Goal: Task Accomplishment & Management: Manage account settings

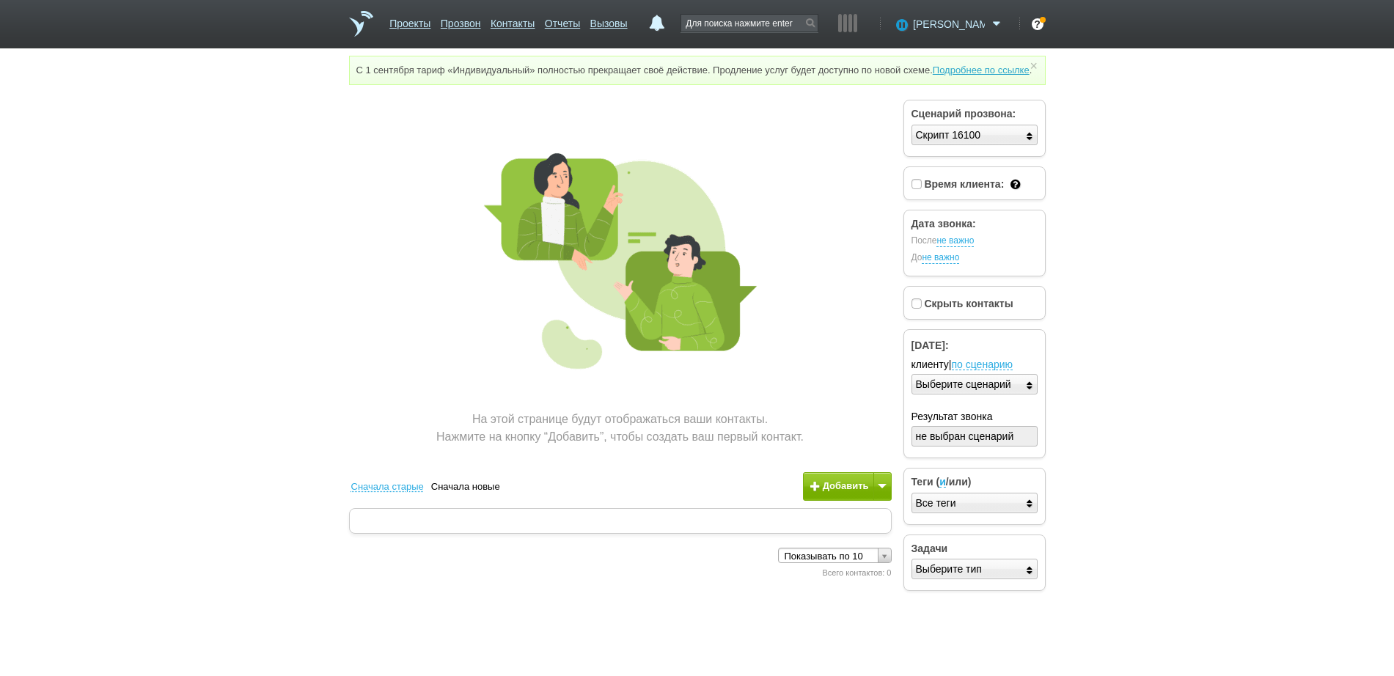
click at [966, 26] on span "[PERSON_NAME]" at bounding box center [949, 24] width 72 height 15
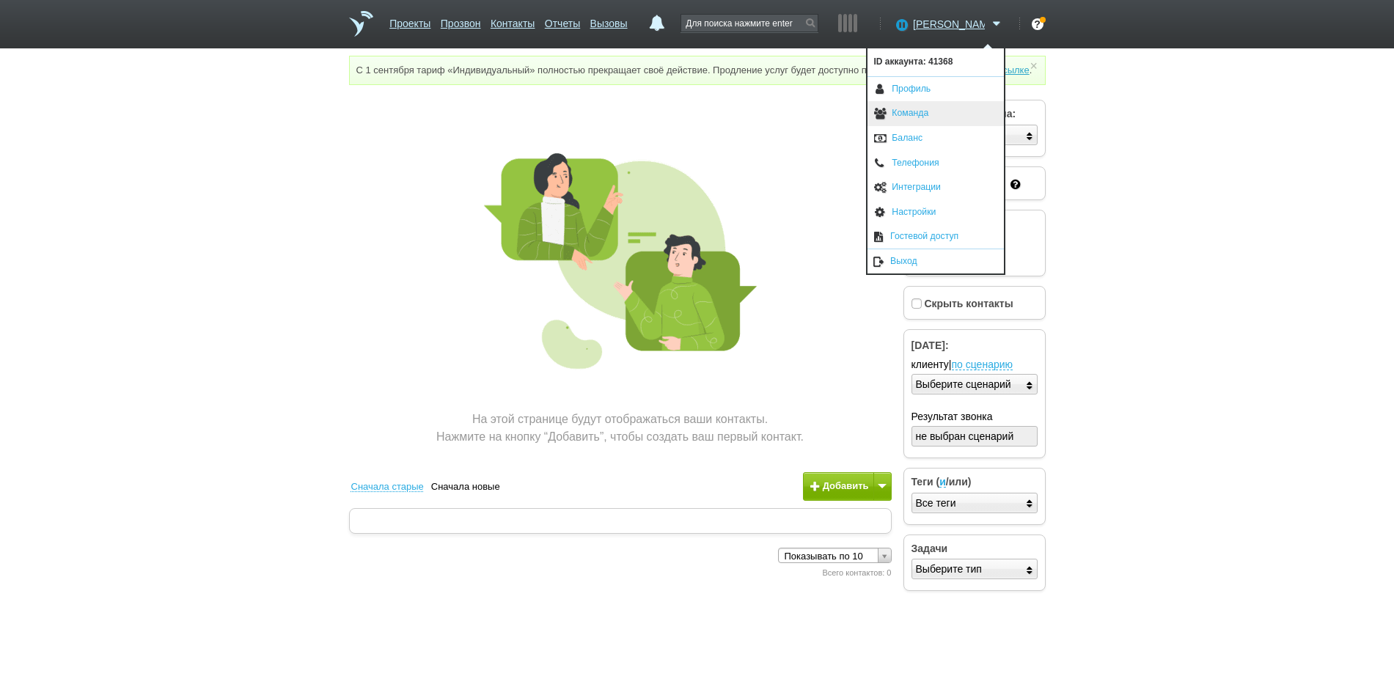
click at [940, 111] on link "Команда" at bounding box center [936, 113] width 136 height 25
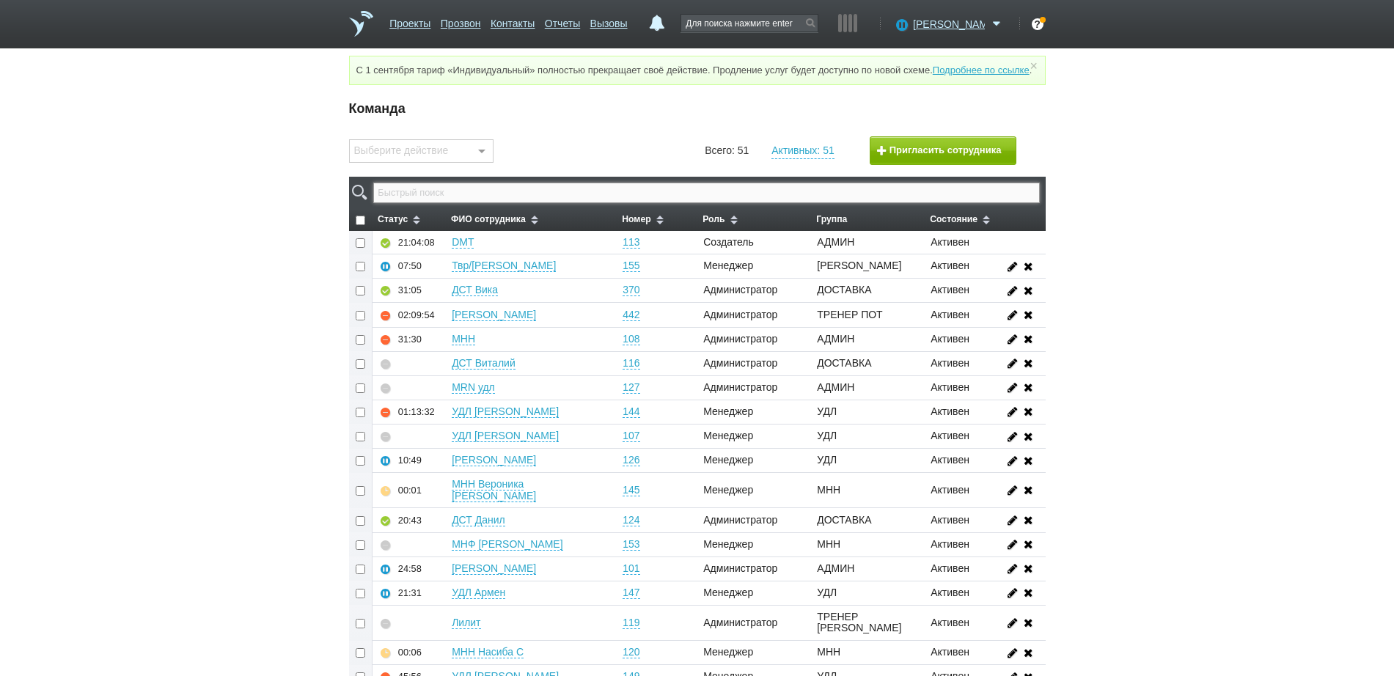
click at [530, 202] on input "text" at bounding box center [706, 193] width 666 height 21
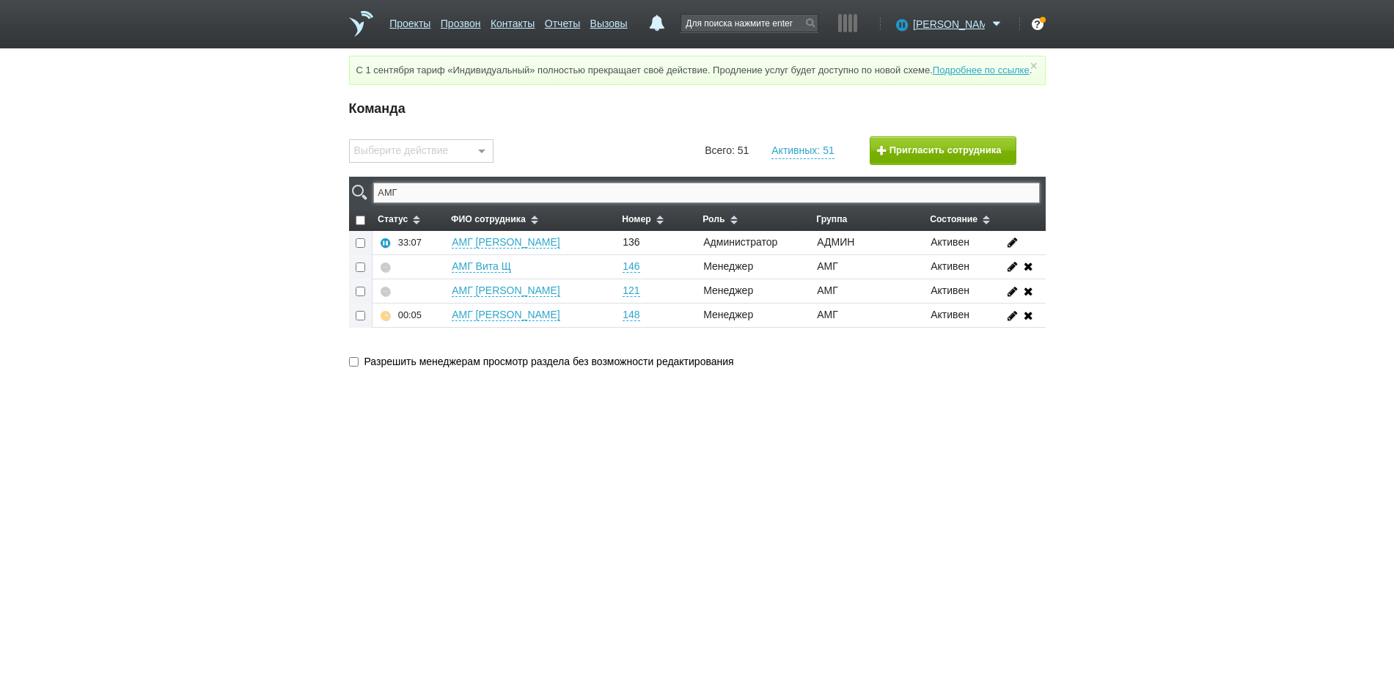
type input "АМГ"
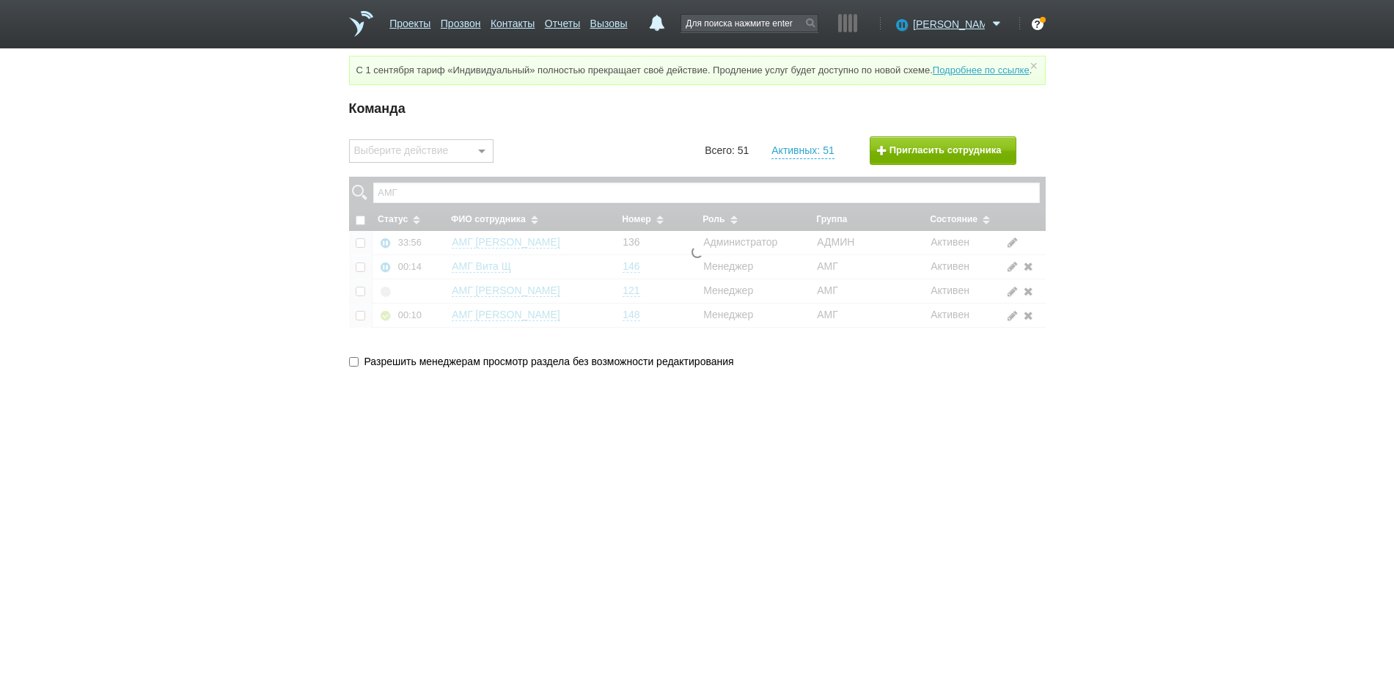
checkbox input "false"
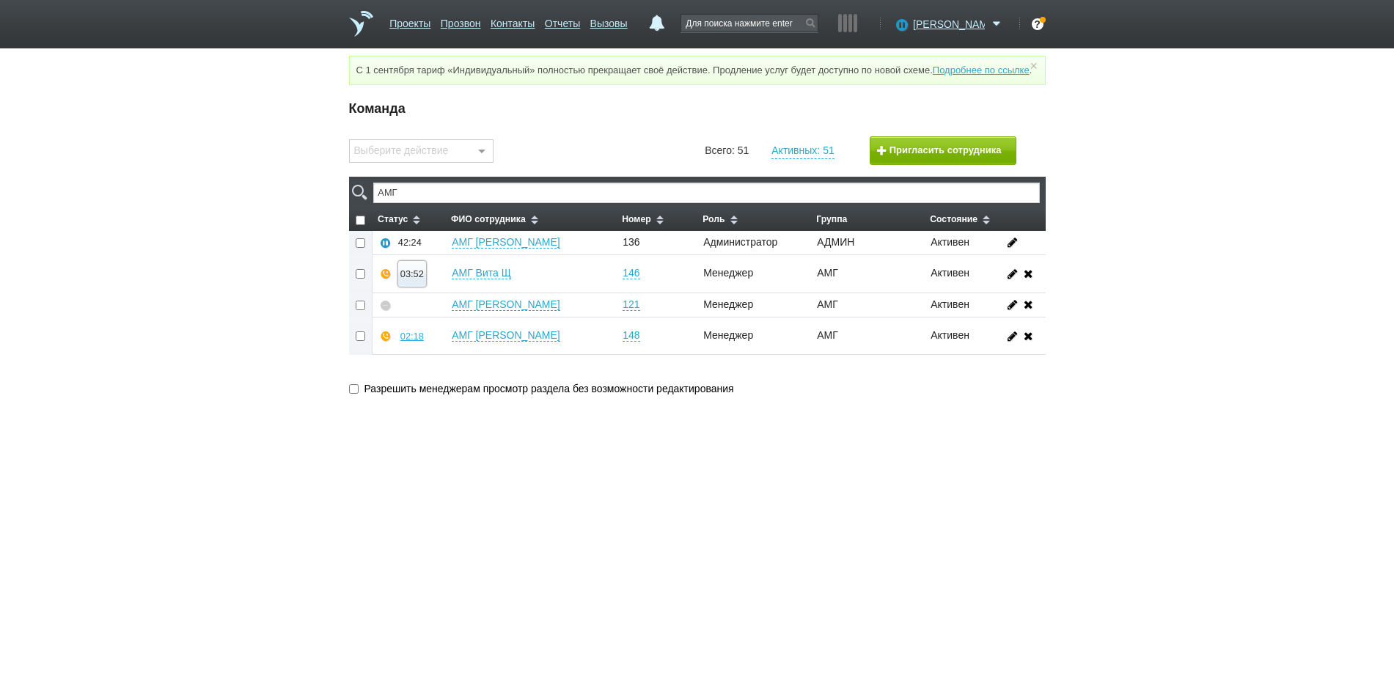
click at [406, 279] on div "03:52" at bounding box center [412, 273] width 23 height 11
click at [462, 260] on button "Суфлировать" at bounding box center [456, 248] width 114 height 26
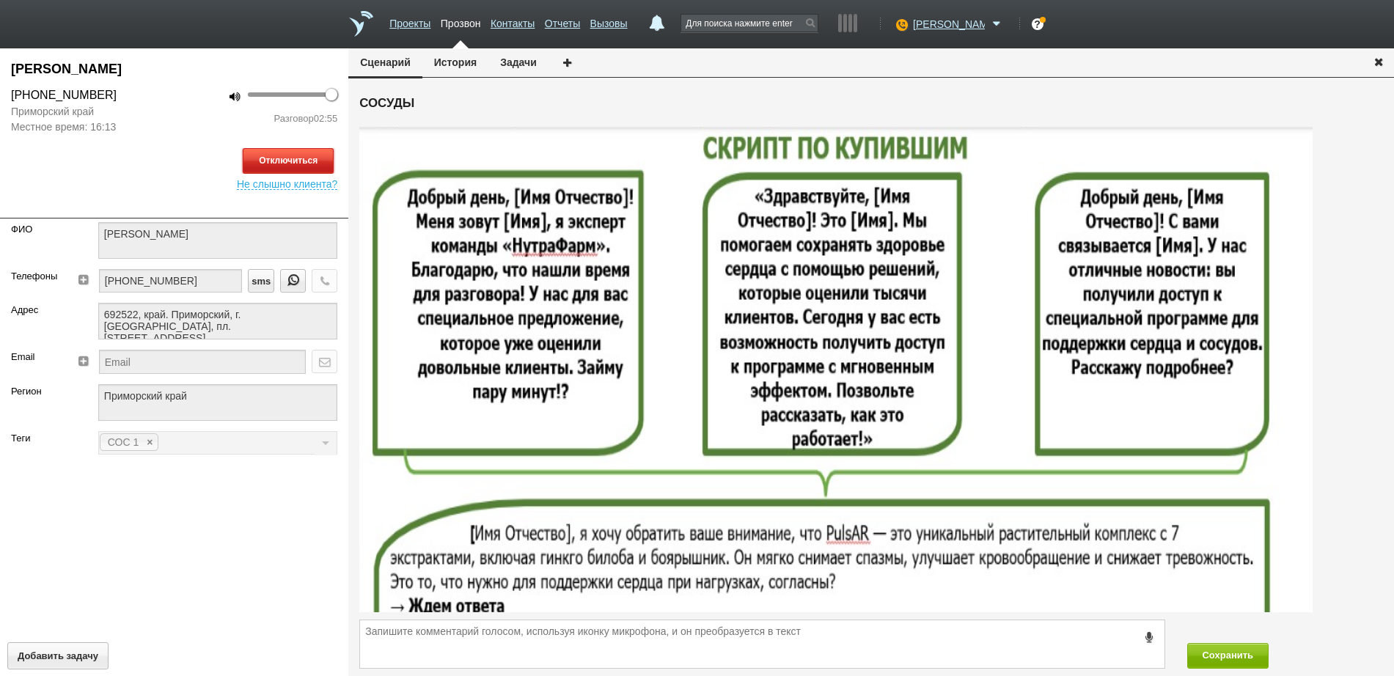
click at [299, 169] on button "Отключиться" at bounding box center [288, 161] width 91 height 26
click at [1380, 59] on icon "button" at bounding box center [1379, 61] width 16 height 11
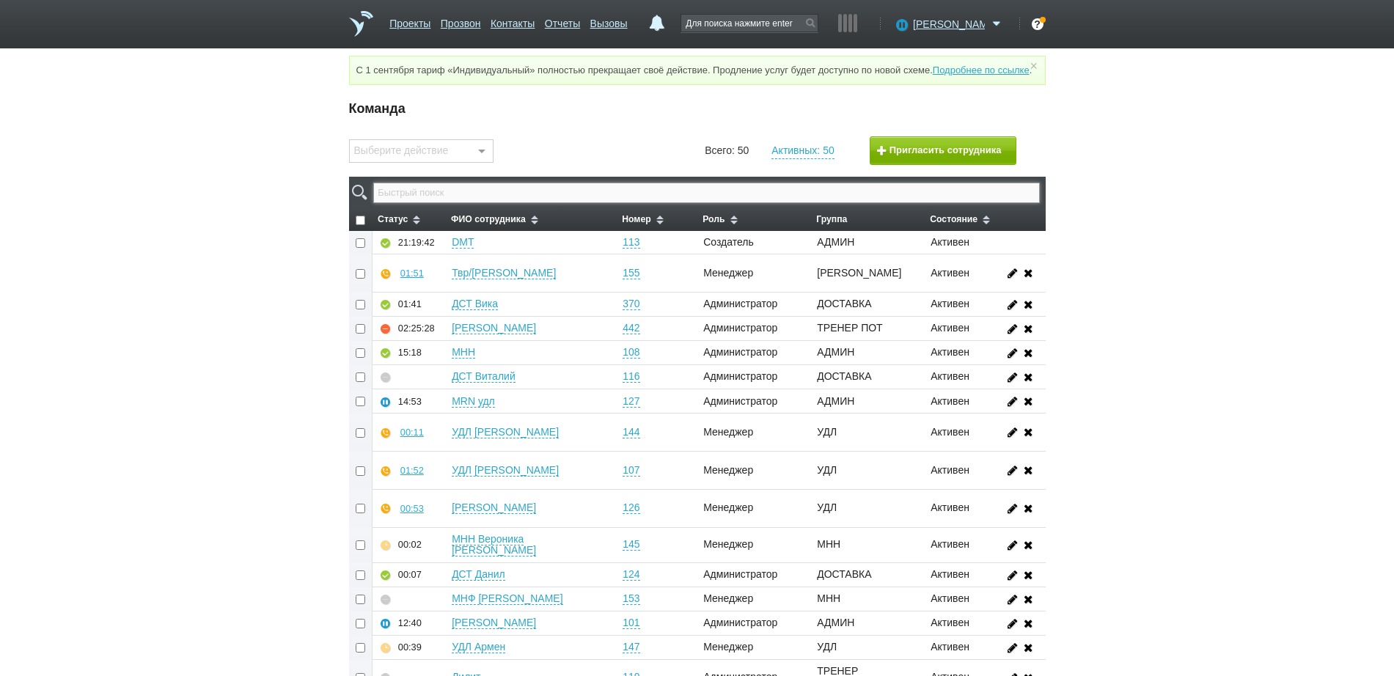
click at [720, 201] on input "text" at bounding box center [706, 193] width 666 height 21
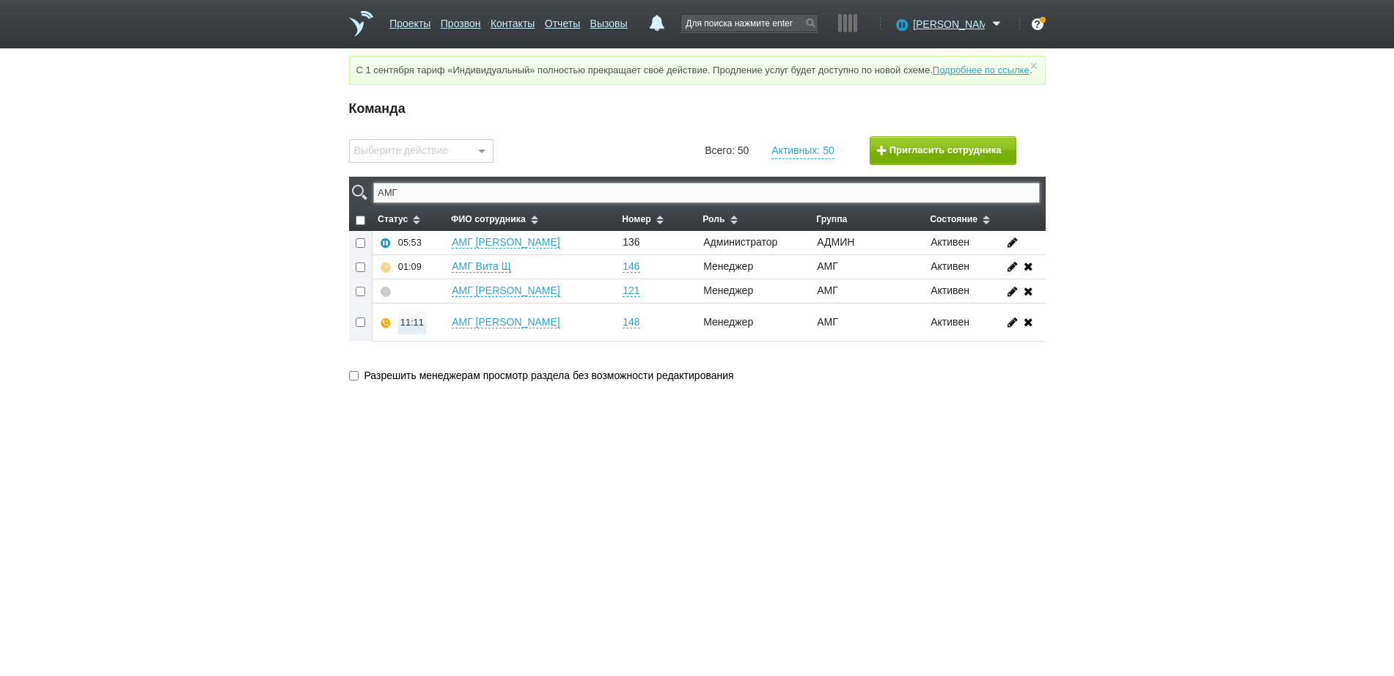
type input "АМГ"
click at [403, 328] on div "11:11" at bounding box center [412, 322] width 23 height 11
click at [434, 283] on button "Прослушать" at bounding box center [456, 270] width 114 height 26
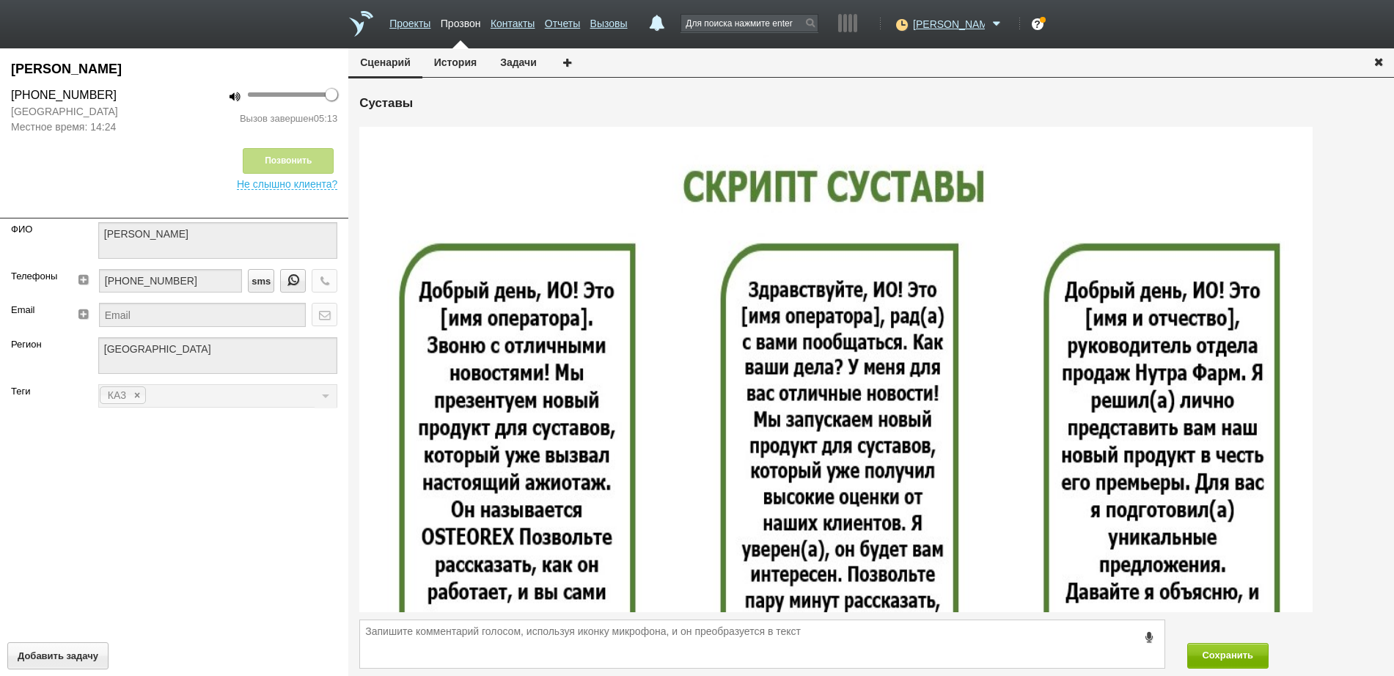
click at [1381, 63] on icon "button" at bounding box center [1379, 61] width 16 height 11
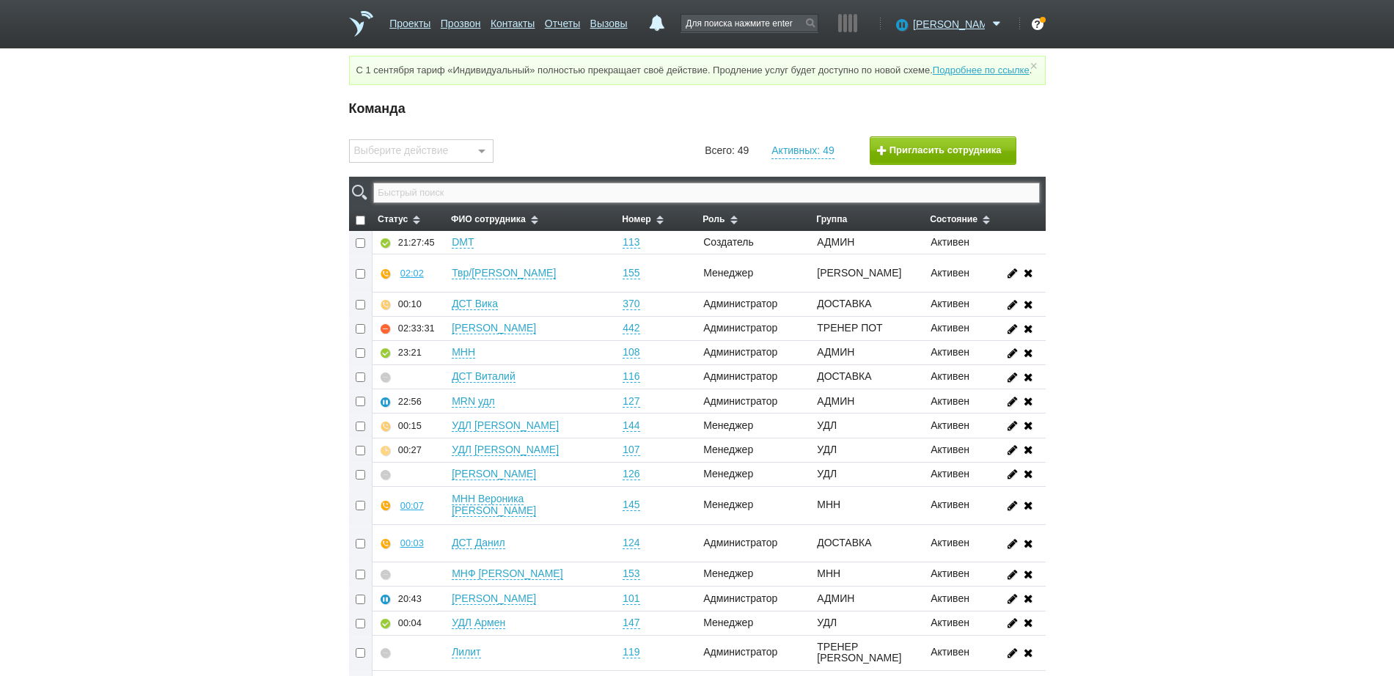
click at [800, 203] on input "text" at bounding box center [706, 193] width 666 height 21
type input "АМГ"
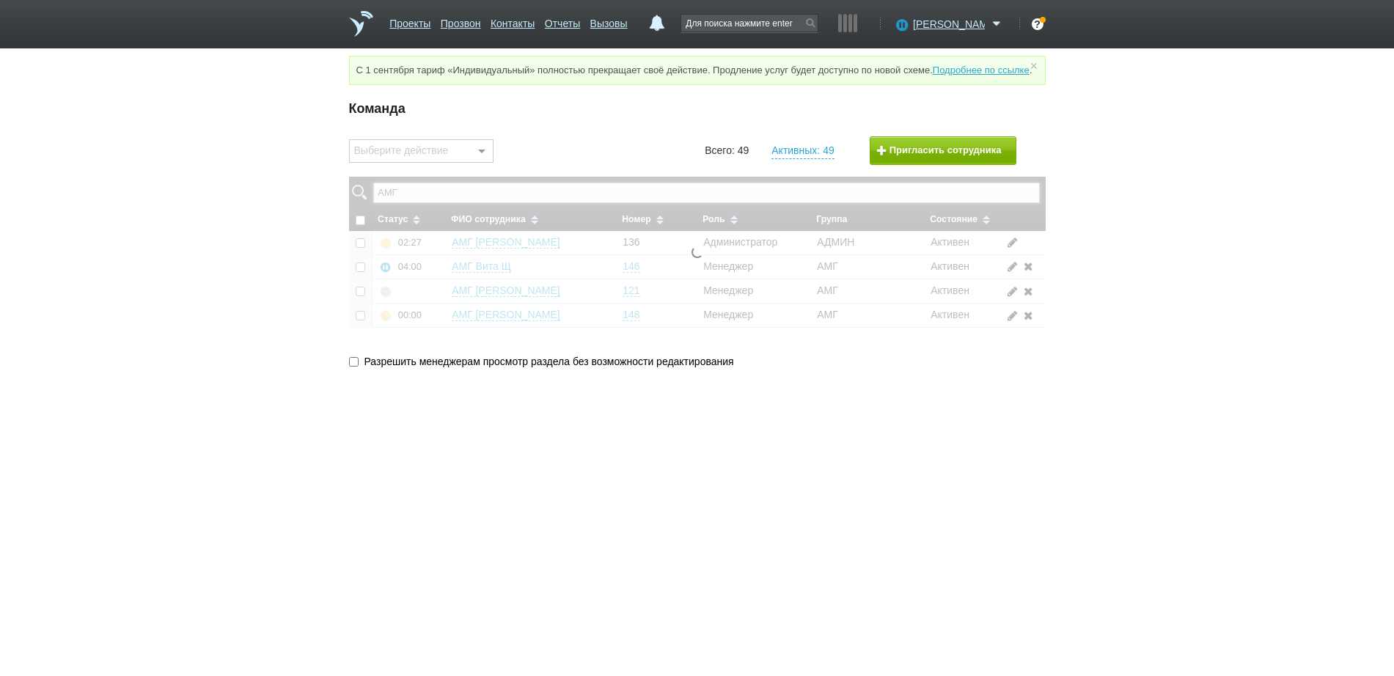
checkbox input "false"
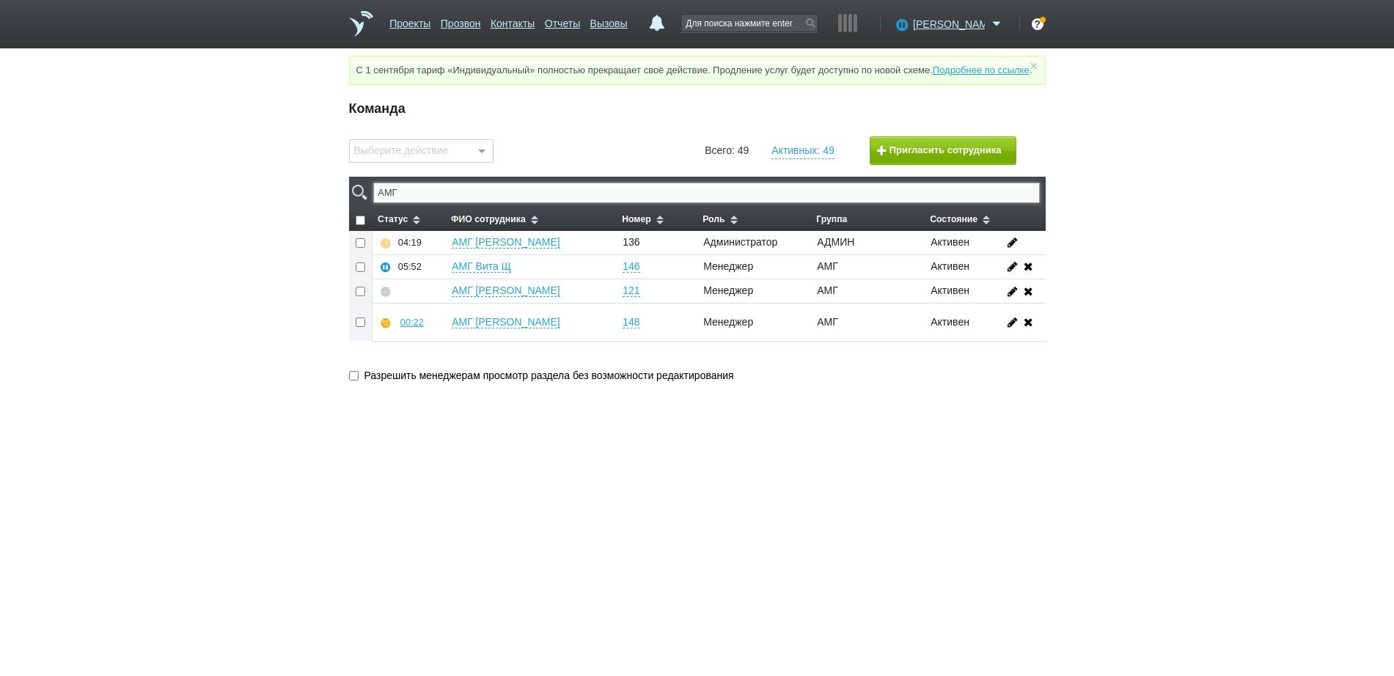
type input "АМГ"
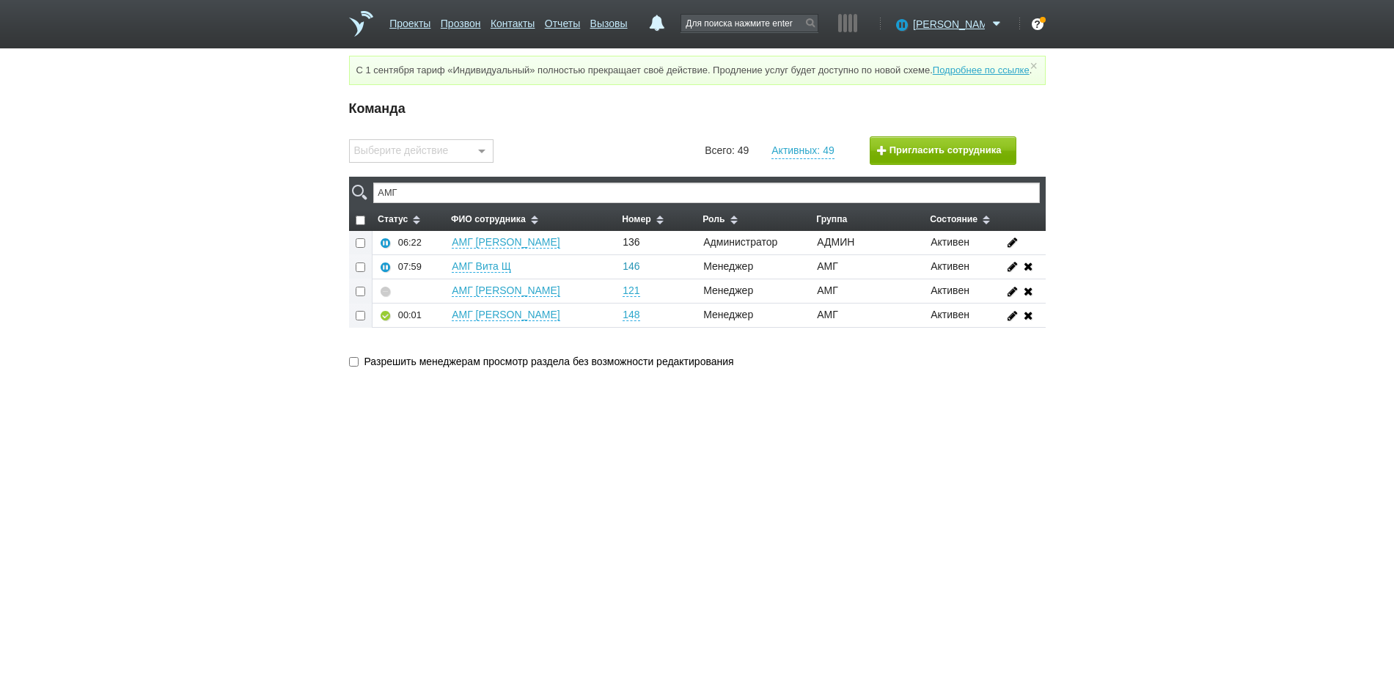
click at [633, 273] on link "146" at bounding box center [631, 266] width 17 height 12
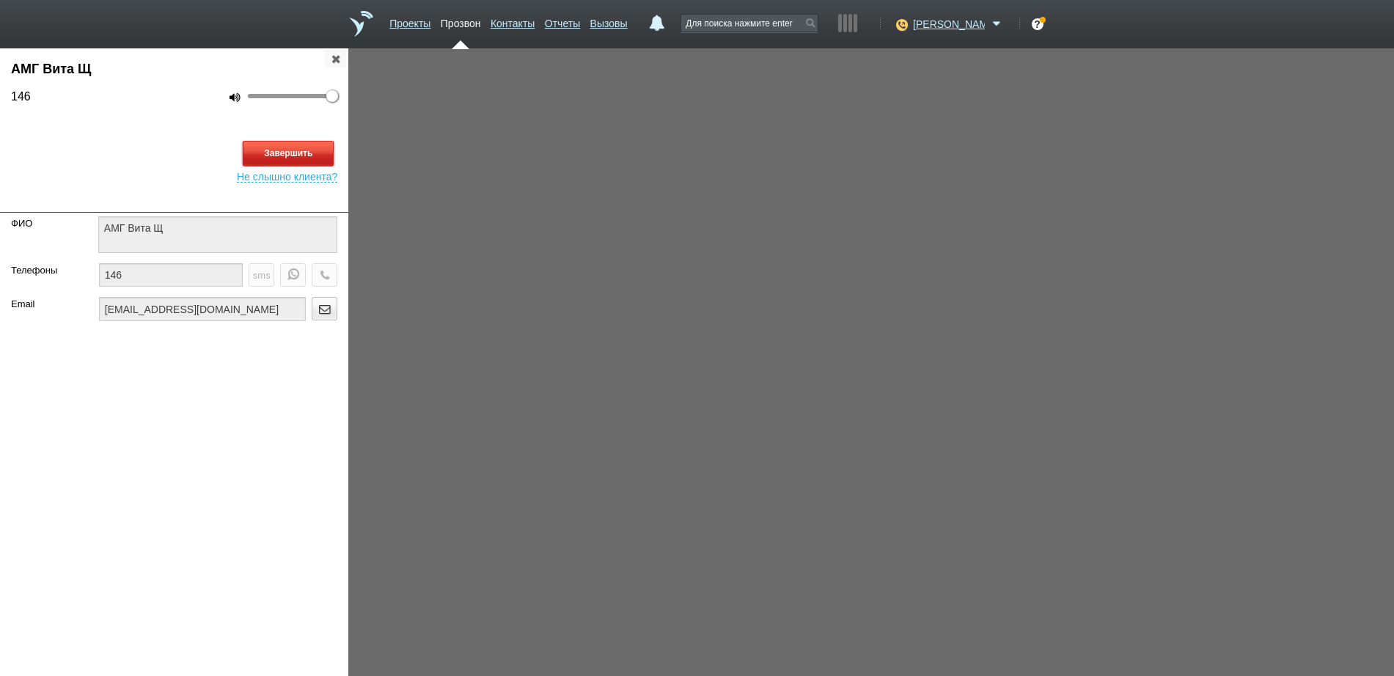
click at [320, 152] on button "Завершить" at bounding box center [288, 154] width 91 height 26
click at [334, 62] on icon "button" at bounding box center [336, 58] width 16 height 11
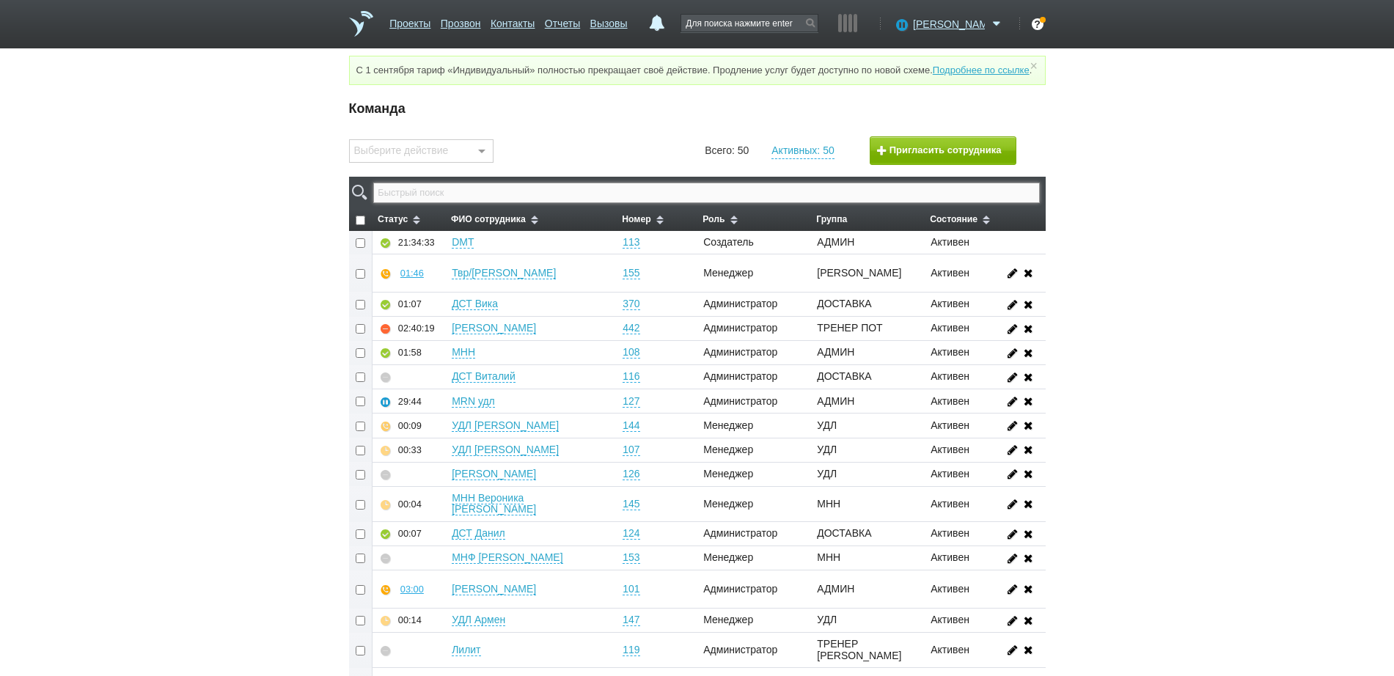
click at [692, 203] on input "text" at bounding box center [706, 193] width 666 height 21
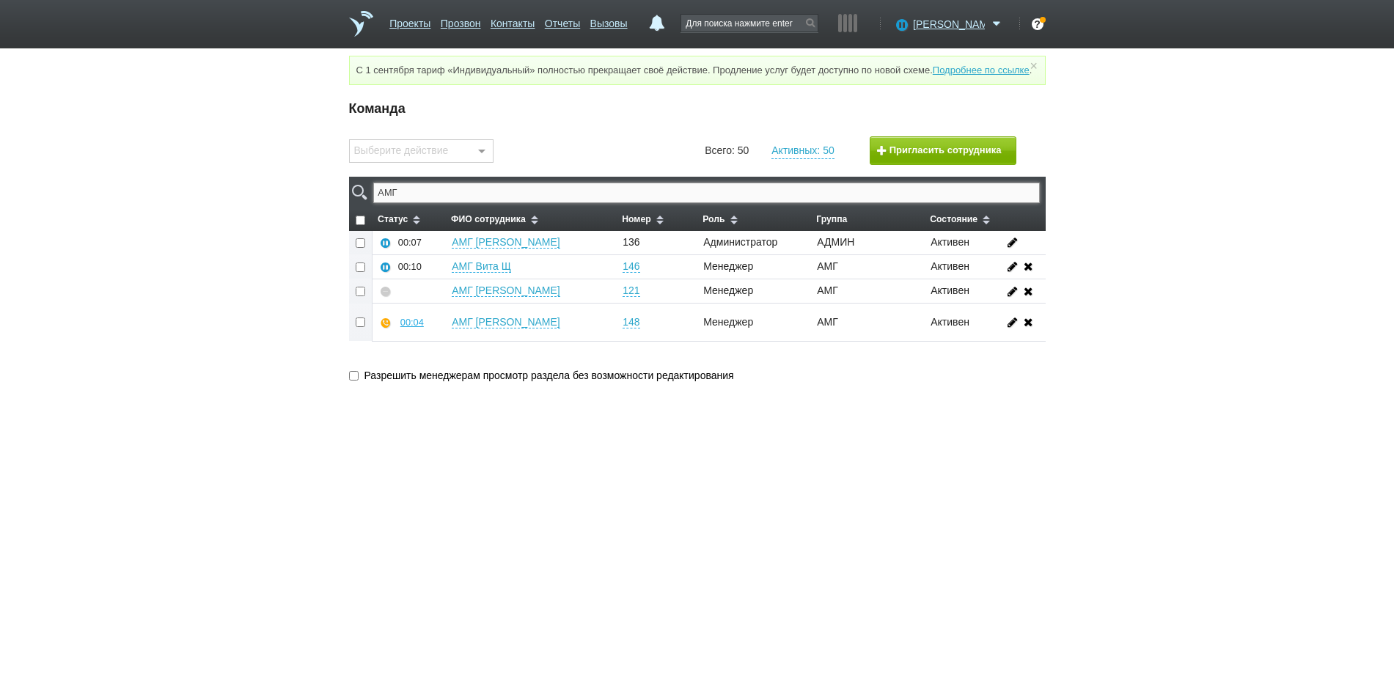
type input "АМГ"
click at [412, 328] on div "09:08" at bounding box center [412, 322] width 23 height 11
click at [449, 278] on button "Прослушать" at bounding box center [456, 270] width 114 height 26
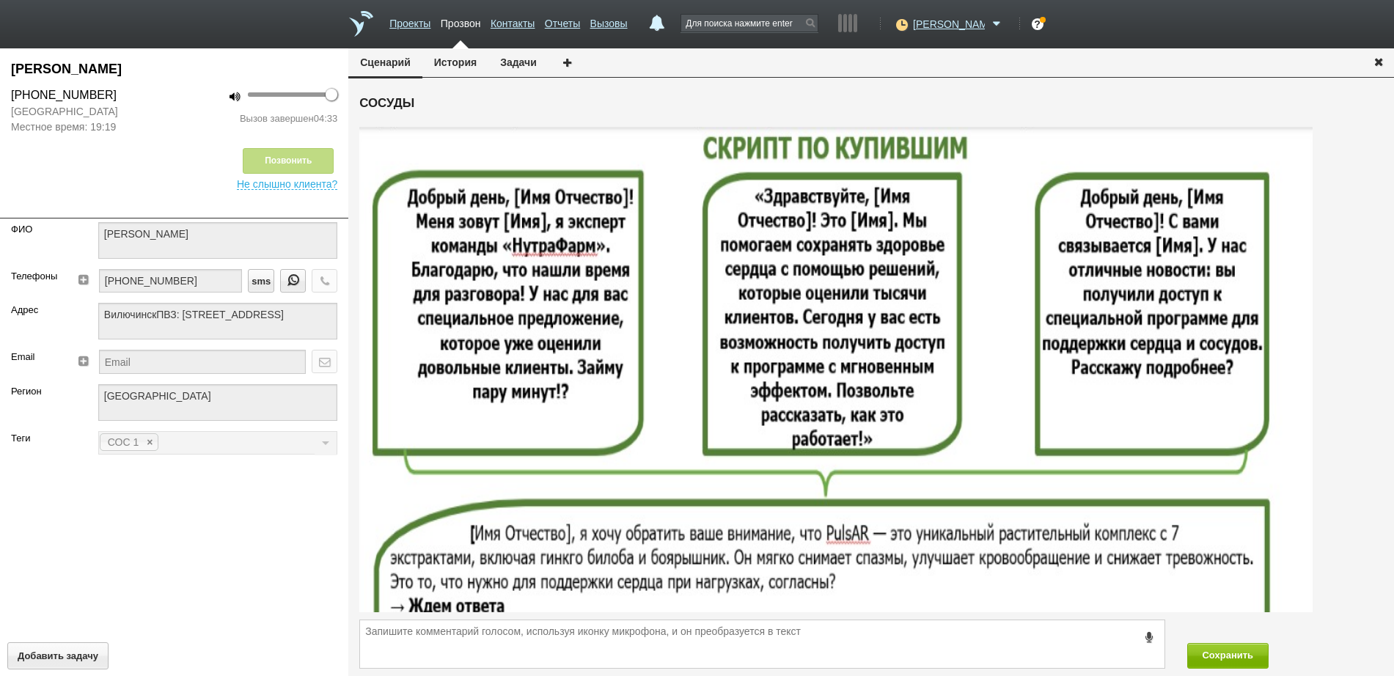
click at [1377, 65] on icon "button" at bounding box center [1379, 61] width 16 height 11
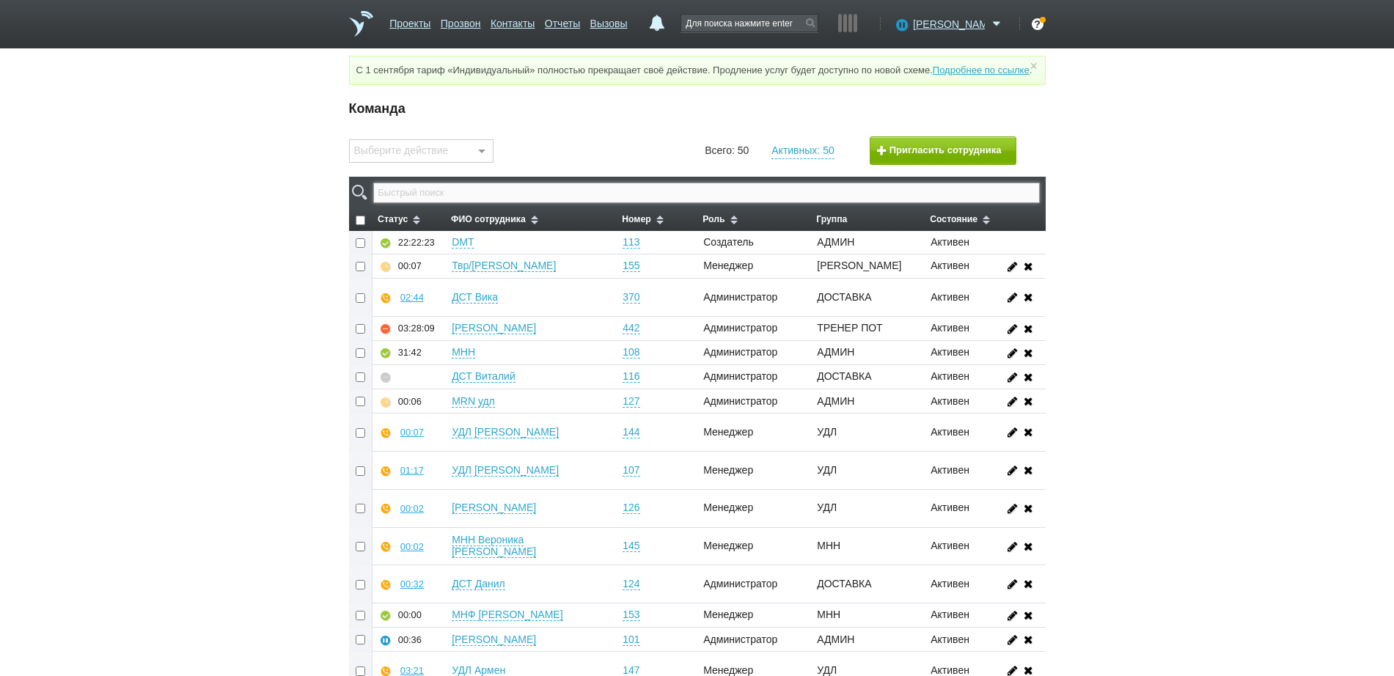
click at [742, 203] on input "text" at bounding box center [706, 193] width 666 height 21
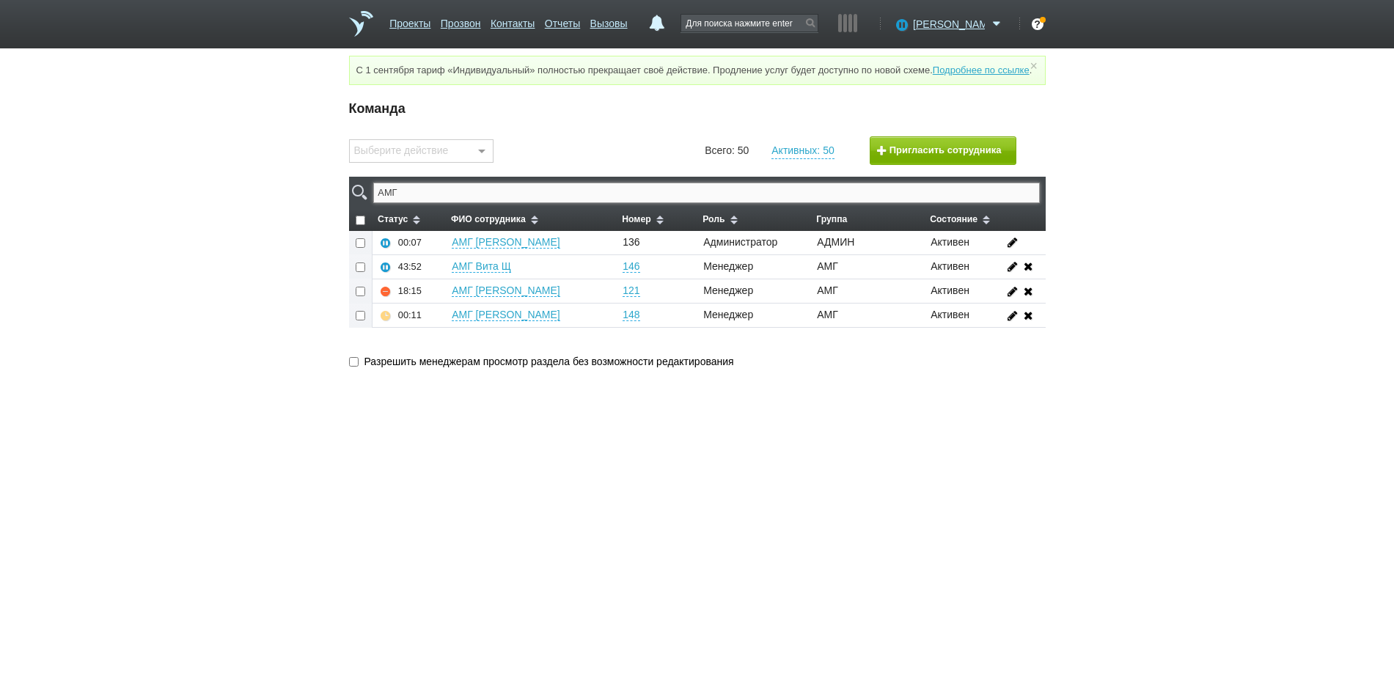
type input "АМГ"
click at [902, 155] on button "Пригласить сотрудника" at bounding box center [943, 150] width 147 height 29
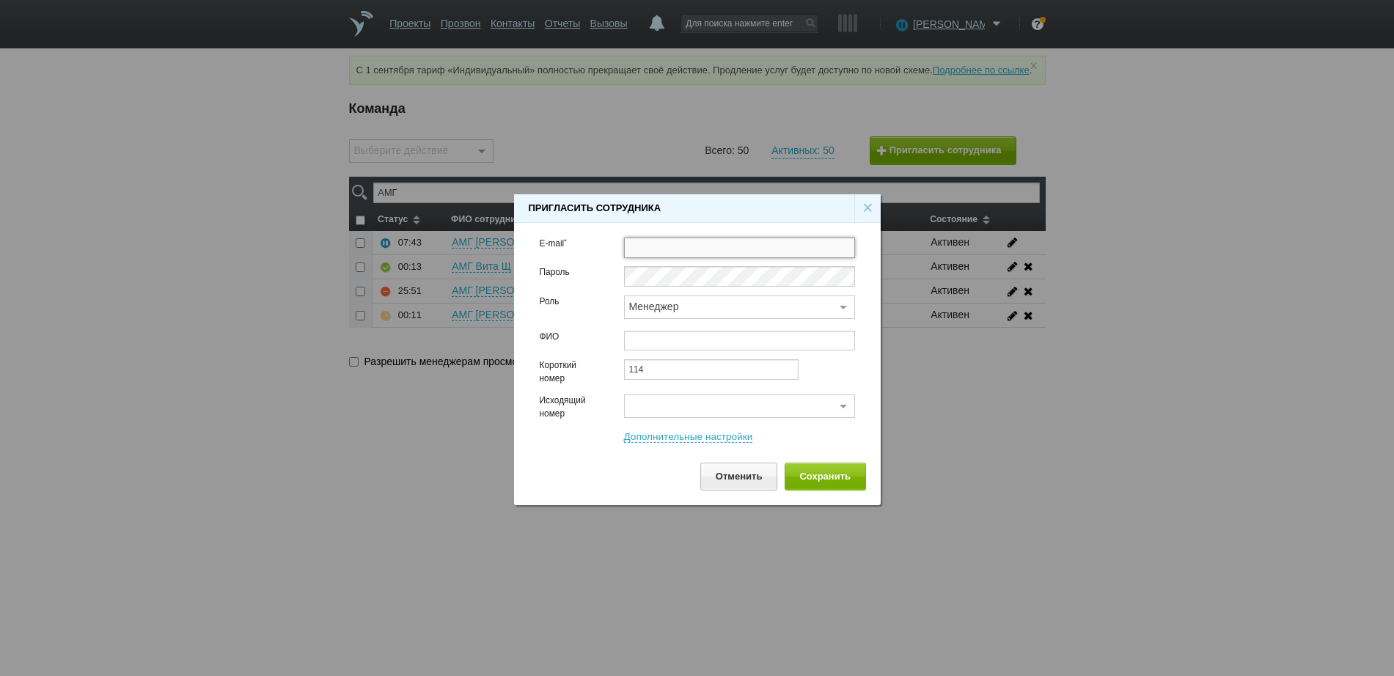
click at [698, 244] on input "text" at bounding box center [739, 248] width 231 height 21
paste input "[EMAIL_ADDRESS][DOMAIN_NAME]"
type input "[EMAIL_ADDRESS][DOMAIN_NAME]"
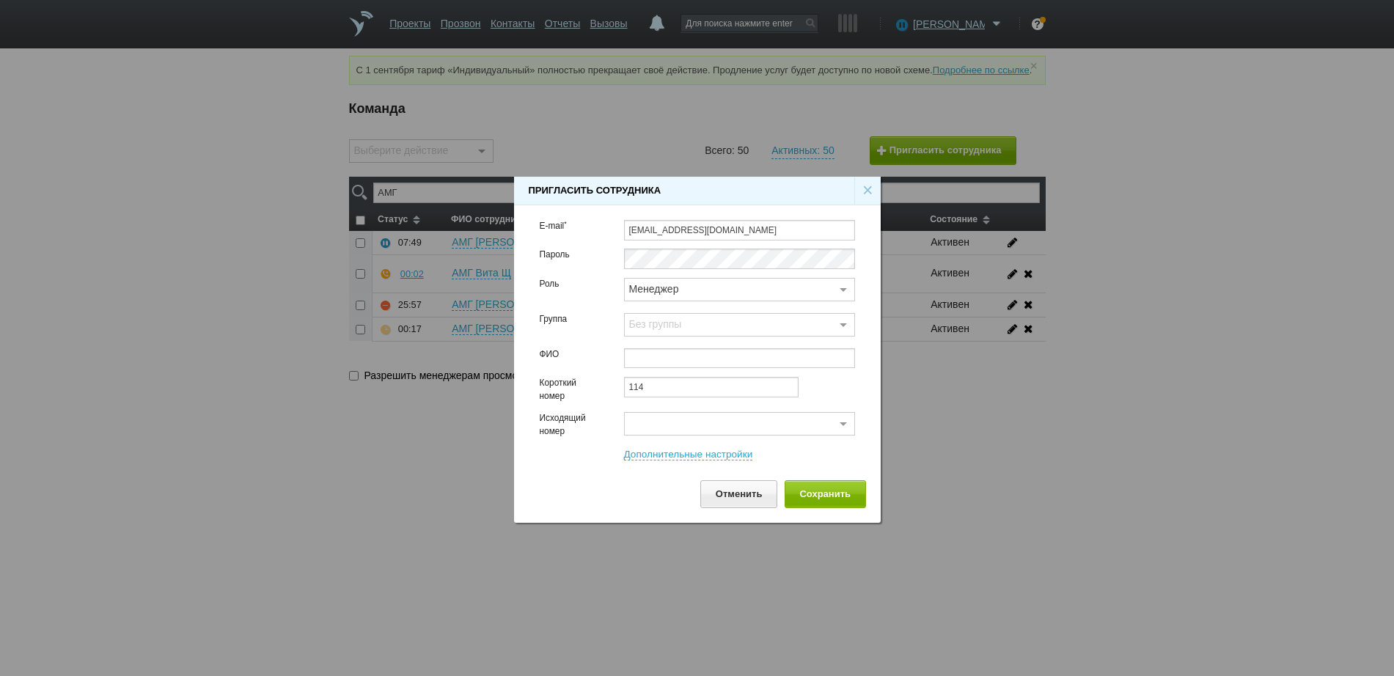
click at [683, 323] on div "Без группы" at bounding box center [739, 324] width 231 height 23
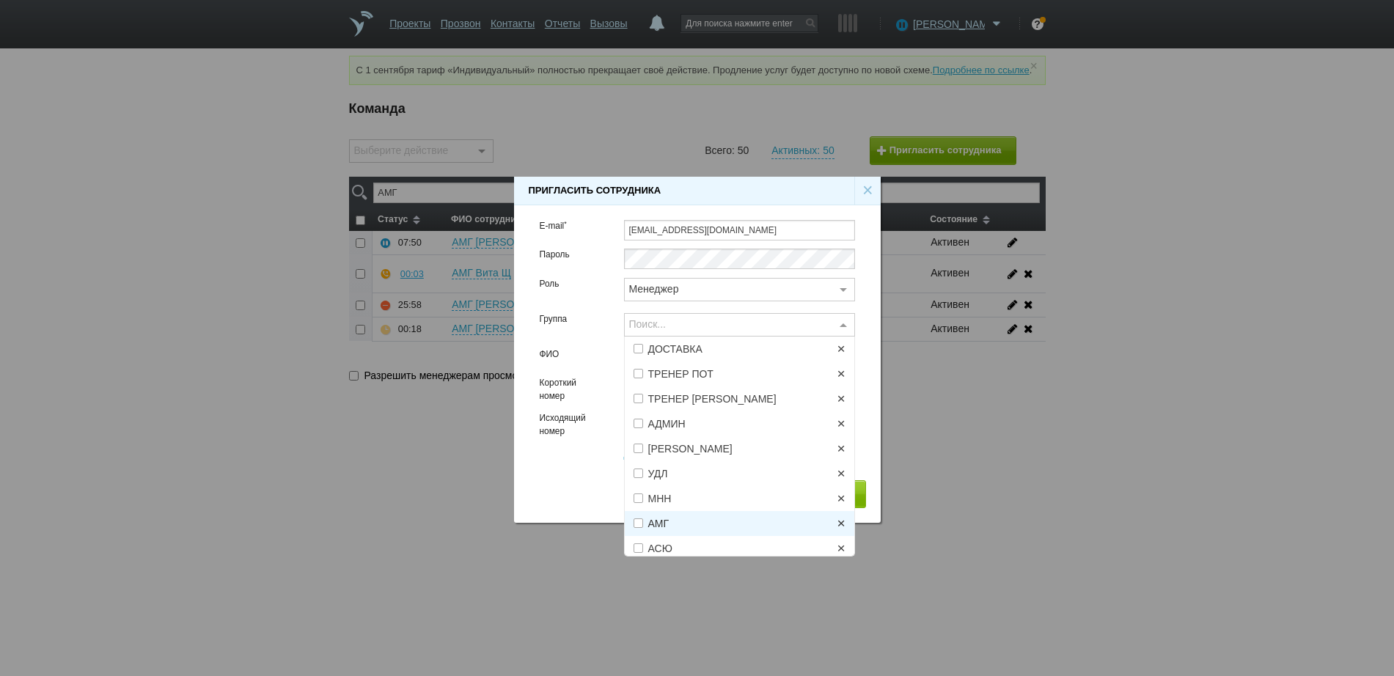
click at [672, 519] on span "АМГ" at bounding box center [746, 524] width 197 height 10
click at [590, 347] on div "Группа" at bounding box center [571, 330] width 84 height 35
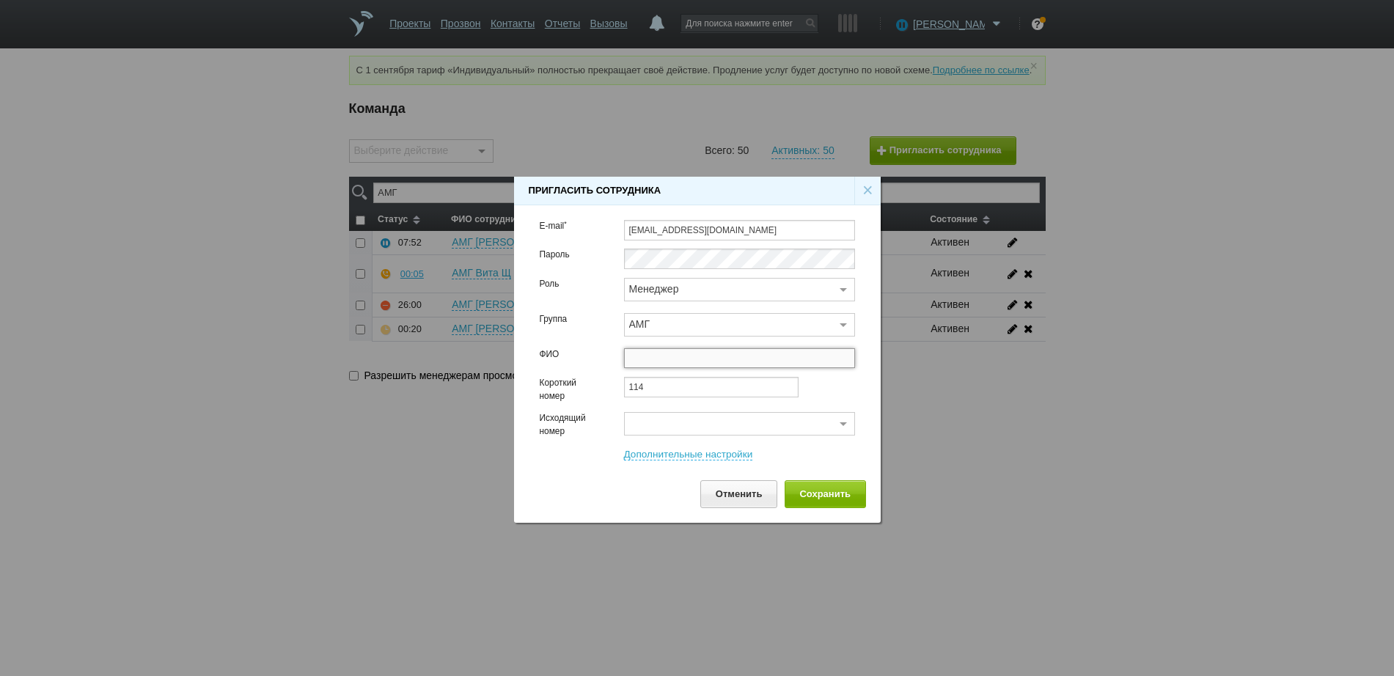
click at [643, 357] on input "text" at bounding box center [739, 358] width 231 height 21
type input "АМГ Никита Ф"
click at [651, 420] on div "Поиск..." at bounding box center [739, 423] width 231 height 23
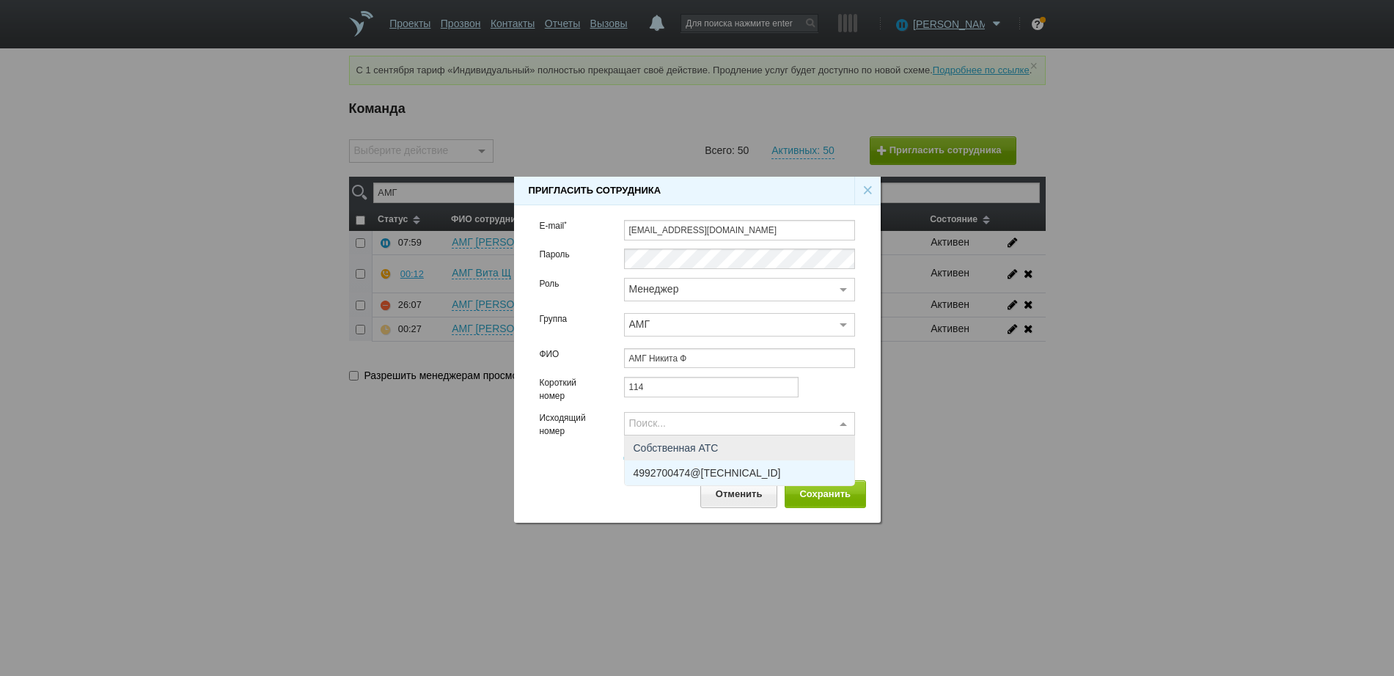
click at [665, 469] on span "4992700474@[TECHNICAL_ID]" at bounding box center [707, 473] width 147 height 10
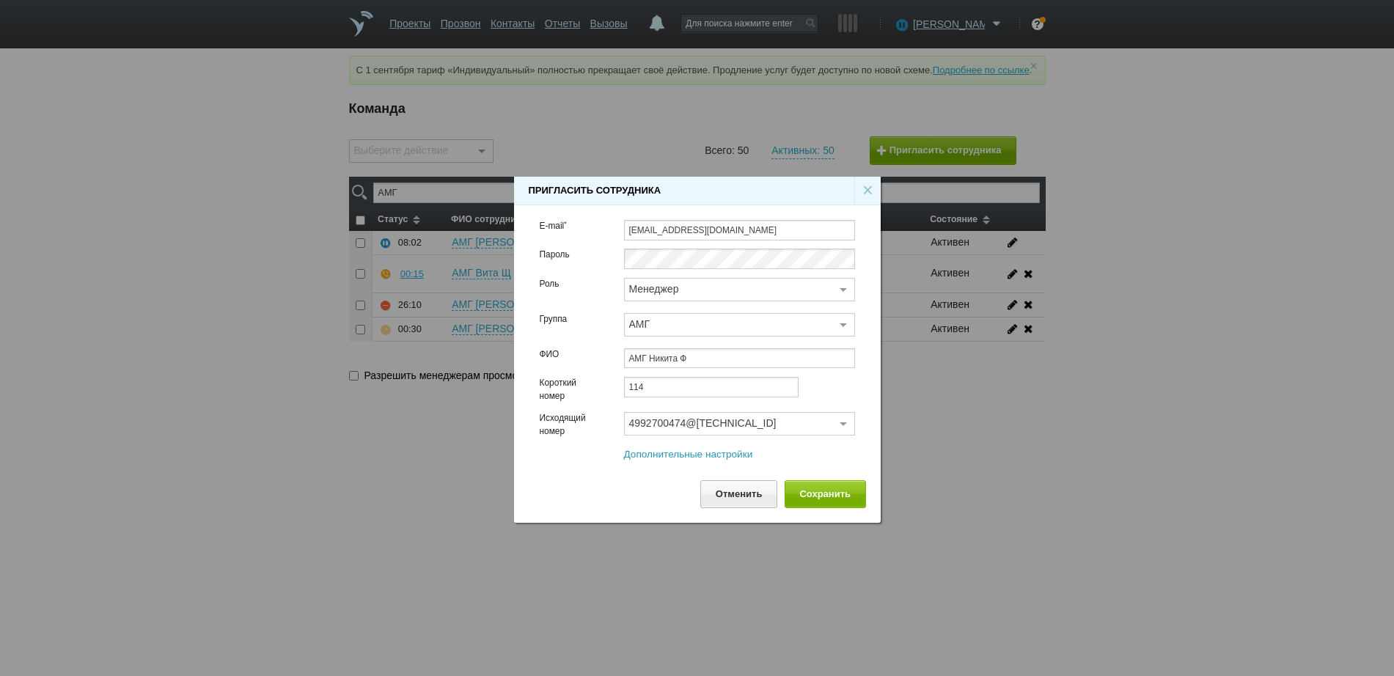
click at [709, 453] on link "Дополнительные настройки" at bounding box center [688, 455] width 129 height 12
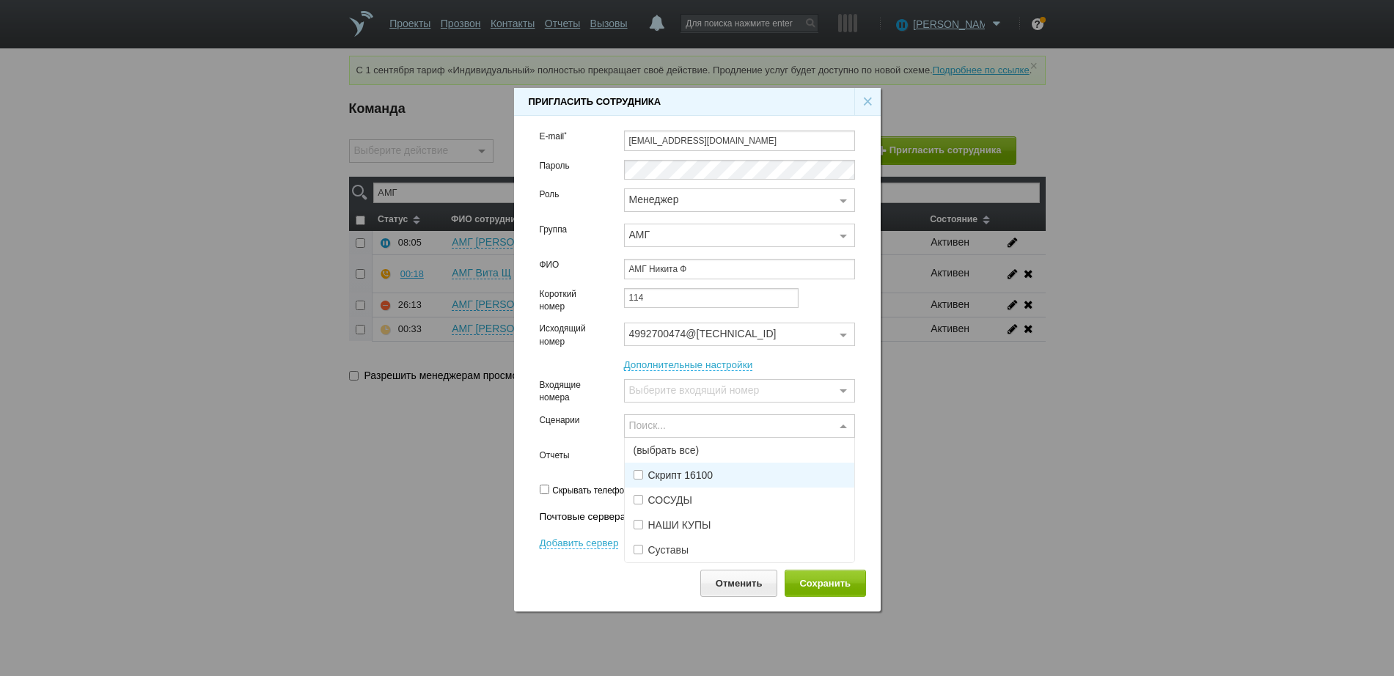
click at [698, 424] on div "Поиск..." at bounding box center [739, 425] width 231 height 23
click at [653, 453] on span "(выбрать все)" at bounding box center [740, 450] width 230 height 25
click at [587, 451] on label "Отчеты" at bounding box center [571, 456] width 62 height 13
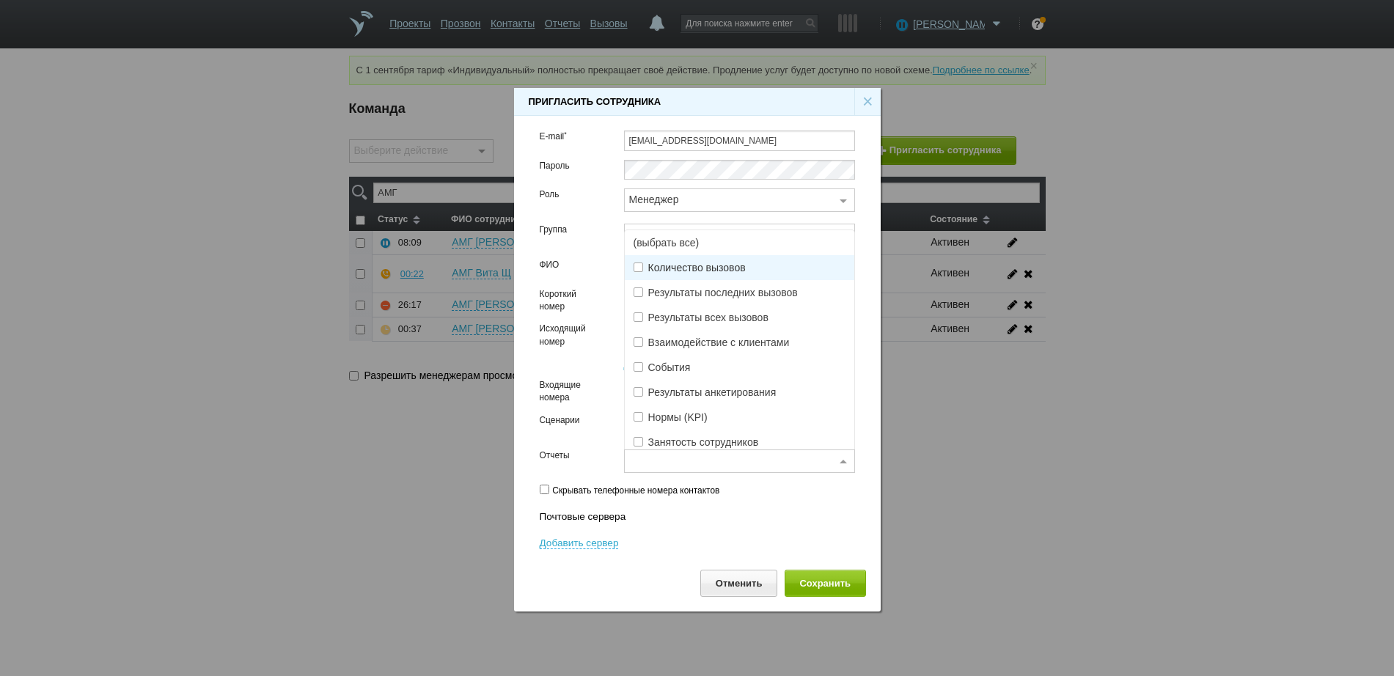
click at [670, 458] on div "Выберите отчеты" at bounding box center [739, 461] width 231 height 23
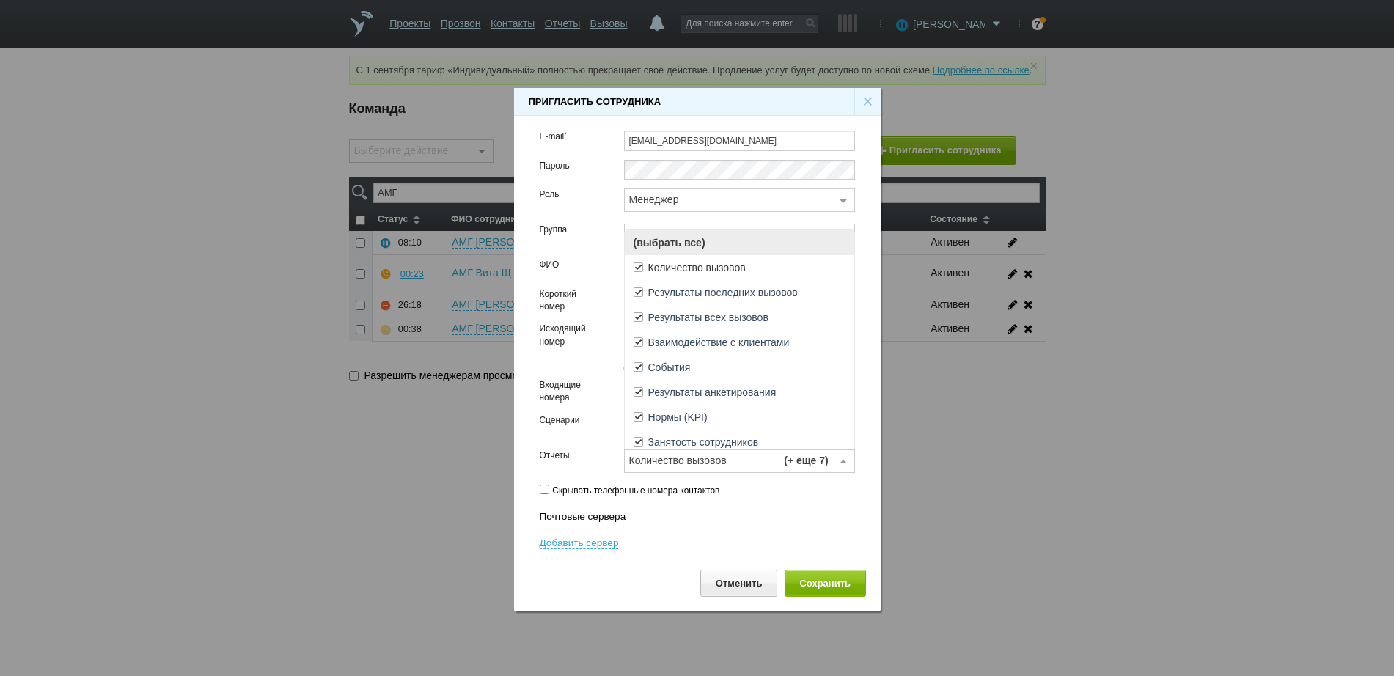
click at [690, 245] on span "(выбрать все)" at bounding box center [740, 242] width 230 height 25
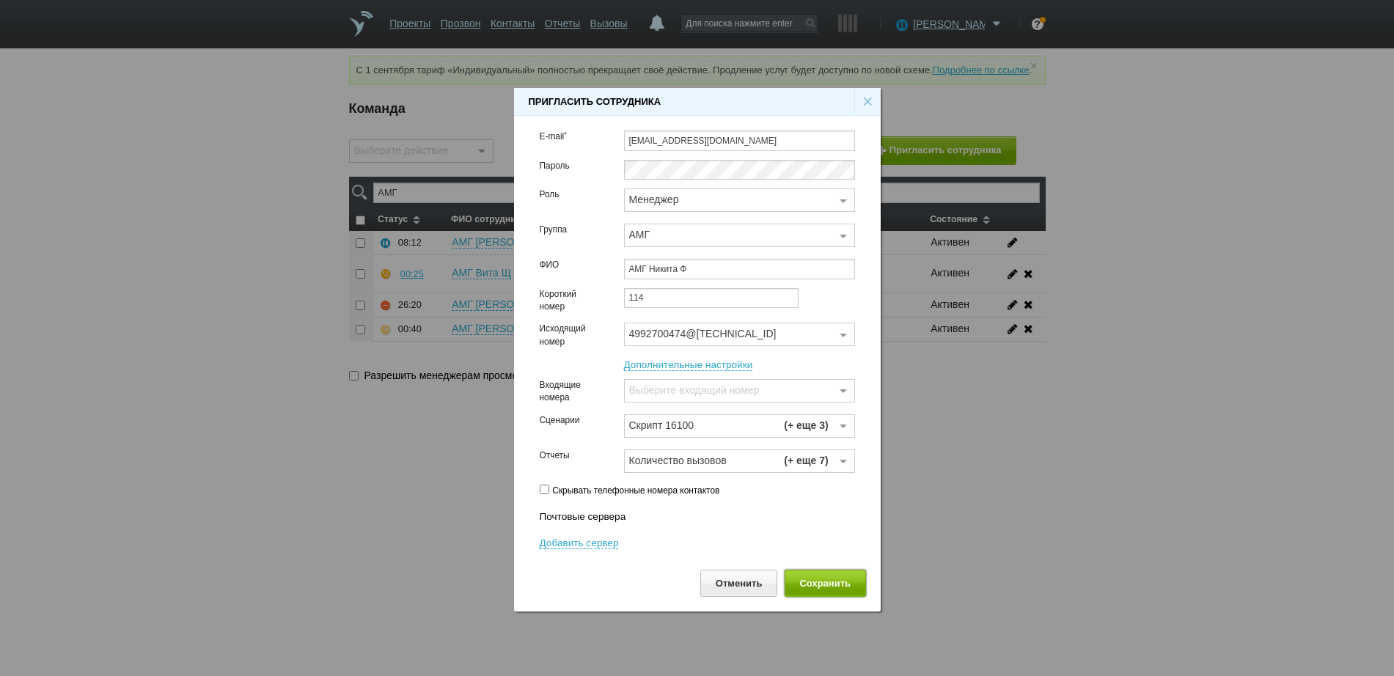
click at [815, 580] on button "Сохранить" at bounding box center [825, 583] width 81 height 27
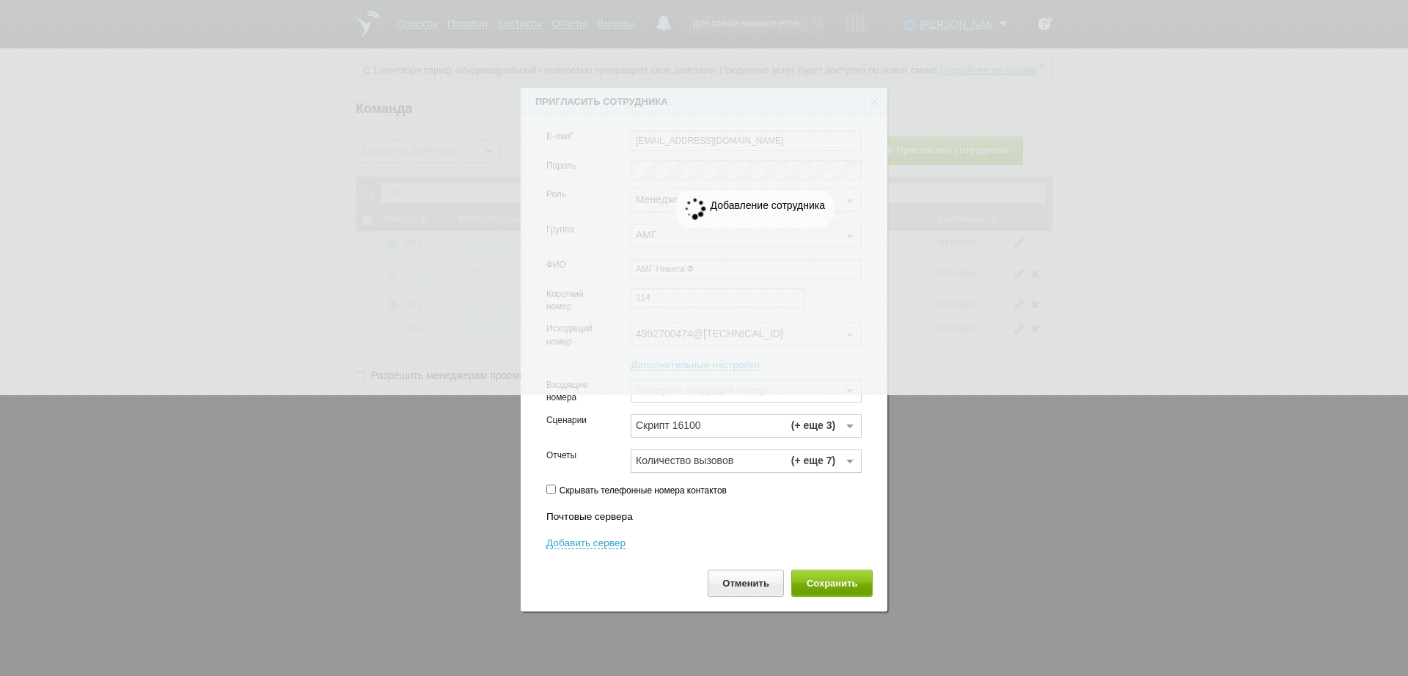
checkbox input "false"
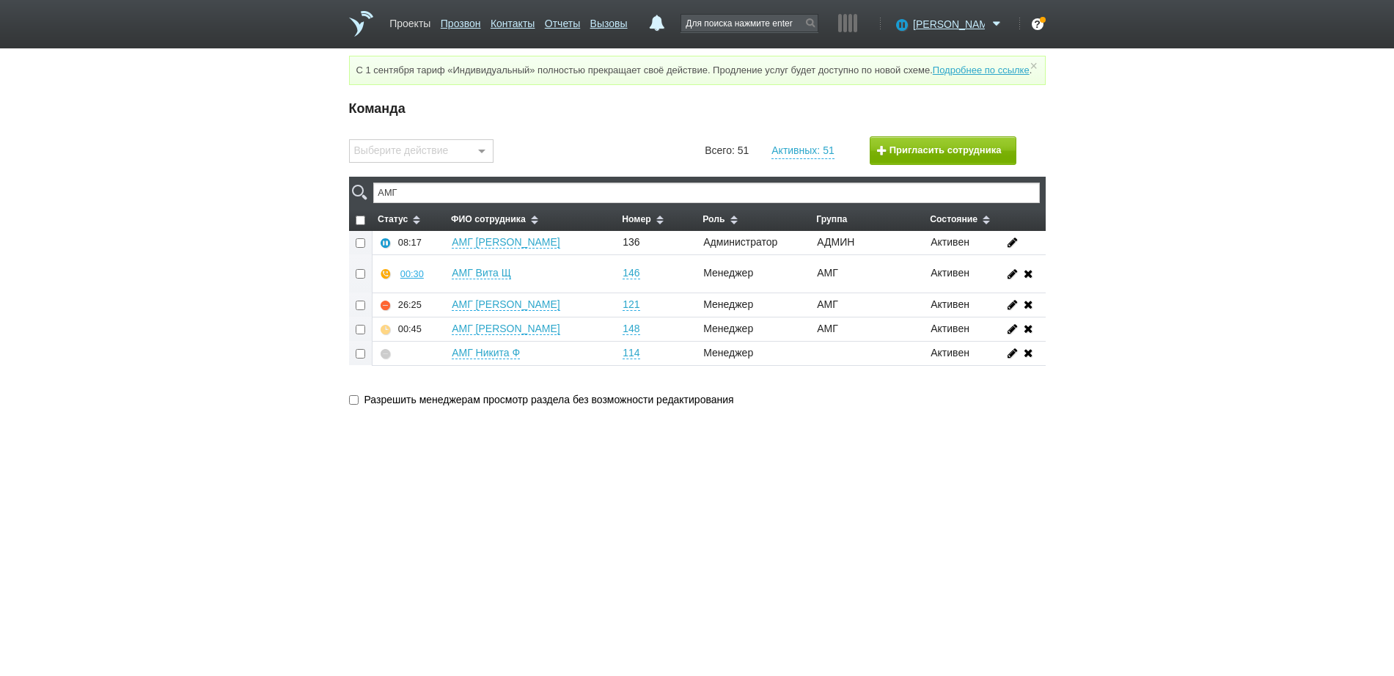
click at [422, 23] on link "Проекты" at bounding box center [410, 20] width 41 height 21
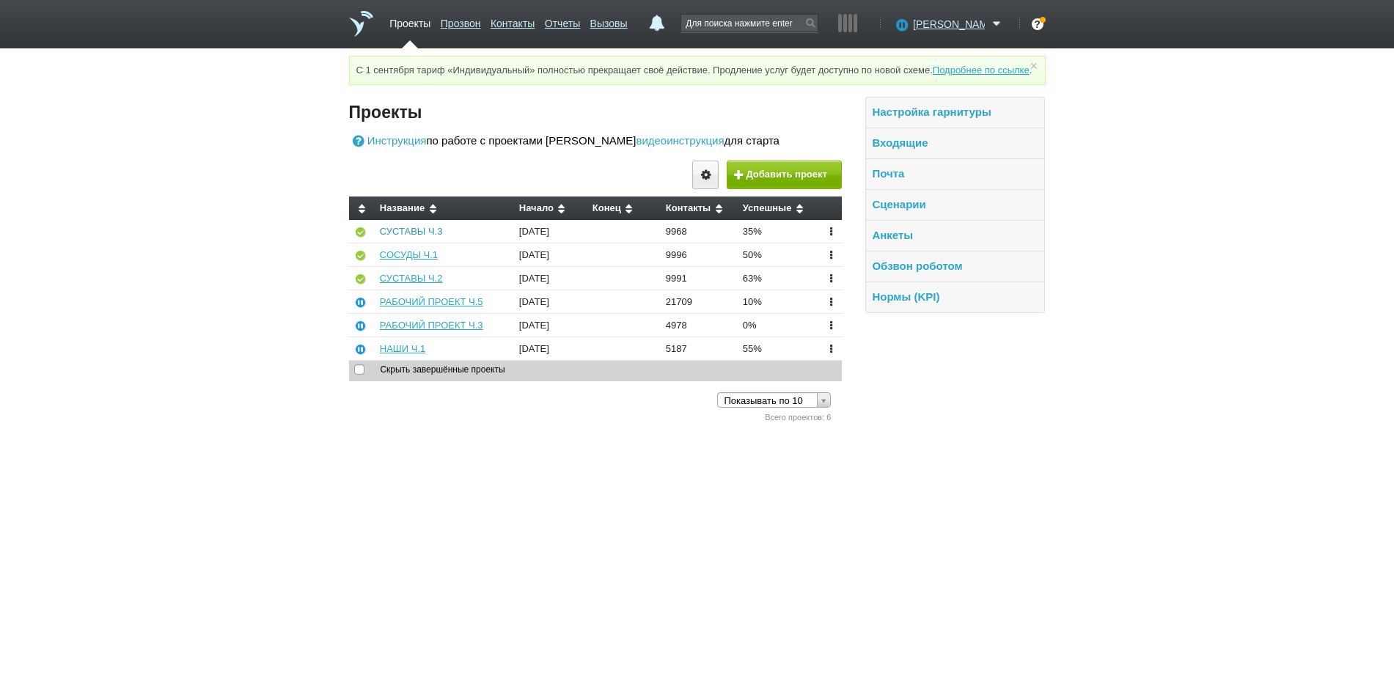
click at [431, 237] on link "СУСТАВЫ Ч.3" at bounding box center [411, 231] width 63 height 11
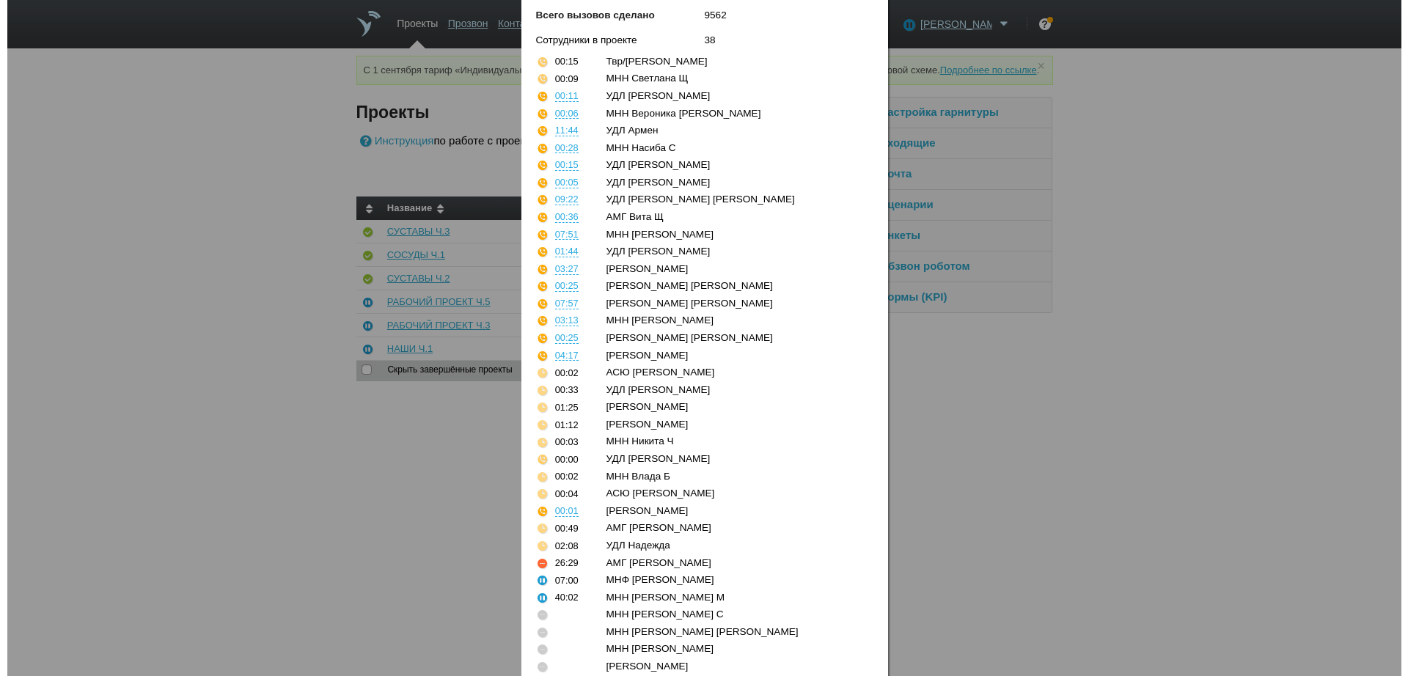
scroll to position [312, 0]
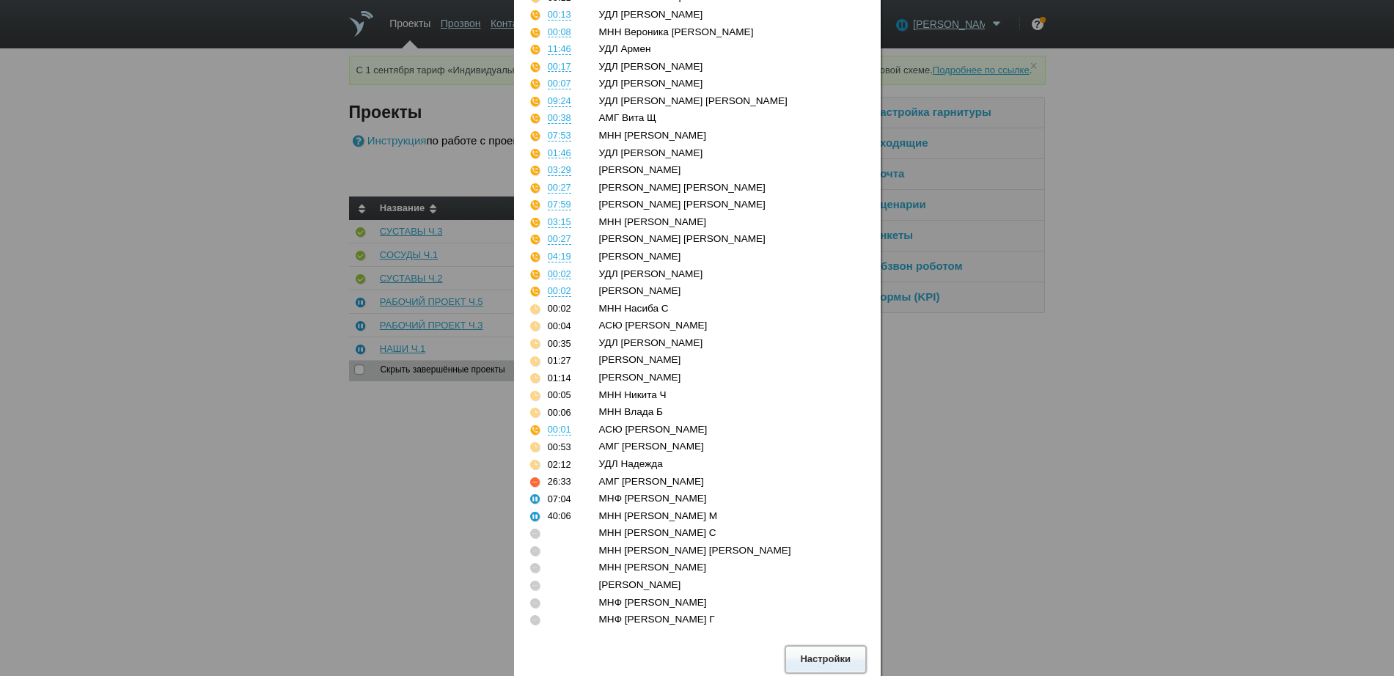
click at [814, 662] on button "Настройки" at bounding box center [826, 659] width 81 height 27
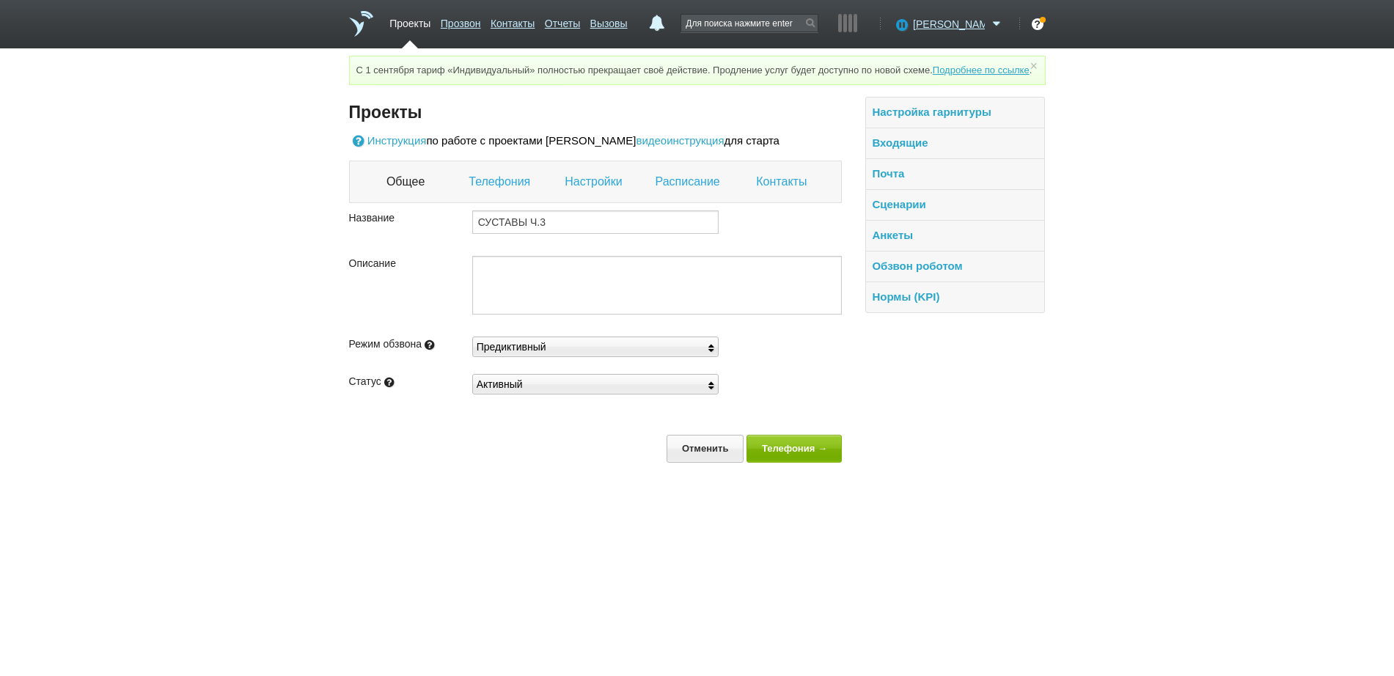
click at [602, 191] on link "Настройки" at bounding box center [595, 181] width 61 height 19
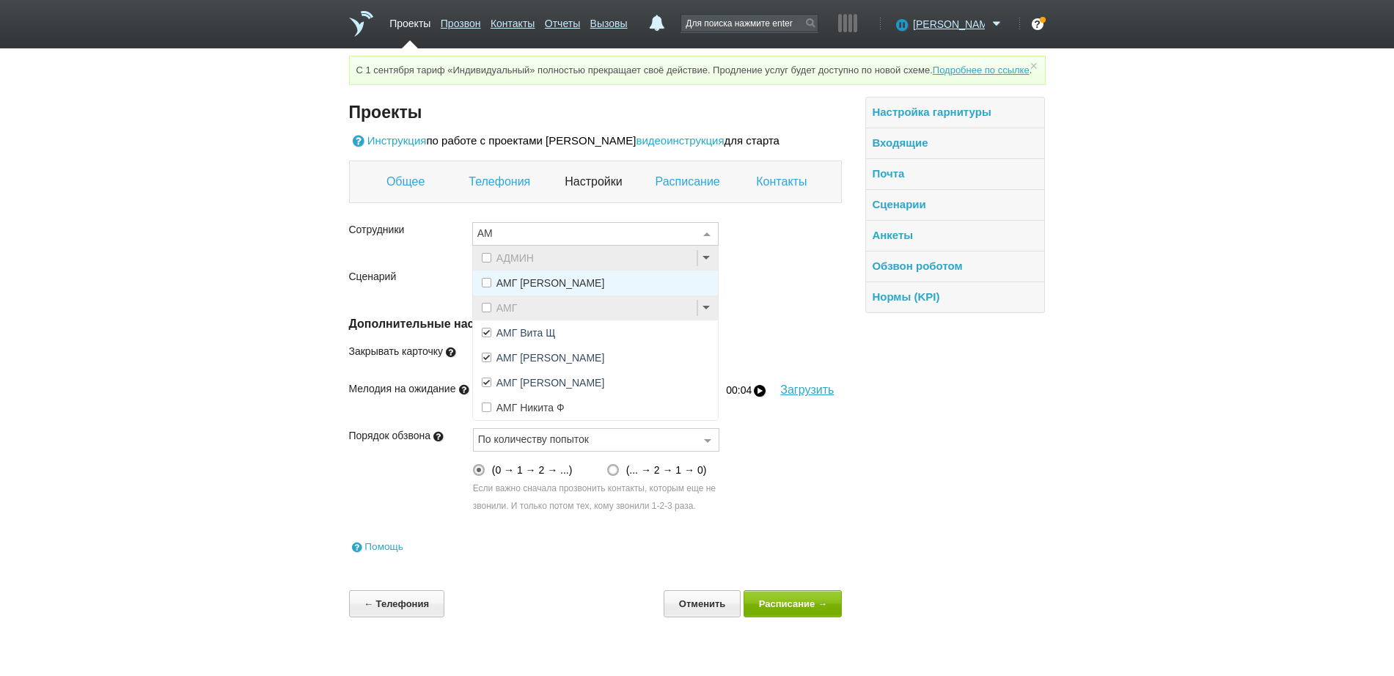
type input "АМГ"
click at [502, 413] on span "АМГ Никита Ф" at bounding box center [531, 408] width 68 height 10
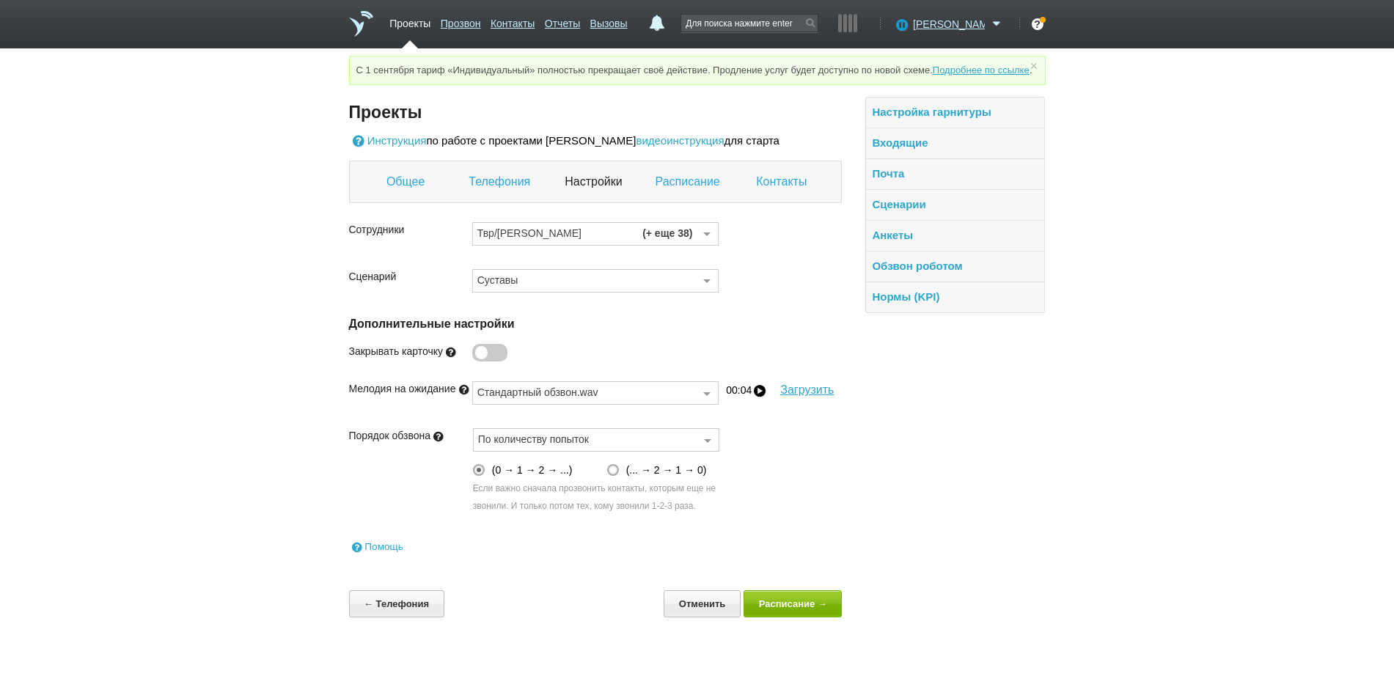
click at [794, 191] on link "Контакты" at bounding box center [783, 181] width 54 height 19
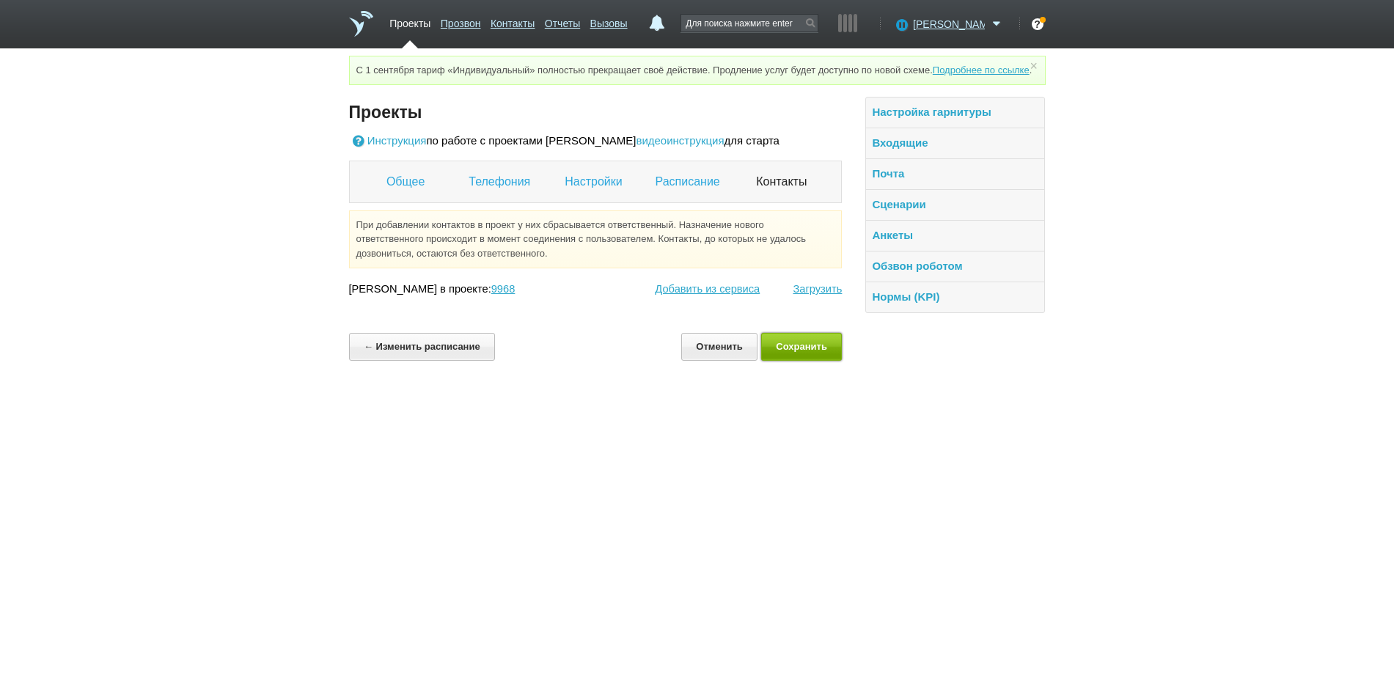
click at [807, 358] on button "Сохранить" at bounding box center [801, 346] width 81 height 27
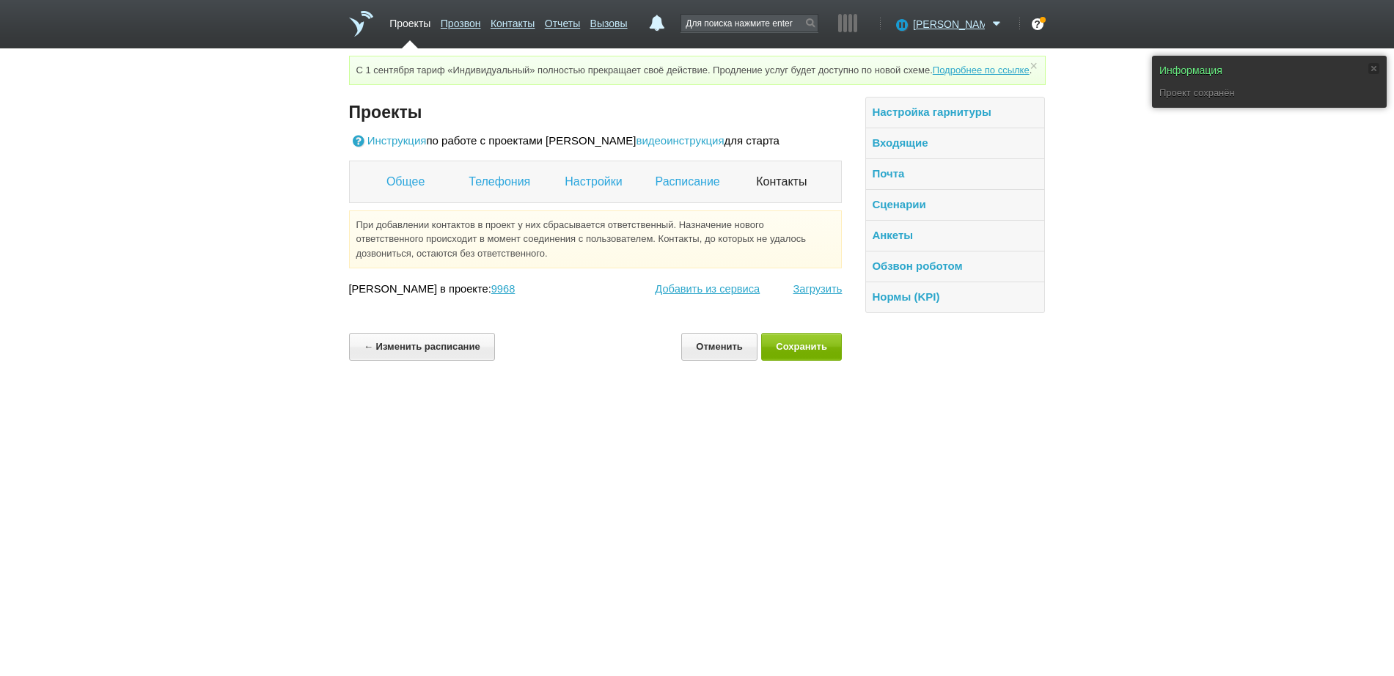
click at [413, 26] on link "Проекты" at bounding box center [410, 20] width 41 height 21
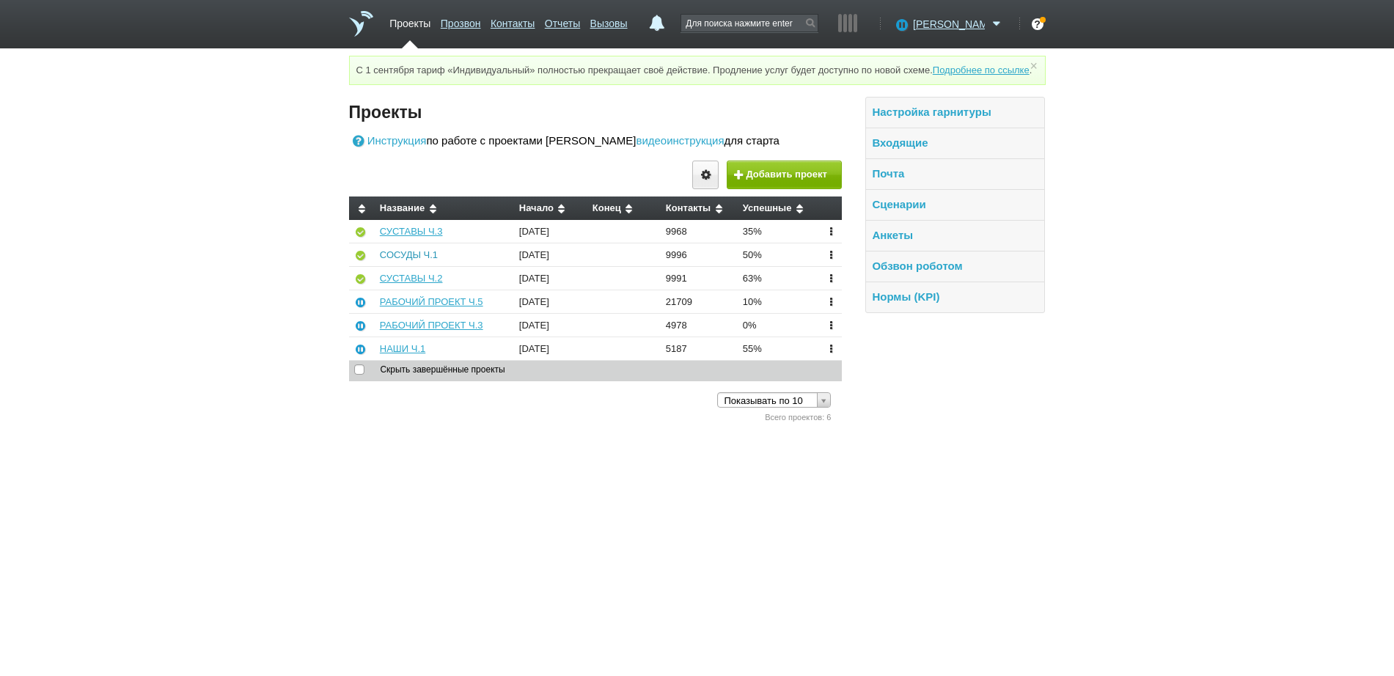
click at [412, 260] on link "СОСУДЫ Ч.1" at bounding box center [409, 254] width 58 height 11
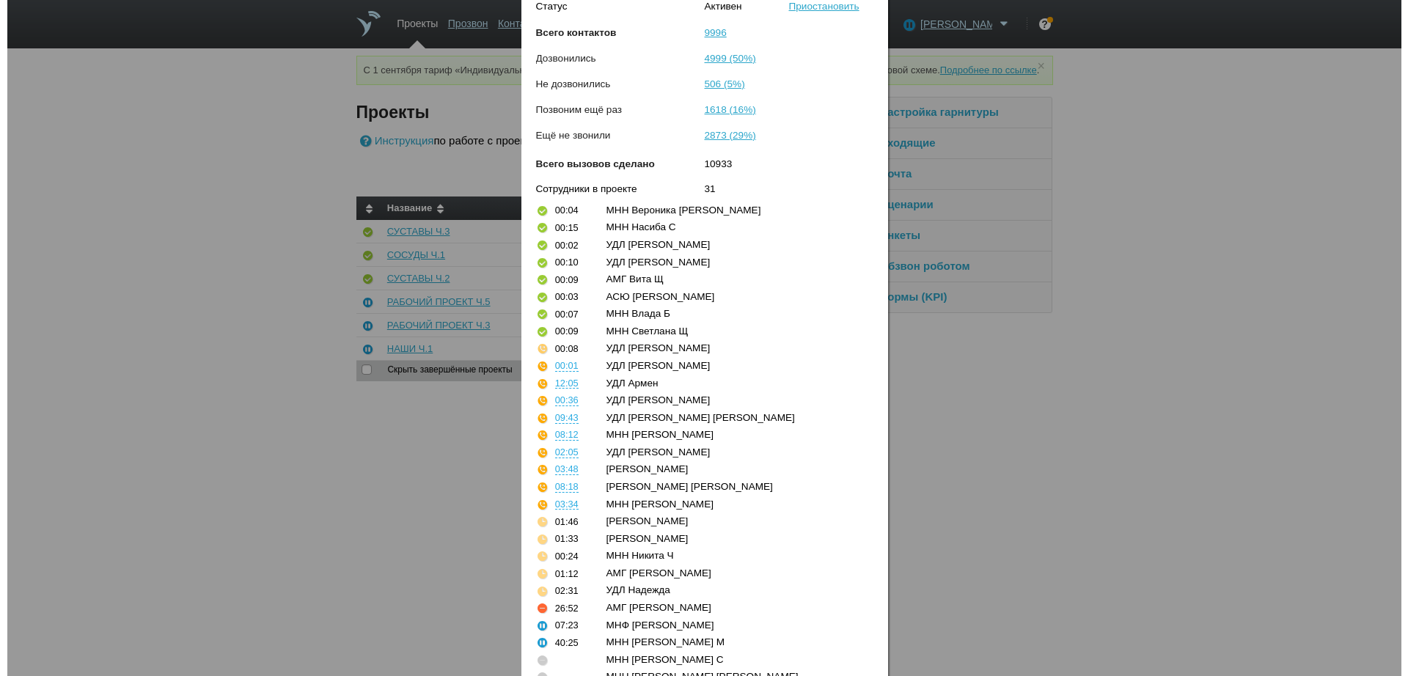
scroll to position [191, 0]
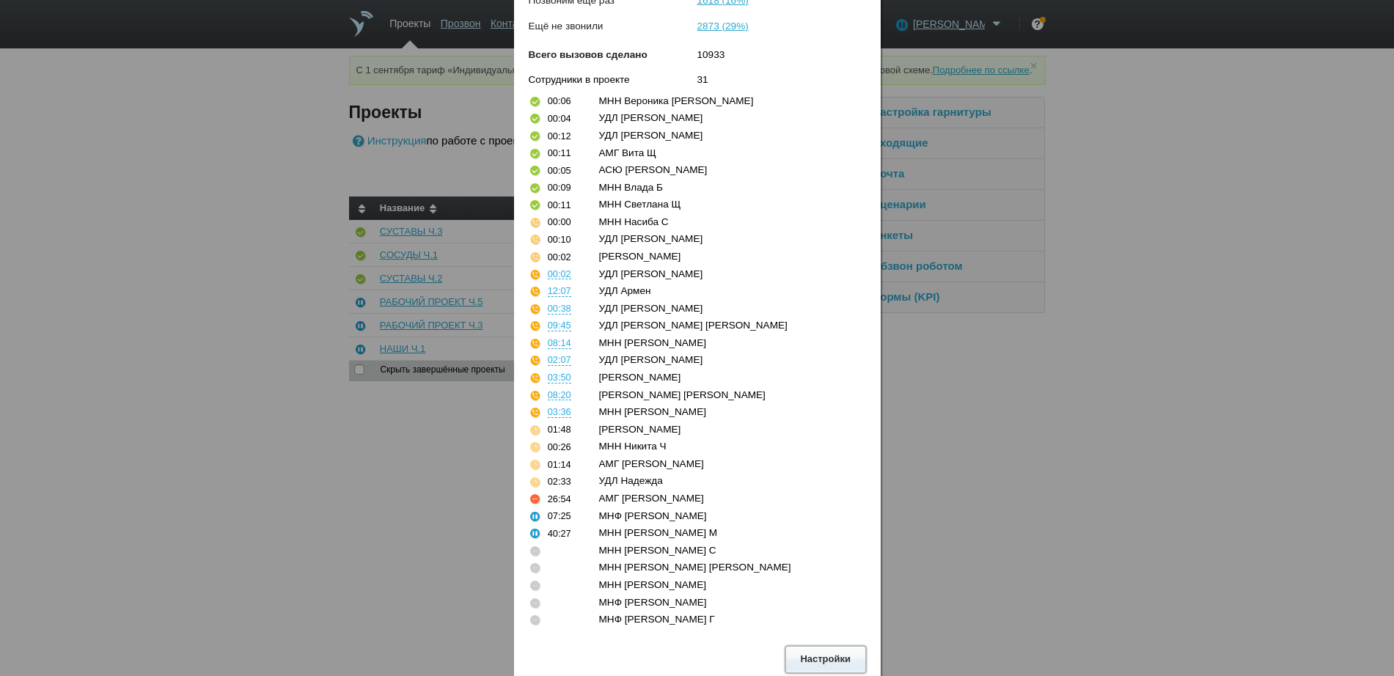
click at [810, 649] on button "Настройки" at bounding box center [826, 659] width 81 height 27
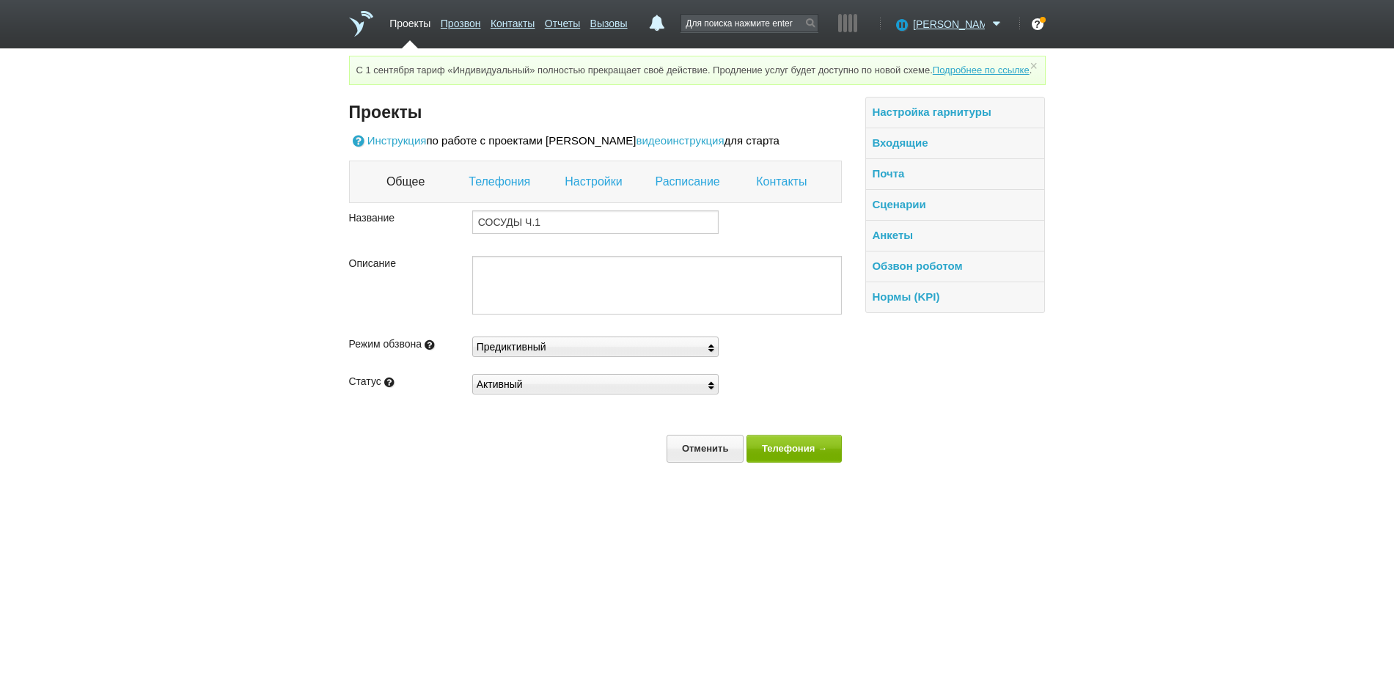
click at [582, 191] on link "Настройки" at bounding box center [595, 181] width 61 height 19
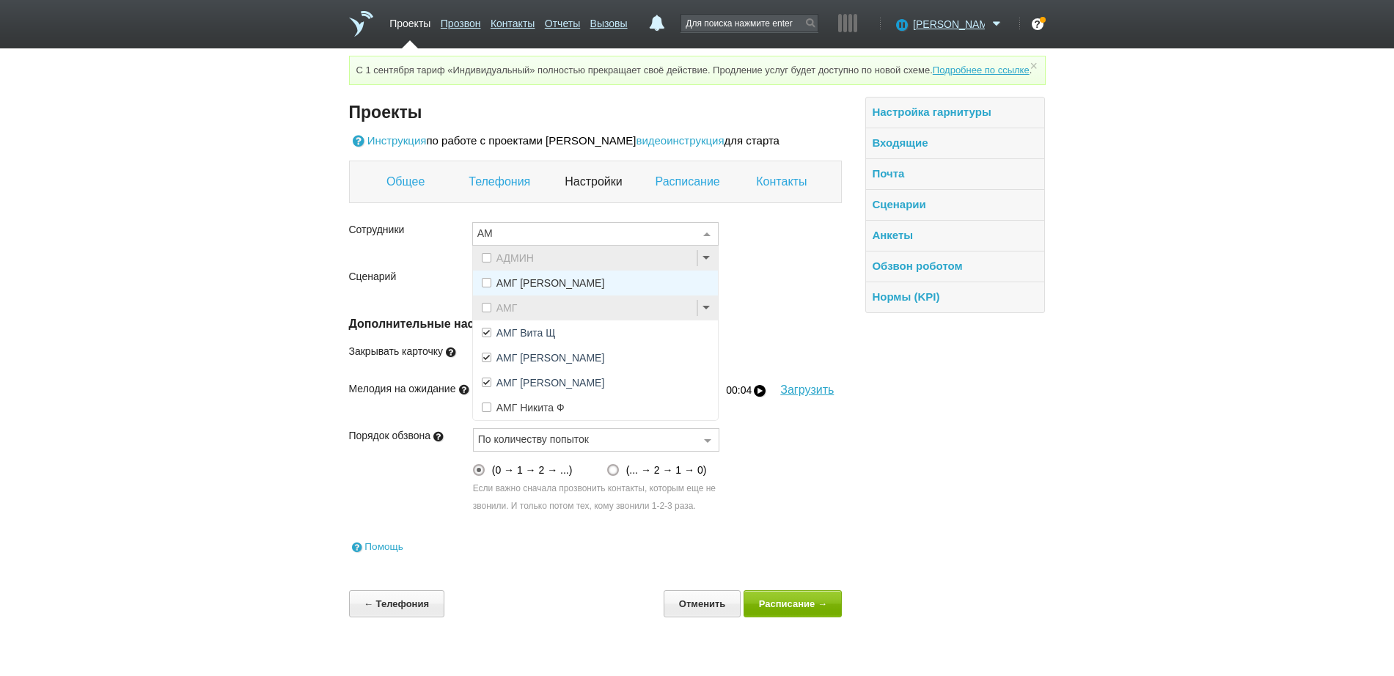
type input "АМГ"
click at [495, 420] on span "АМГ Никита Ф" at bounding box center [595, 407] width 245 height 25
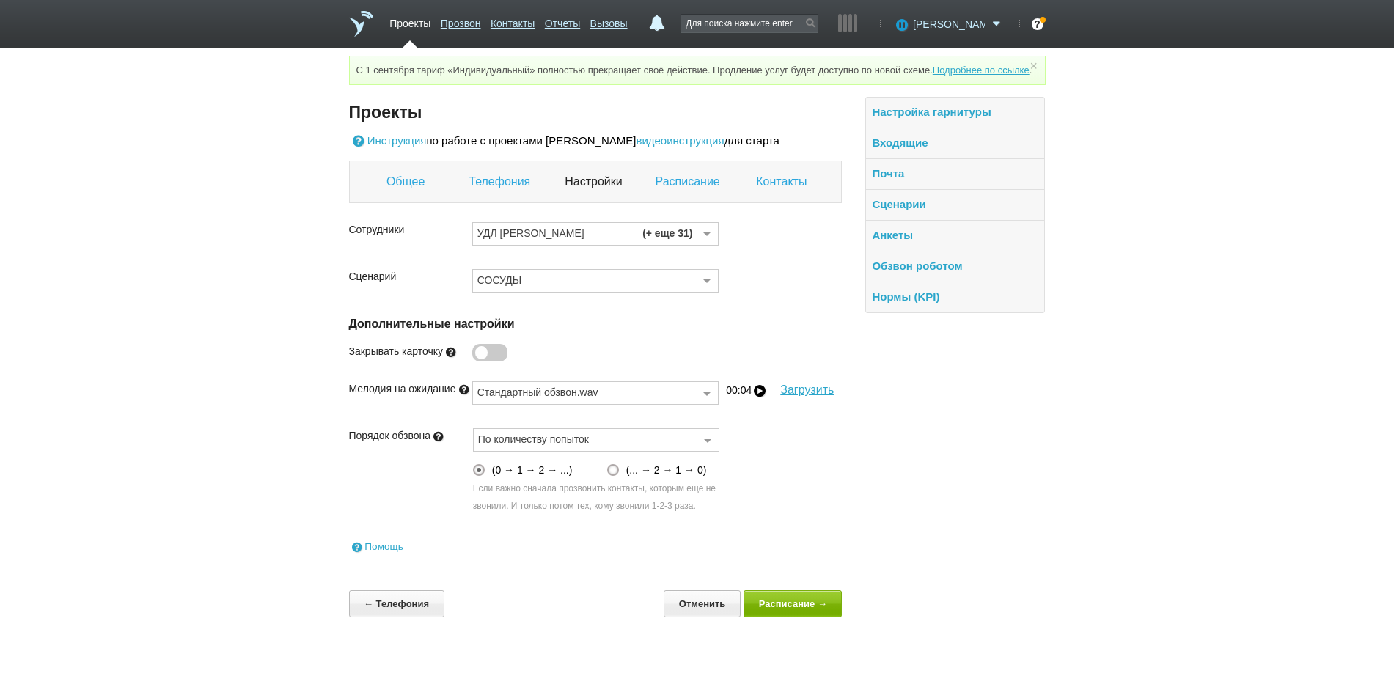
click at [791, 191] on link "Контакты" at bounding box center [783, 181] width 54 height 19
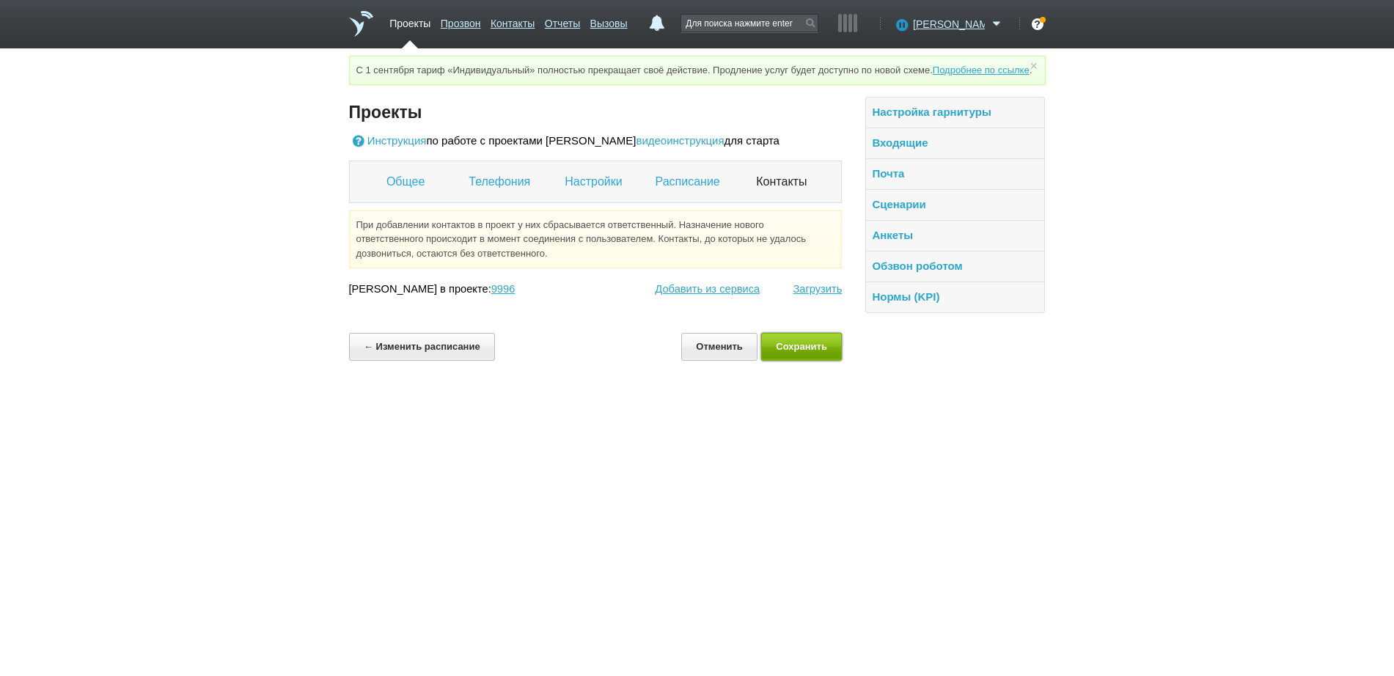
click at [797, 360] on button "Сохранить" at bounding box center [801, 346] width 81 height 27
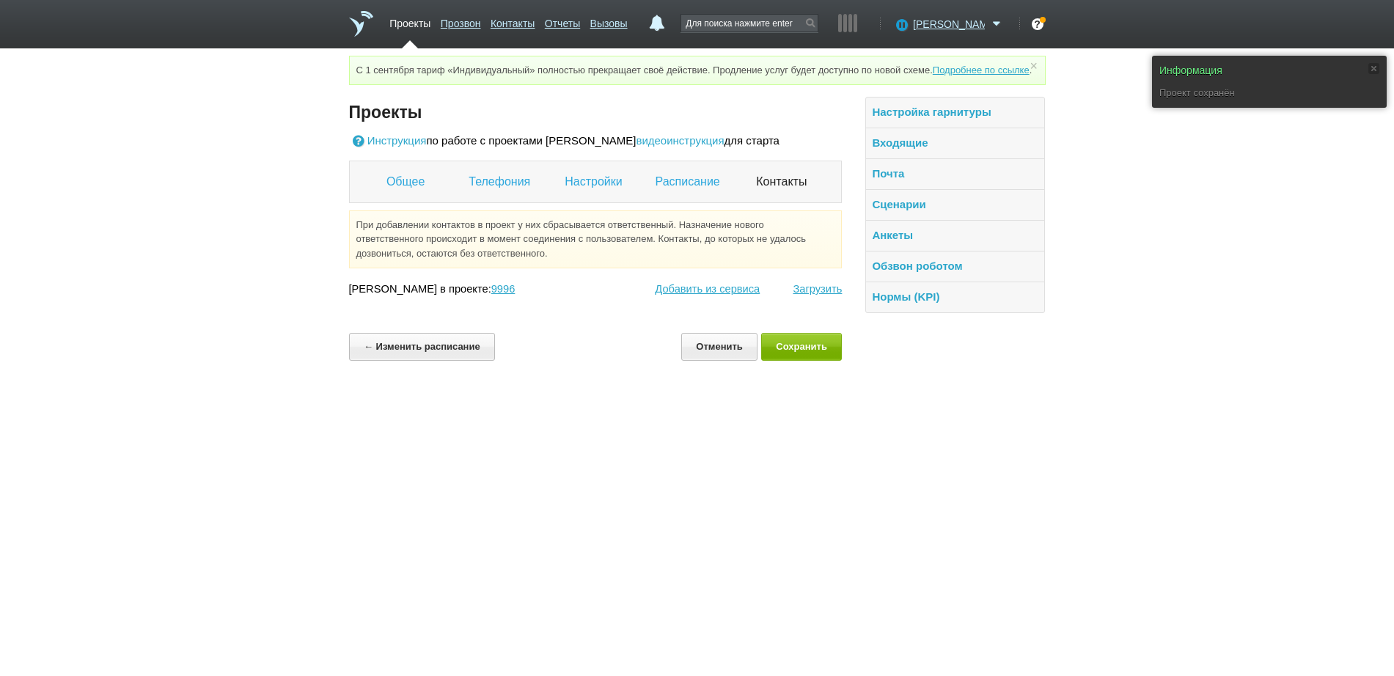
click at [411, 17] on link "Проекты" at bounding box center [410, 20] width 41 height 21
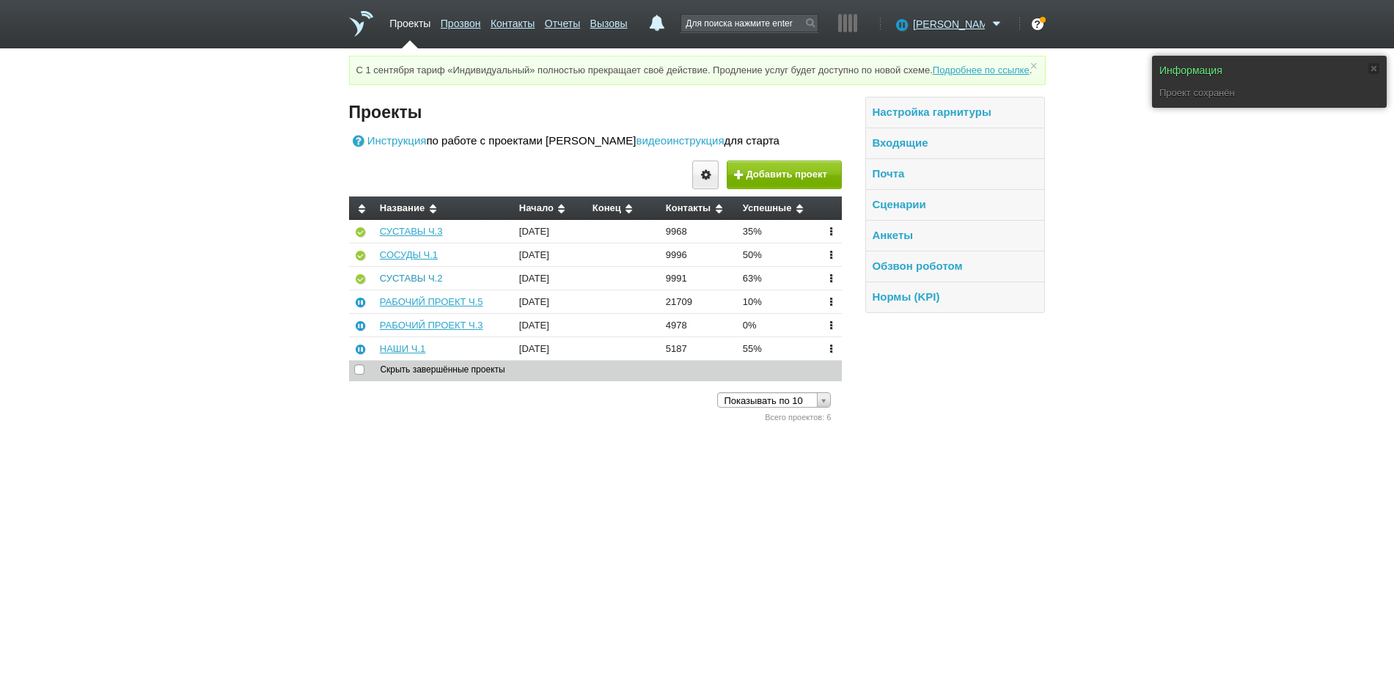
click at [425, 284] on link "СУСТАВЫ Ч.2" at bounding box center [411, 278] width 63 height 11
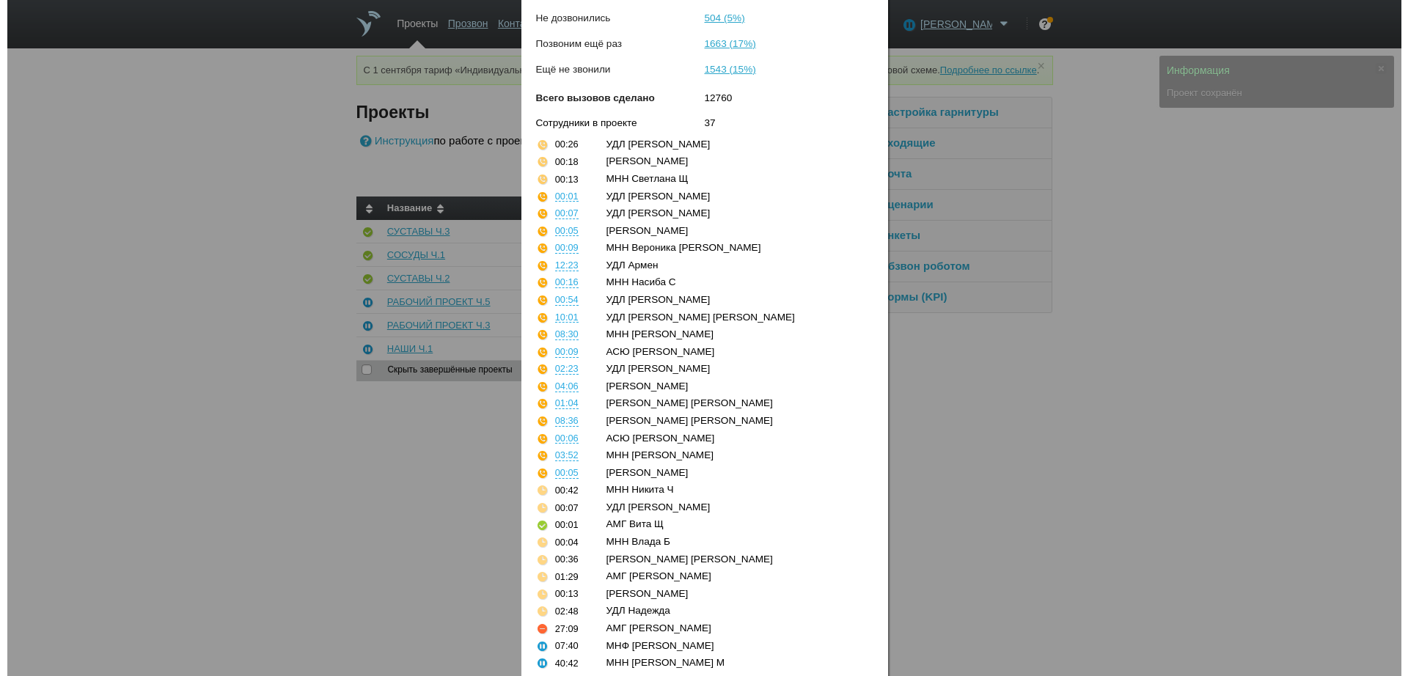
scroll to position [295, 0]
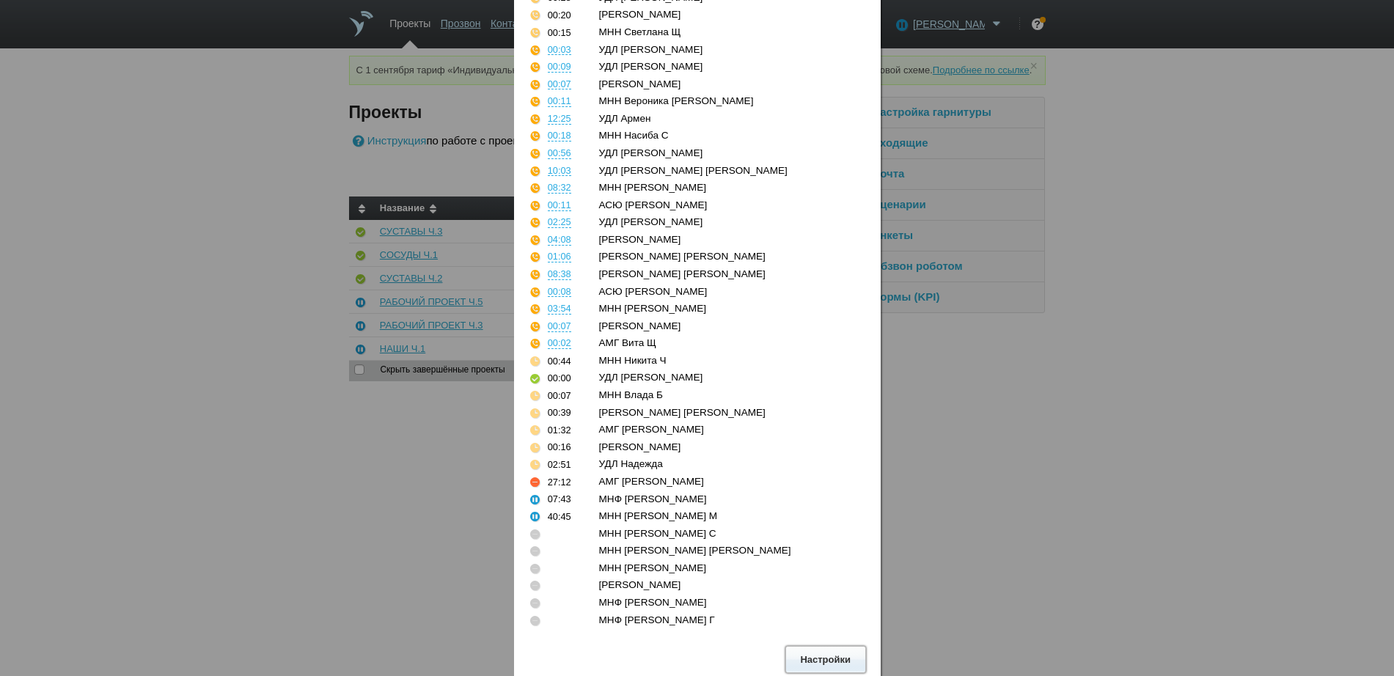
click at [812, 657] on button "Настройки" at bounding box center [826, 659] width 81 height 27
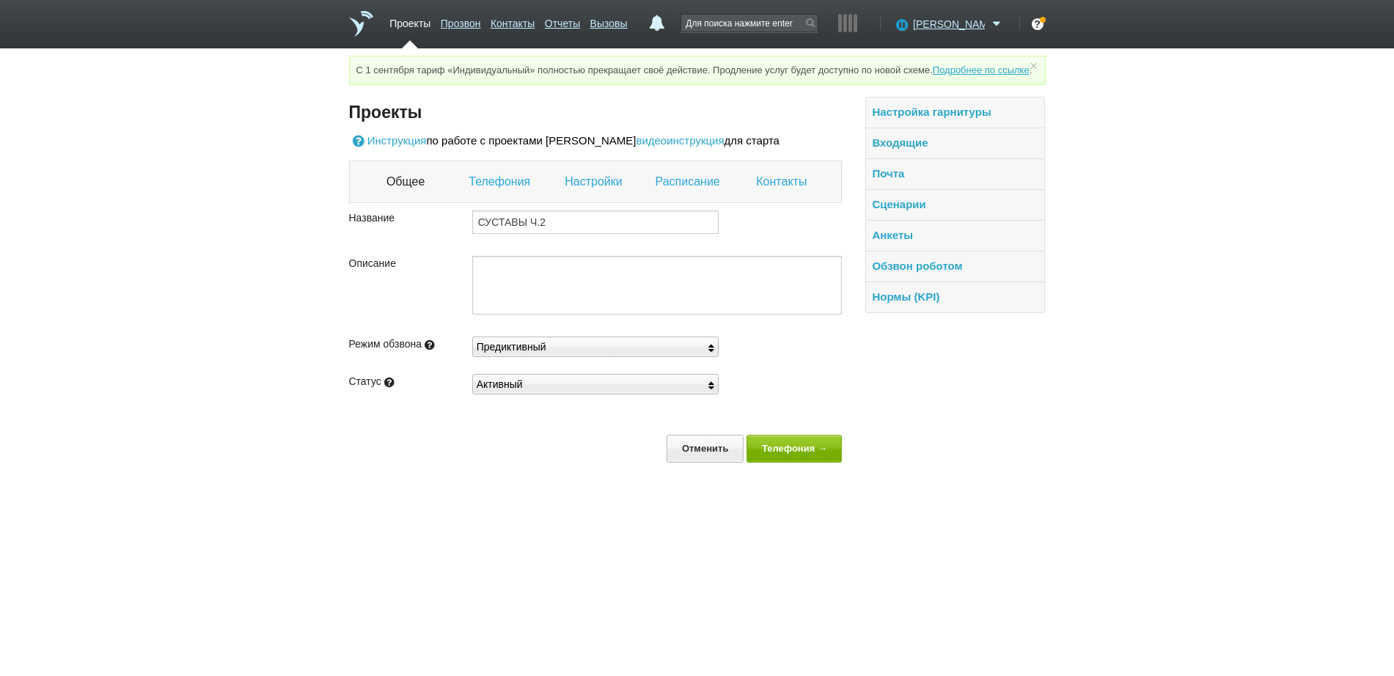
click at [588, 191] on link "Настройки" at bounding box center [595, 181] width 61 height 19
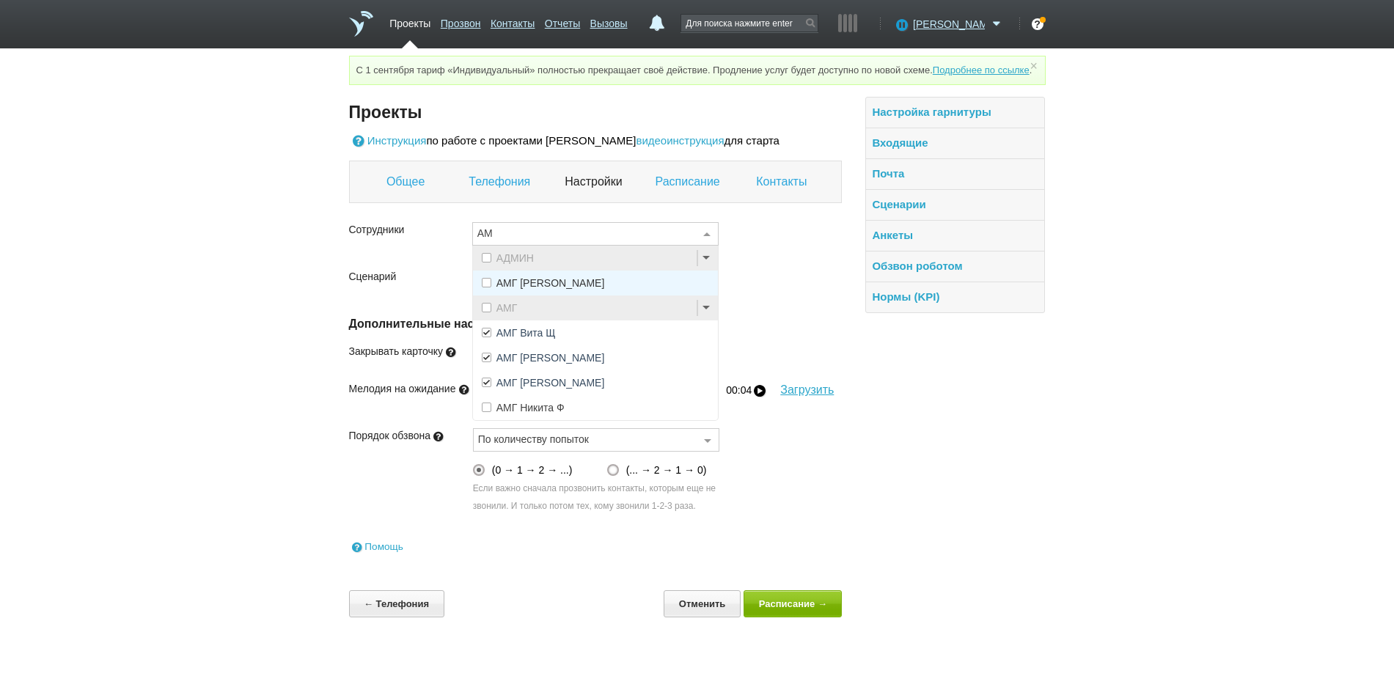
type input "АМГ"
click at [541, 413] on span "АМГ Никита Ф" at bounding box center [595, 407] width 245 height 25
click at [791, 203] on dl "Общее Телефония Настройки Расписание Контакты" at bounding box center [596, 182] width 494 height 43
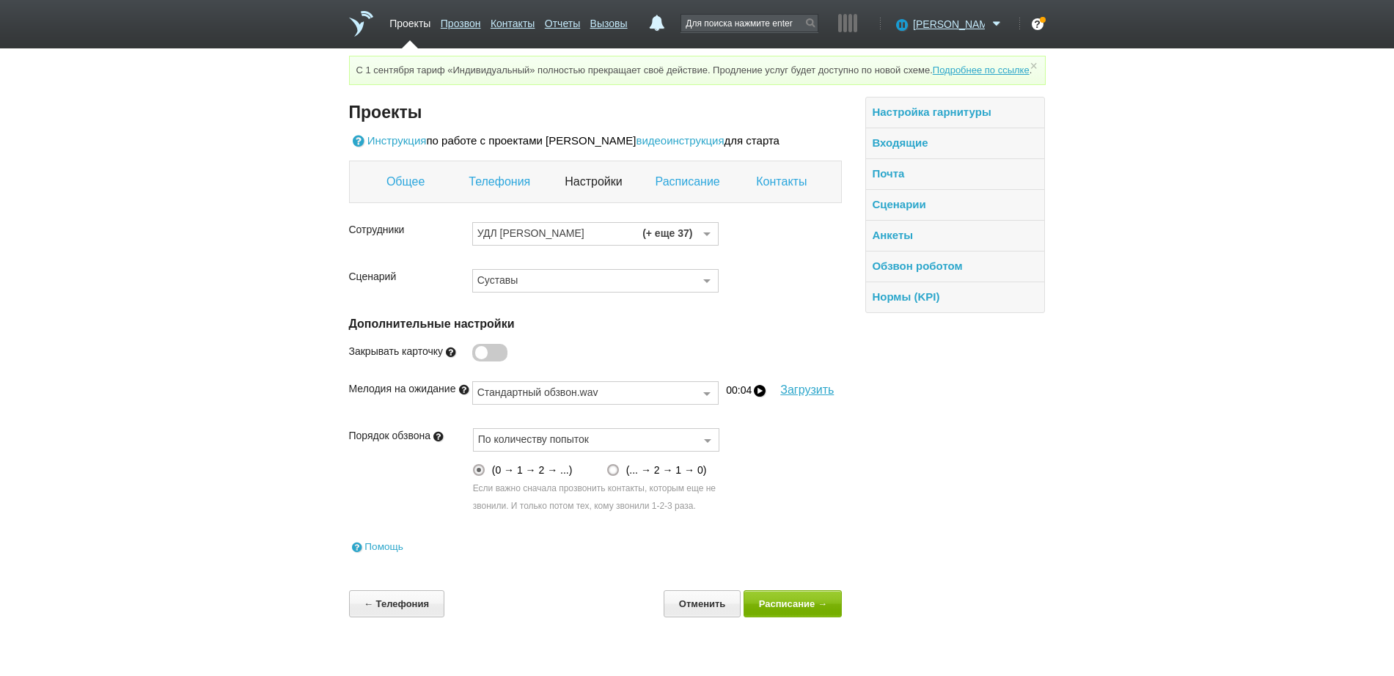
click at [791, 191] on link "Контакты" at bounding box center [783, 181] width 54 height 19
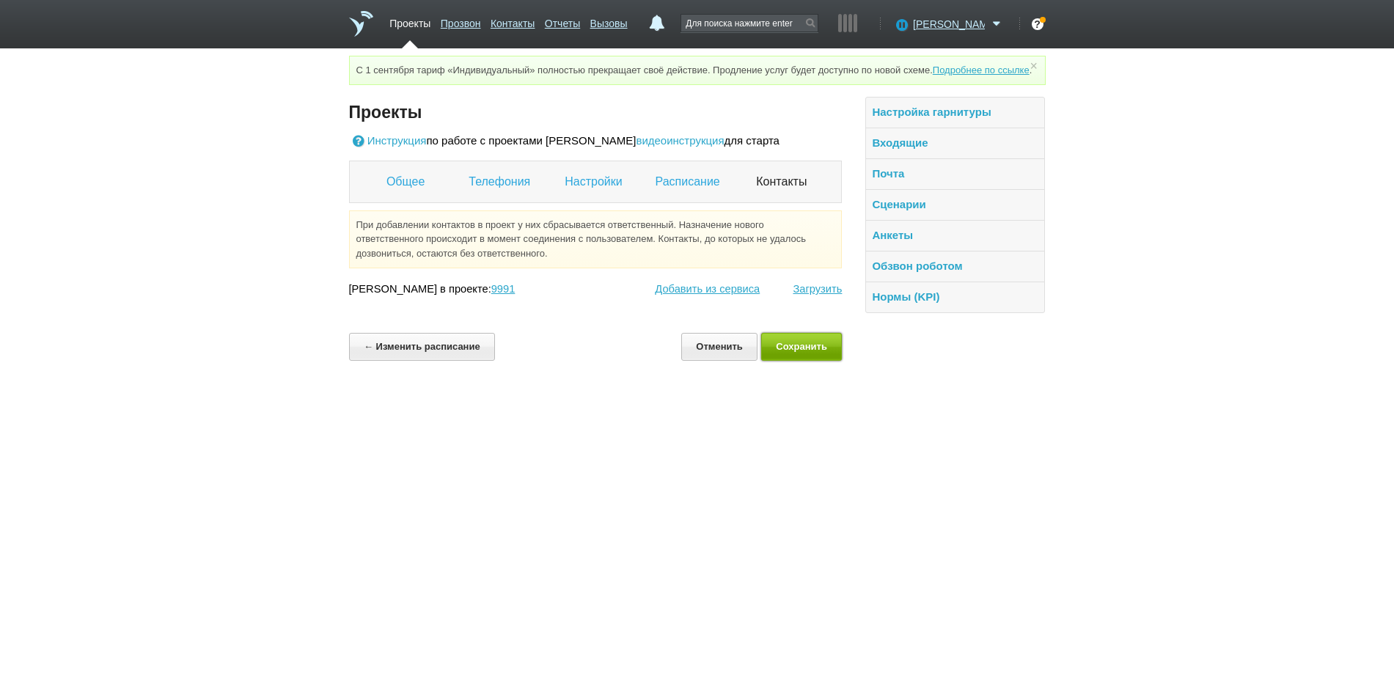
click at [797, 360] on button "Сохранить" at bounding box center [801, 346] width 81 height 27
click at [956, 33] on div "[PERSON_NAME] Доступен Не беспокоить Перерыв ID аккаунта: 41368 Профиль Команда…" at bounding box center [948, 32] width 114 height 34
click at [957, 17] on span "[PERSON_NAME]" at bounding box center [949, 24] width 72 height 15
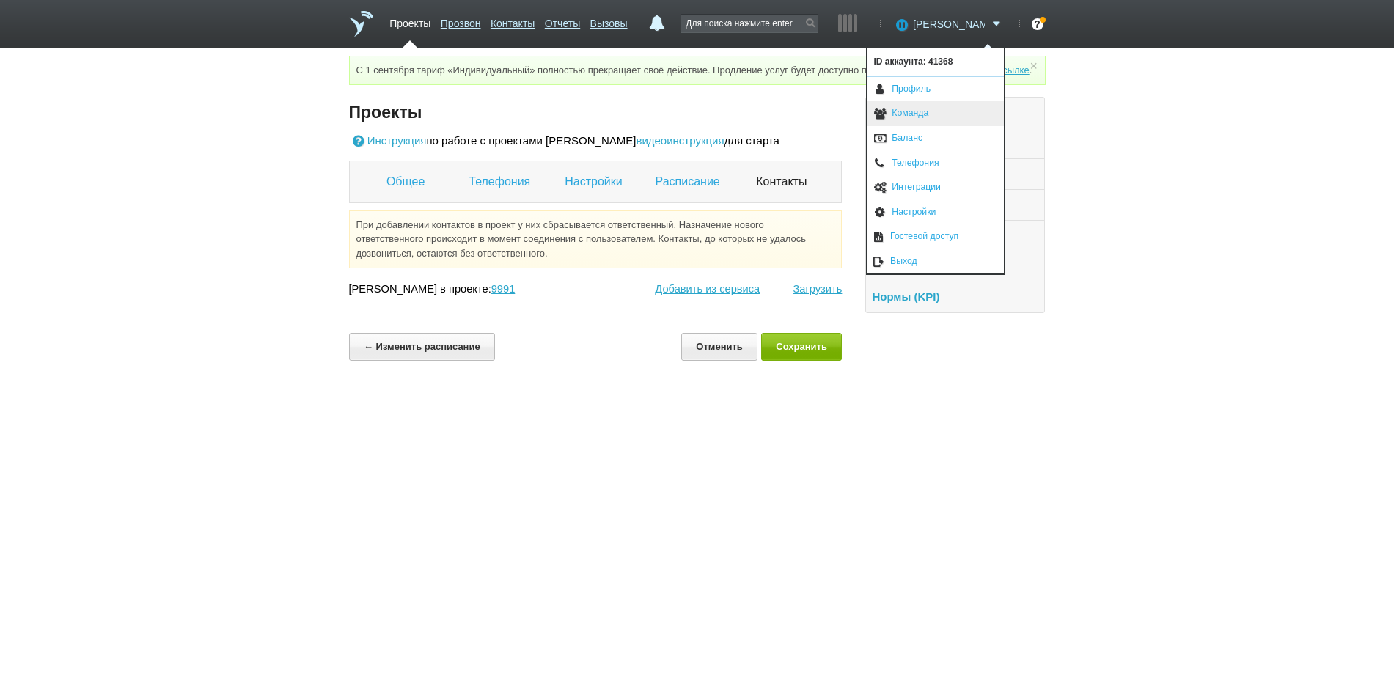
click at [943, 114] on link "Команда" at bounding box center [936, 113] width 136 height 25
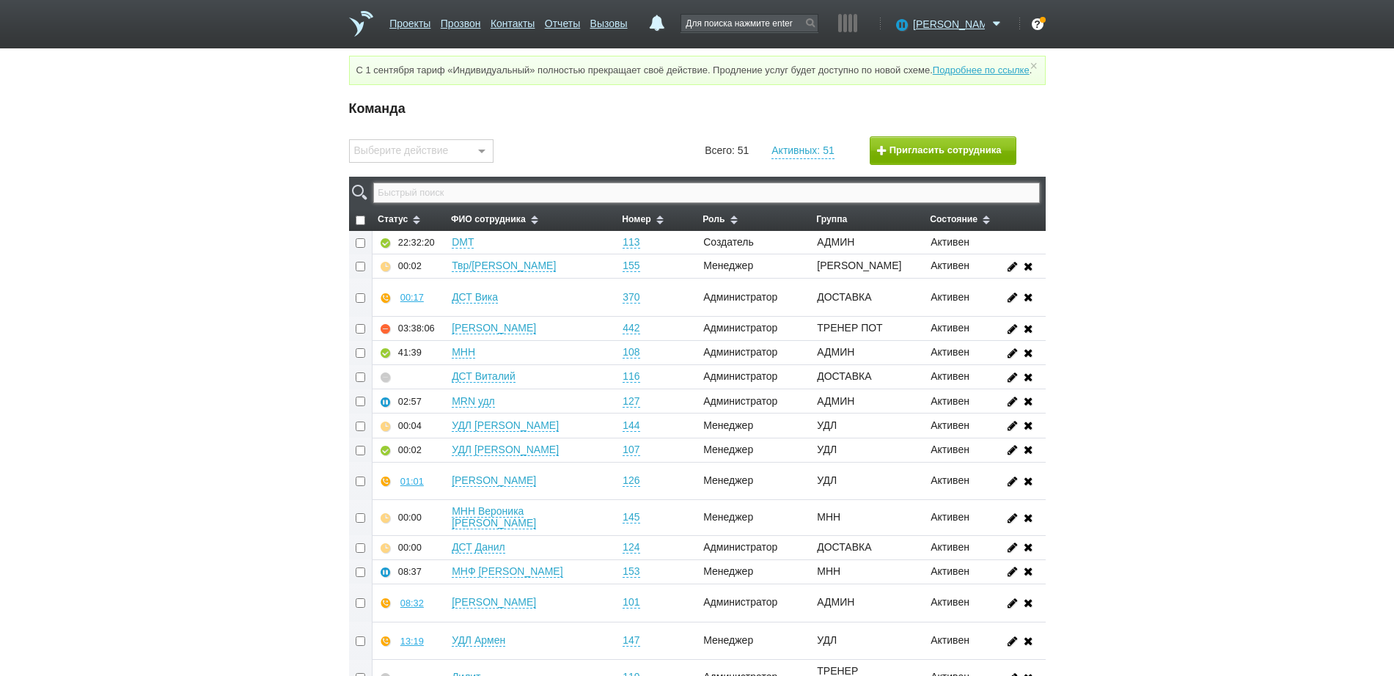
click at [730, 200] on input "text" at bounding box center [706, 193] width 666 height 21
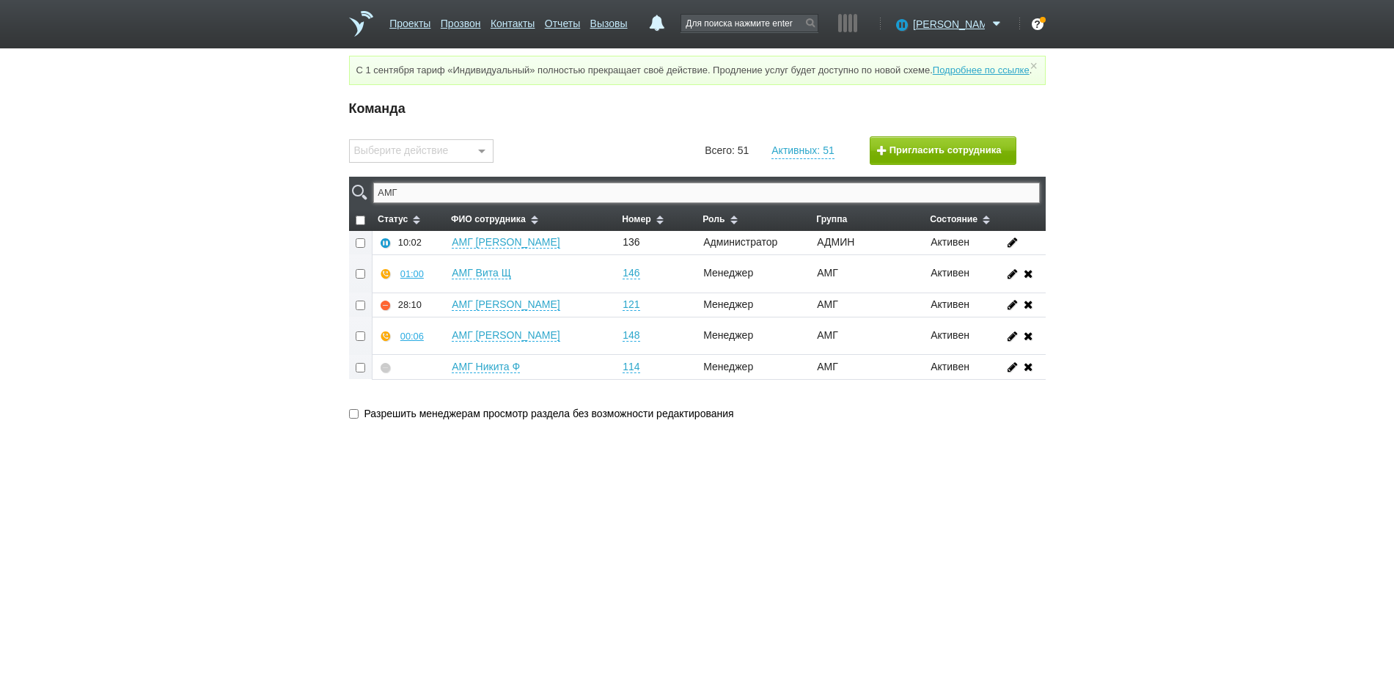
type input "АМГ"
click at [410, 281] on button "01:20" at bounding box center [412, 274] width 28 height 26
click at [430, 230] on button "Прослушать" at bounding box center [456, 222] width 114 height 26
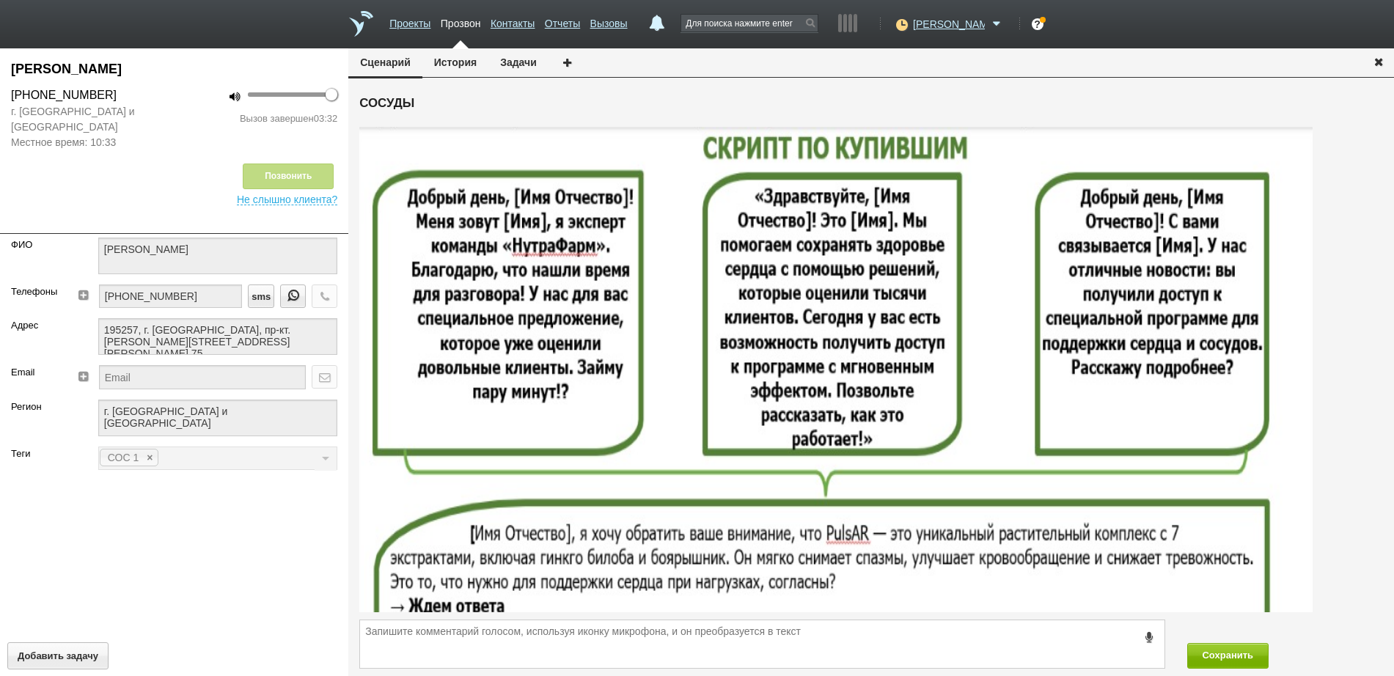
click at [1379, 60] on icon "button" at bounding box center [1379, 61] width 16 height 11
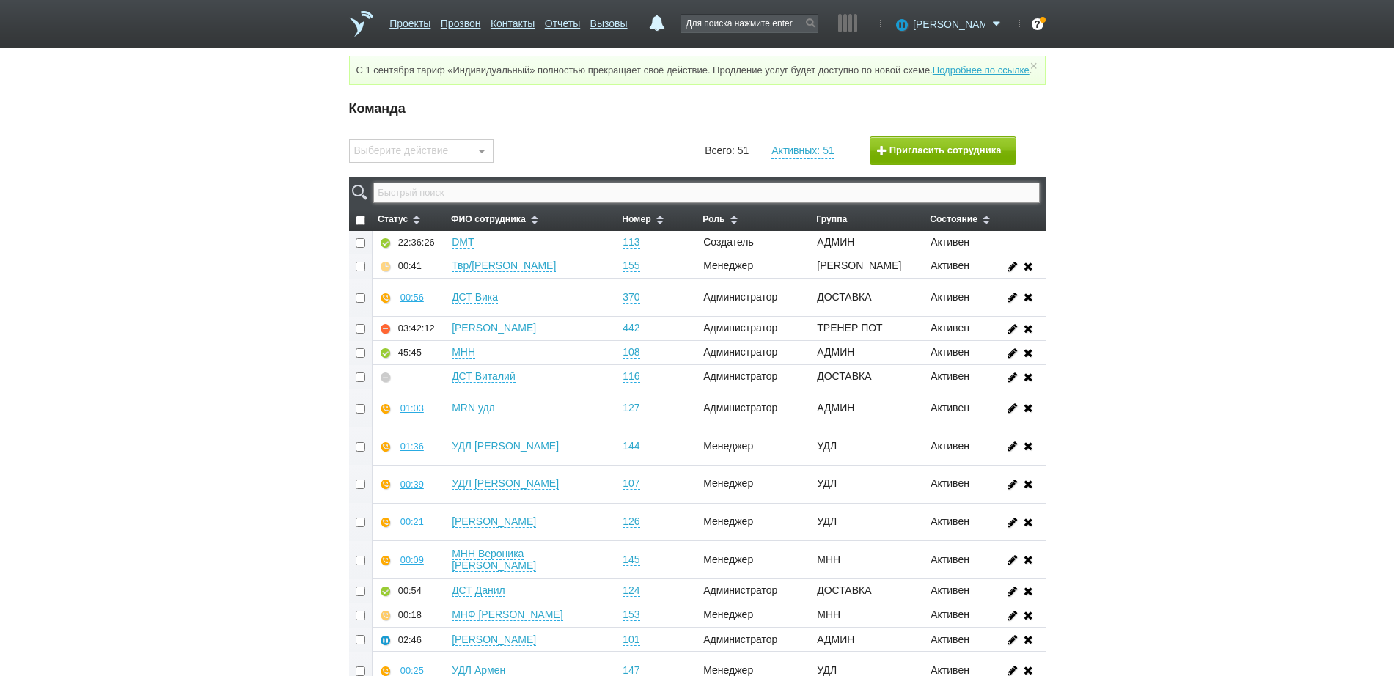
click at [634, 203] on input "text" at bounding box center [706, 193] width 666 height 21
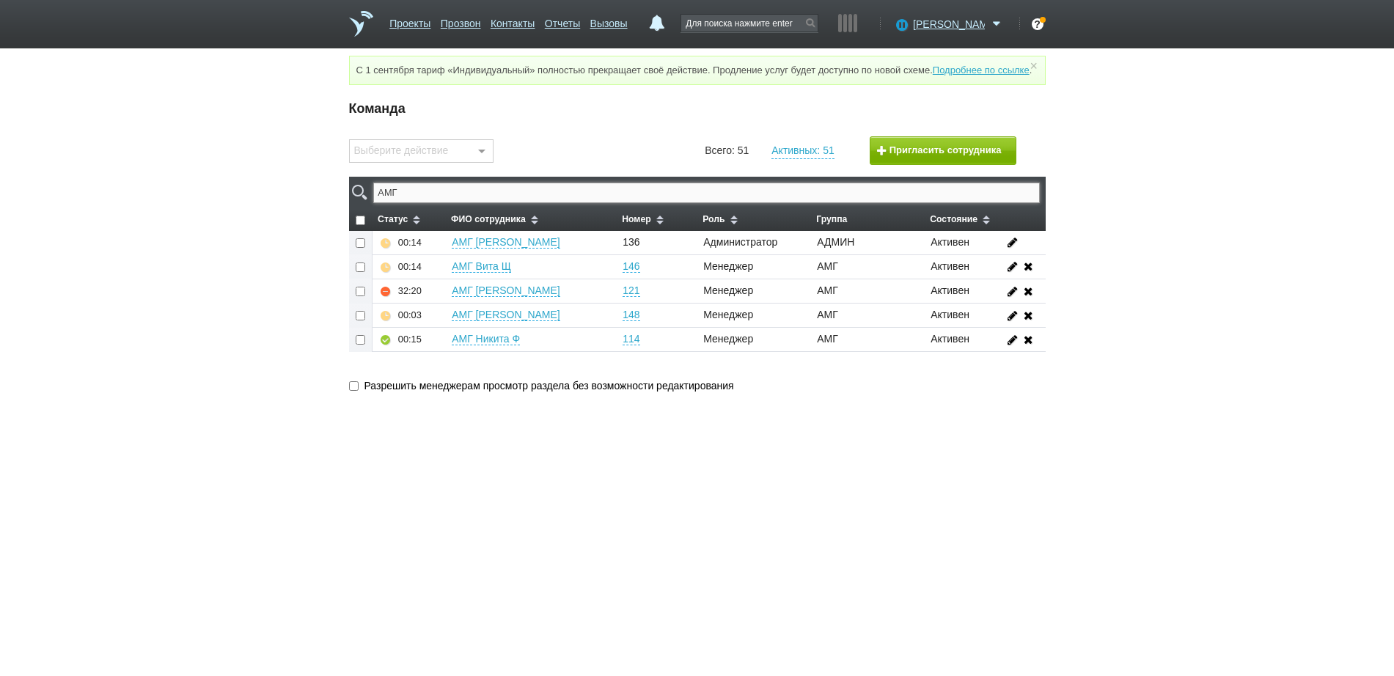
type input "АМГ"
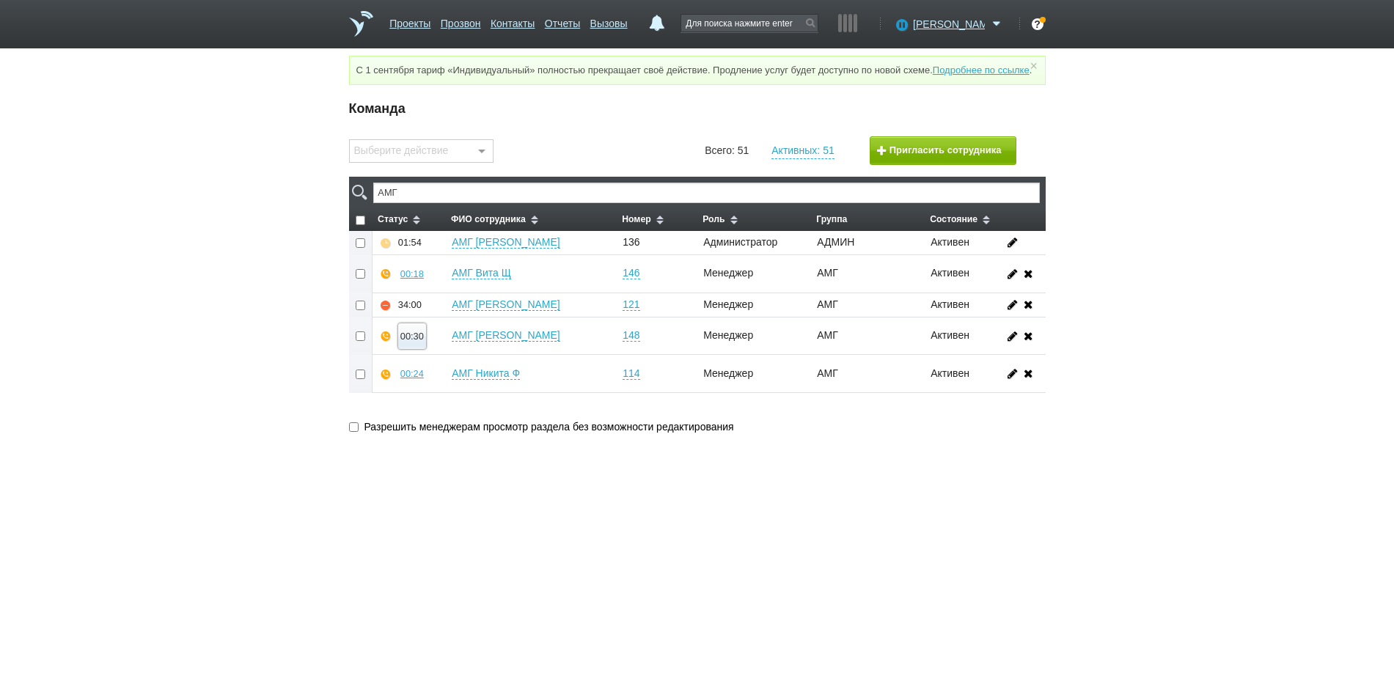
click at [409, 342] on div "00:30" at bounding box center [412, 336] width 23 height 11
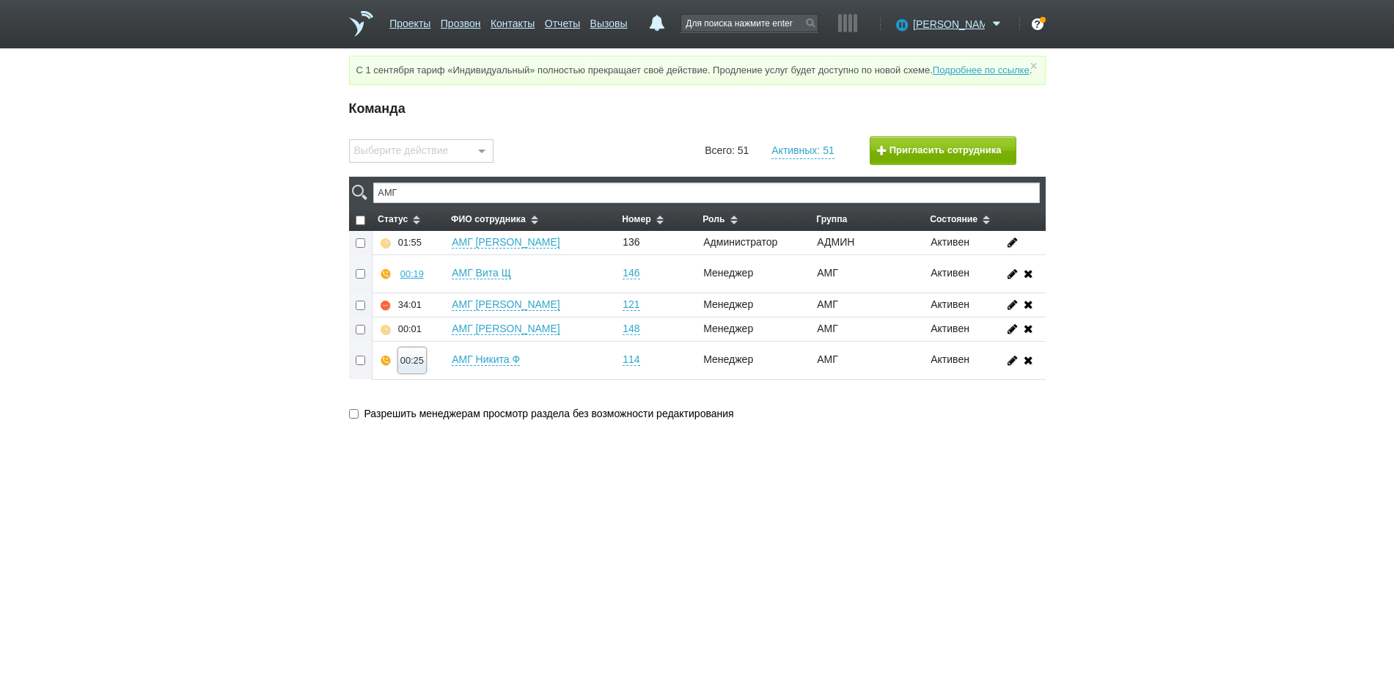
click at [405, 366] on div "00:25" at bounding box center [412, 360] width 23 height 11
click at [426, 314] on button "Прослушать" at bounding box center [456, 309] width 114 height 26
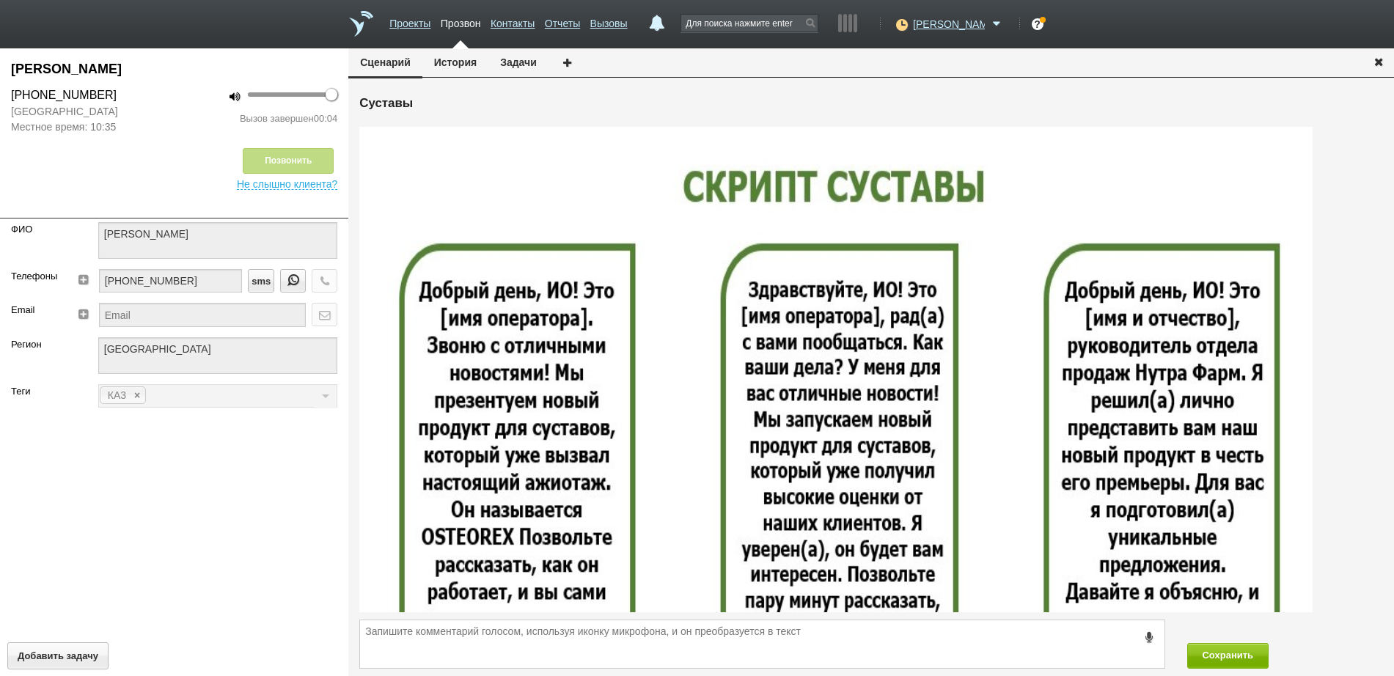
click at [1376, 59] on icon "button" at bounding box center [1379, 61] width 16 height 11
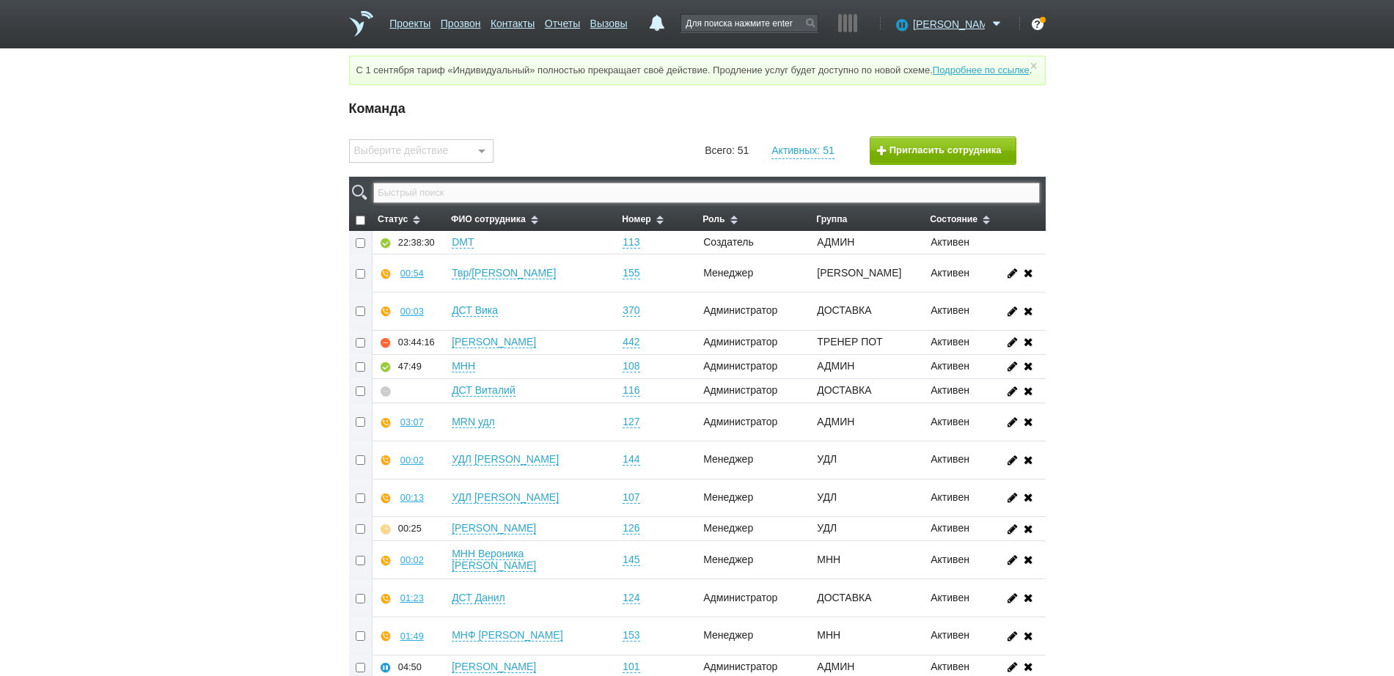
click at [678, 202] on input "text" at bounding box center [706, 193] width 666 height 21
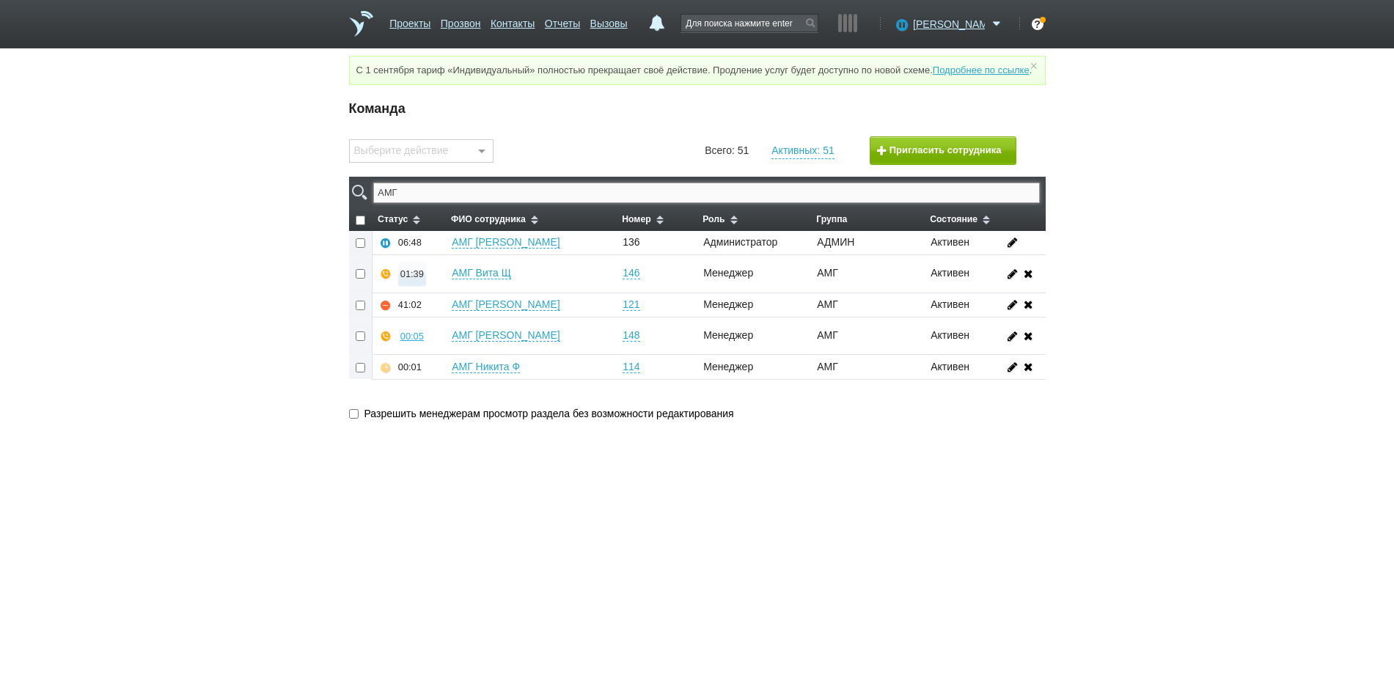
type input "АМГ"
click at [411, 279] on div "01:40" at bounding box center [412, 273] width 23 height 11
click at [458, 233] on button "Прослушать" at bounding box center [456, 222] width 114 height 26
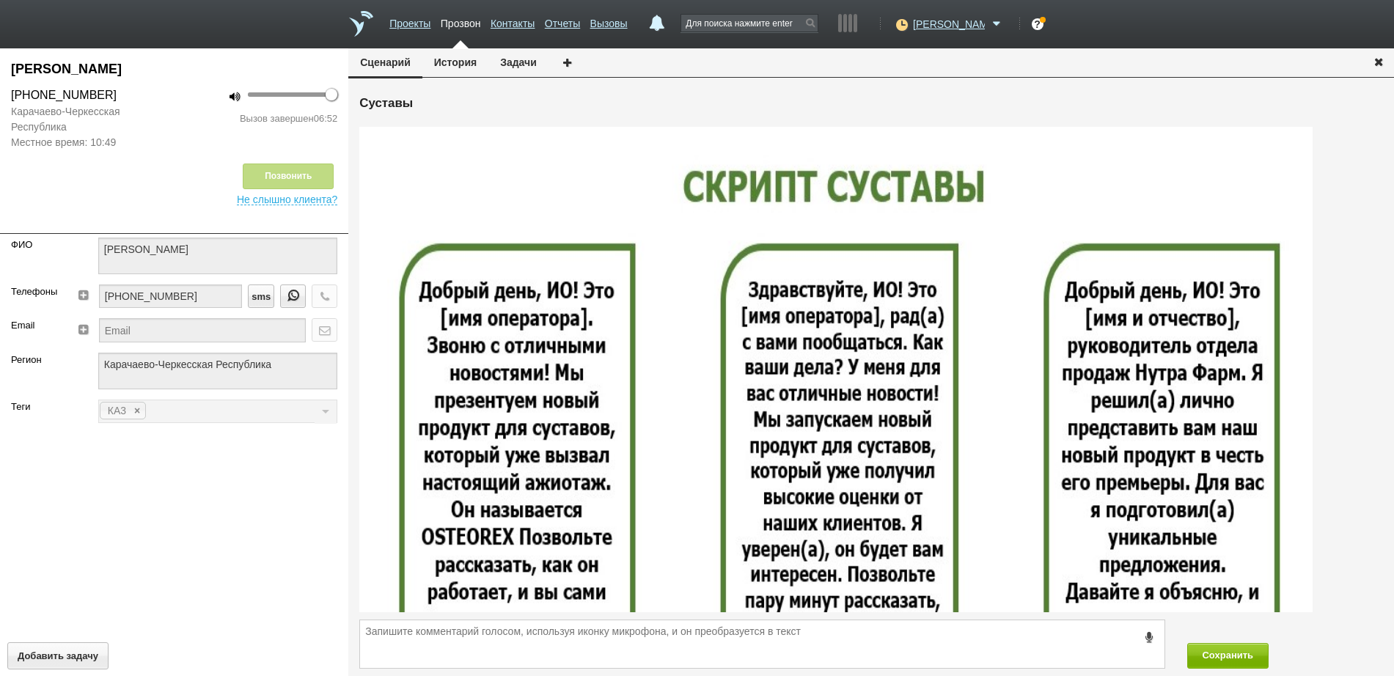
click at [1381, 58] on icon "button" at bounding box center [1379, 61] width 16 height 11
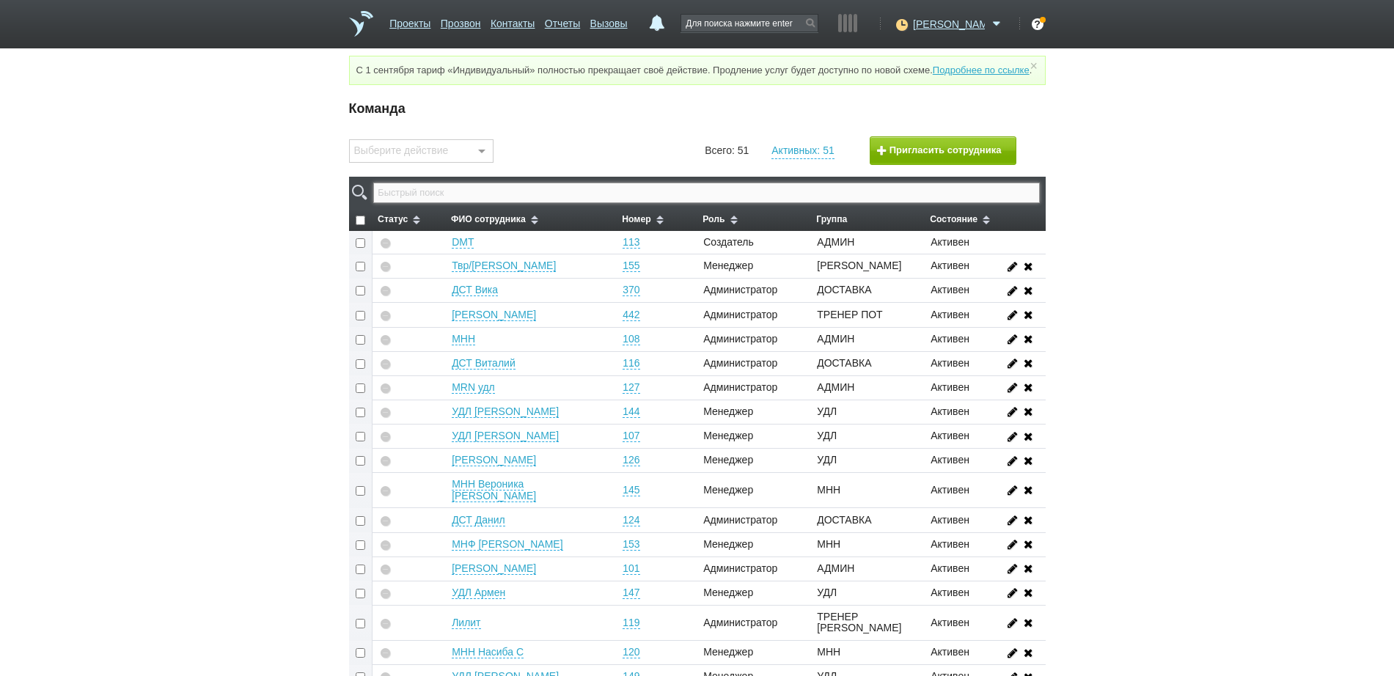
click at [579, 203] on input "text" at bounding box center [706, 193] width 666 height 21
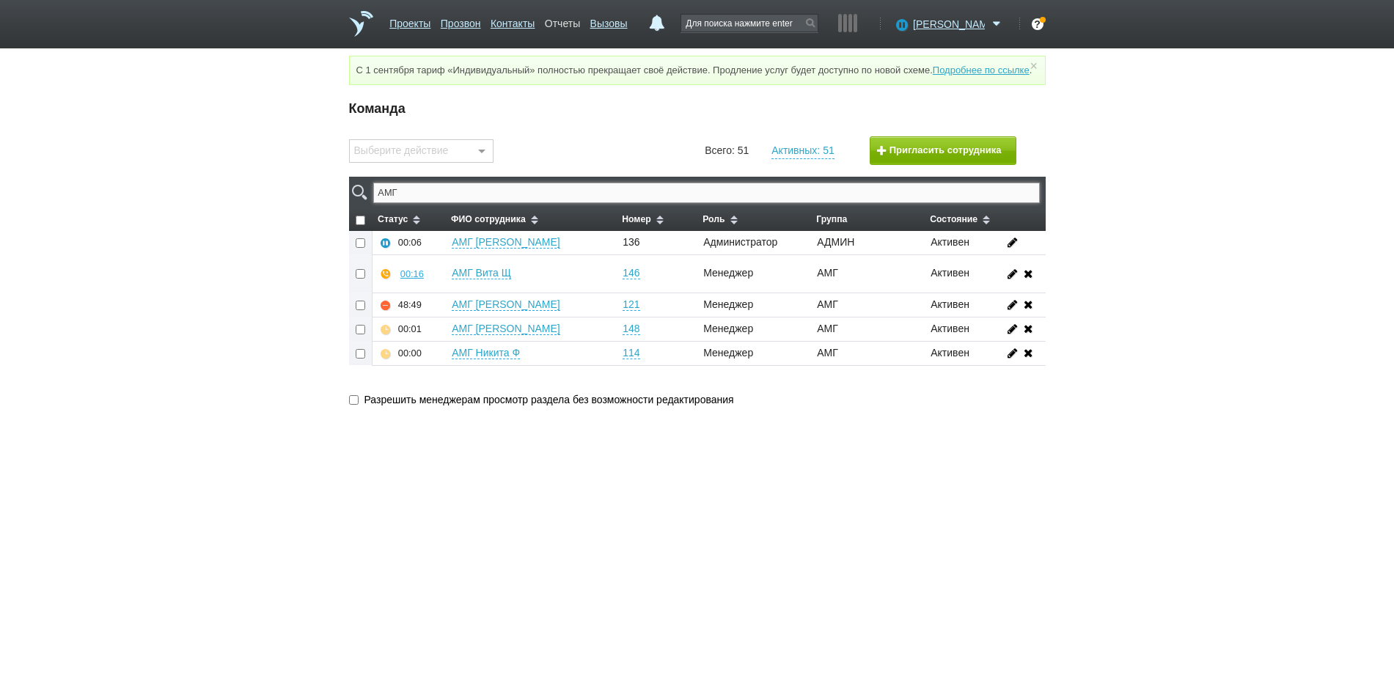
type input "АМГ"
click at [577, 21] on link "Отчеты" at bounding box center [562, 20] width 35 height 21
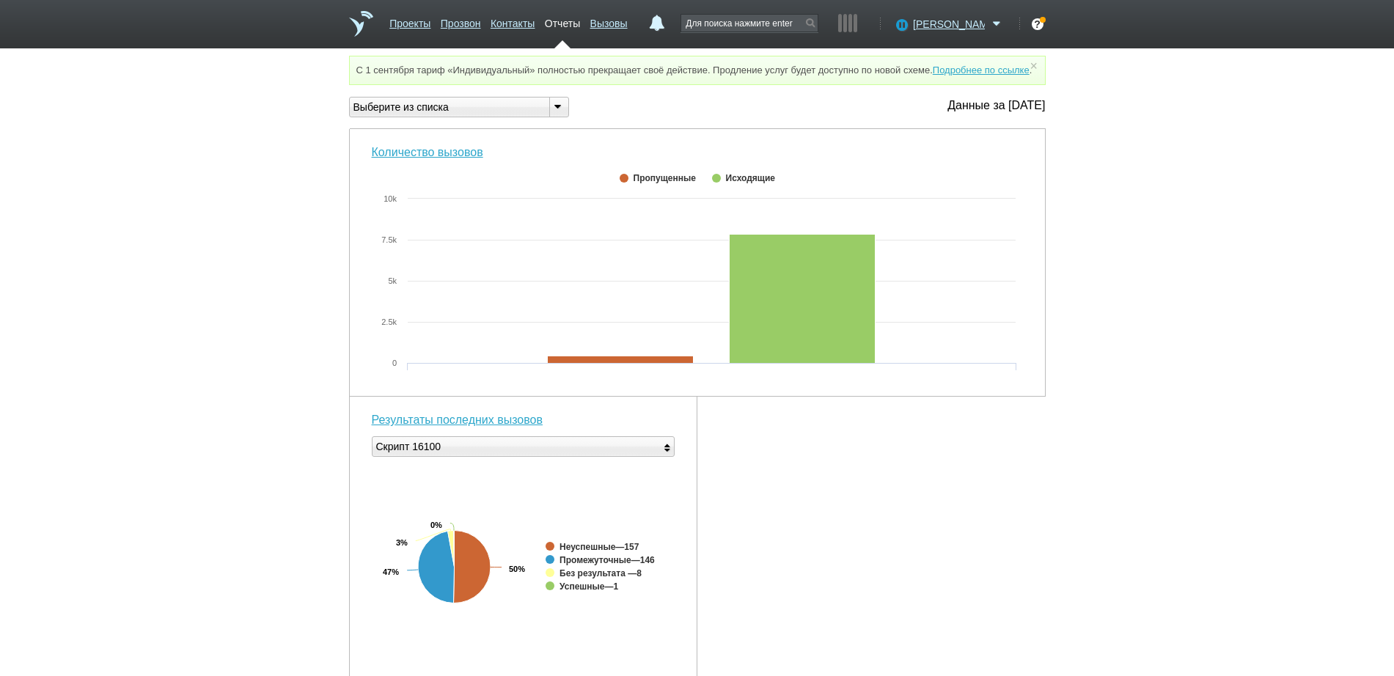
click at [468, 115] on div "Выберите из списка" at bounding box center [444, 107] width 188 height 15
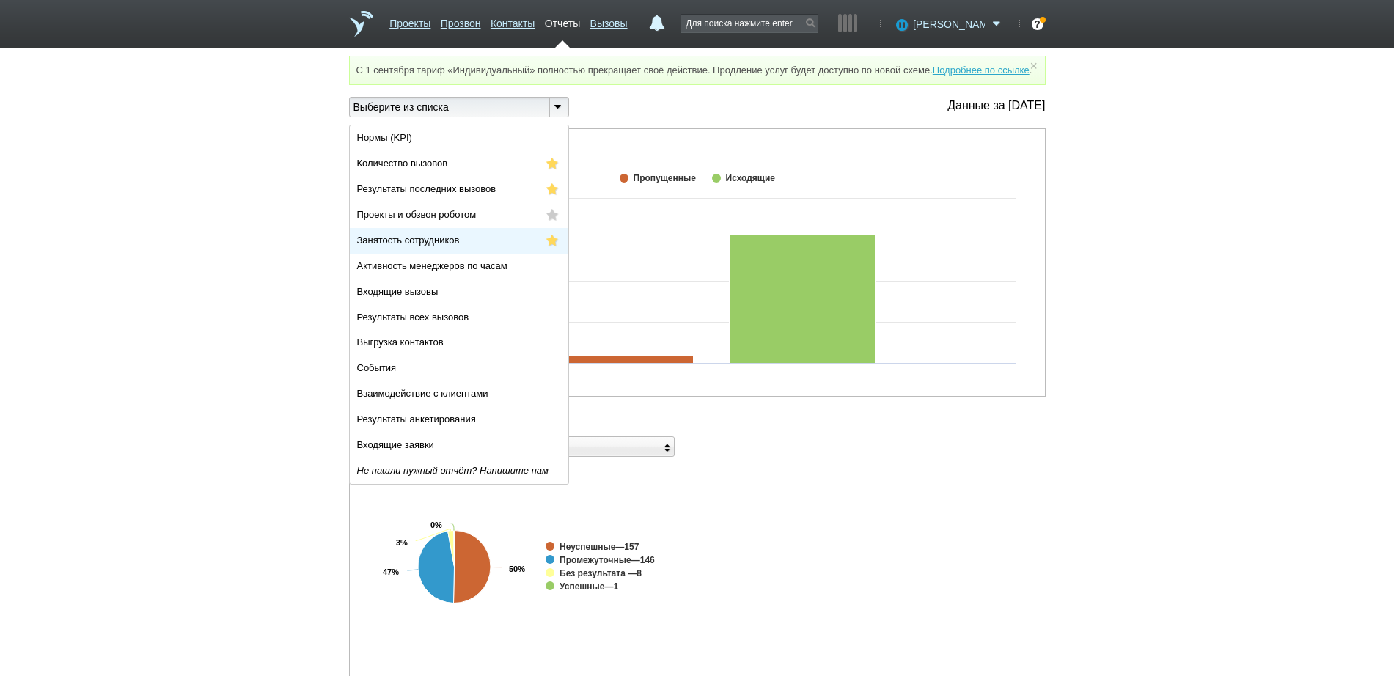
click at [467, 253] on li "Занятость сотрудников" at bounding box center [459, 241] width 219 height 26
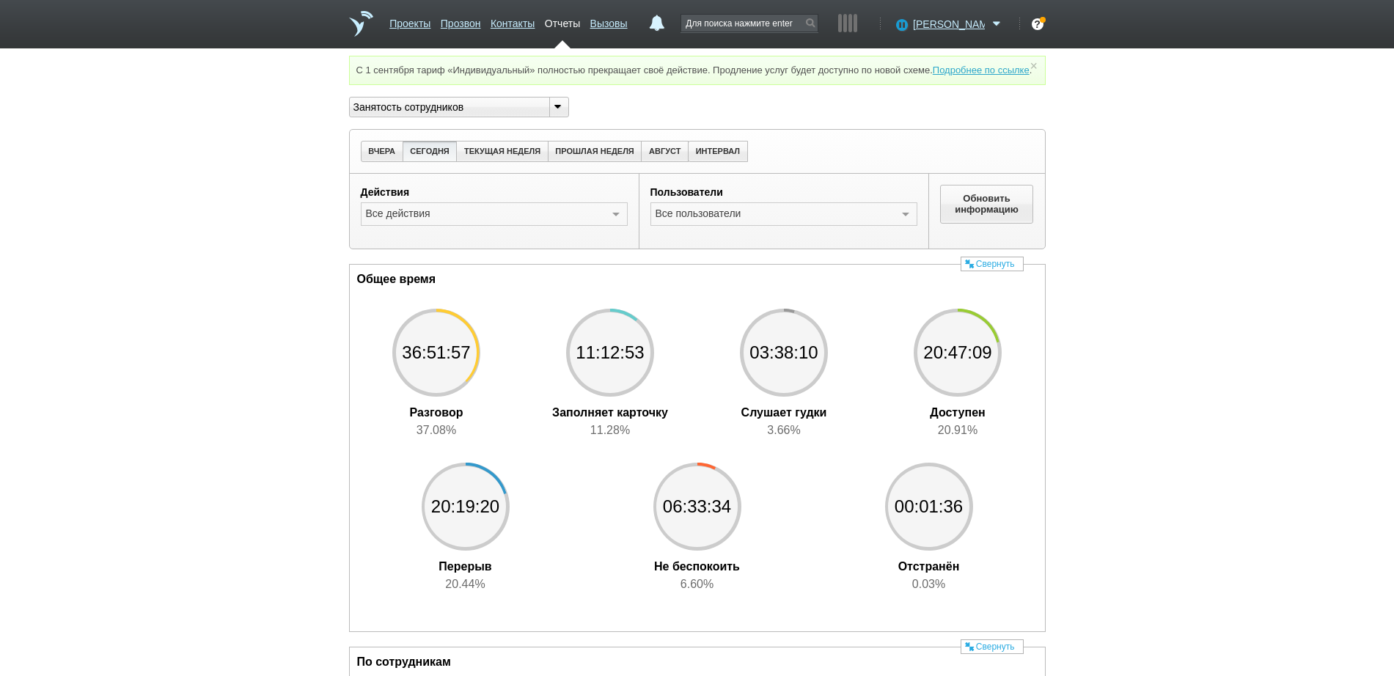
scroll to position [13, 0]
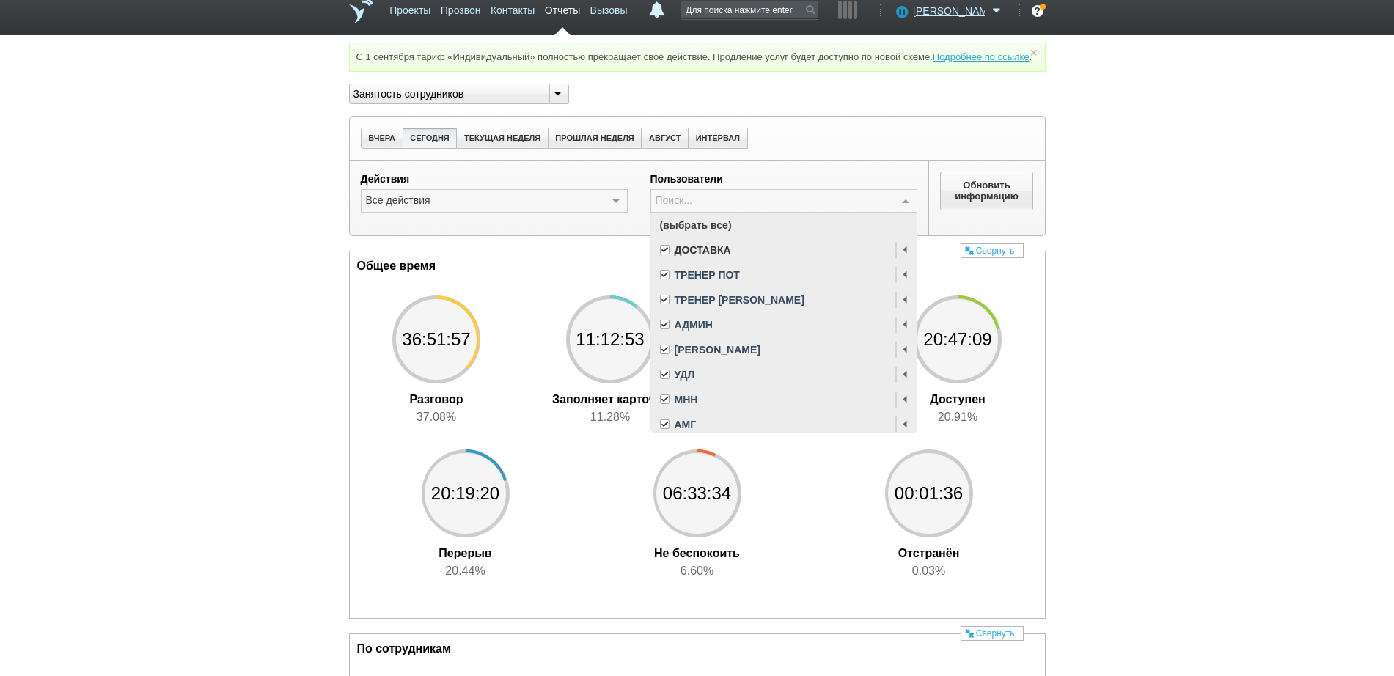
click at [720, 238] on span "(выбрать все)" at bounding box center [784, 225] width 266 height 25
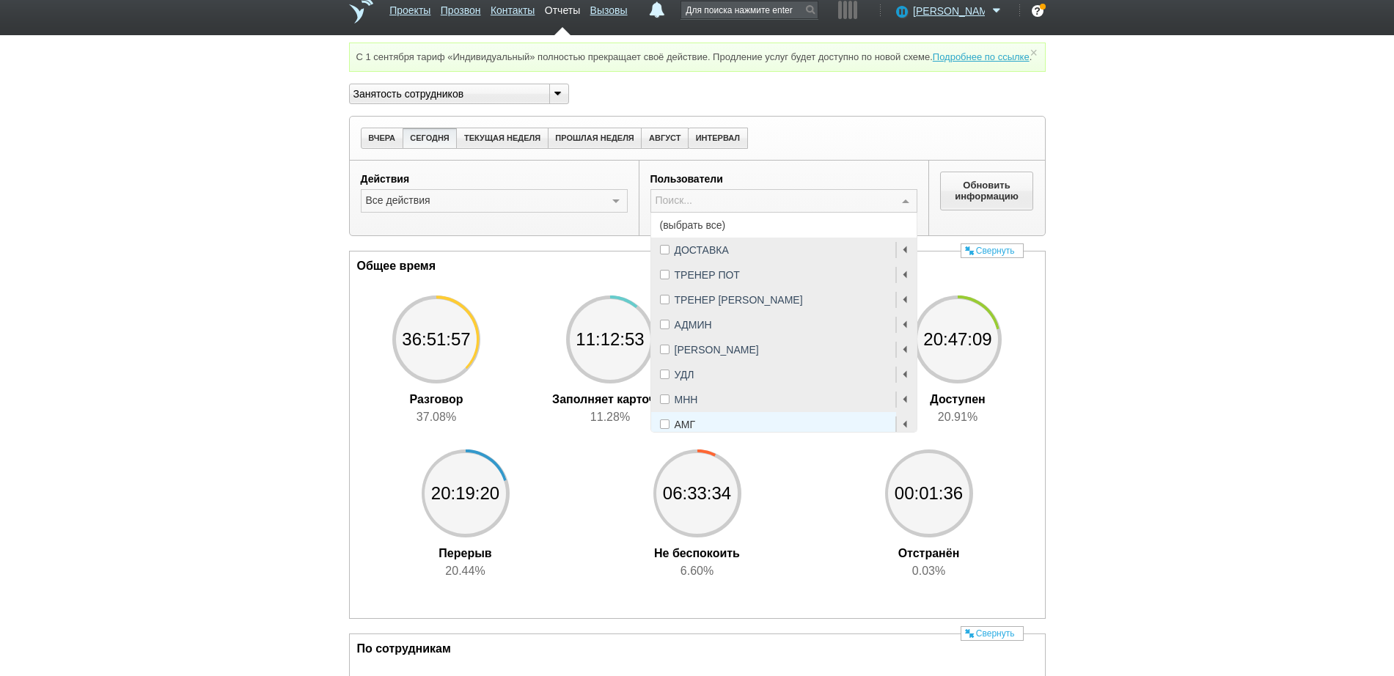
click at [692, 430] on span "АМГ" at bounding box center [784, 424] width 266 height 25
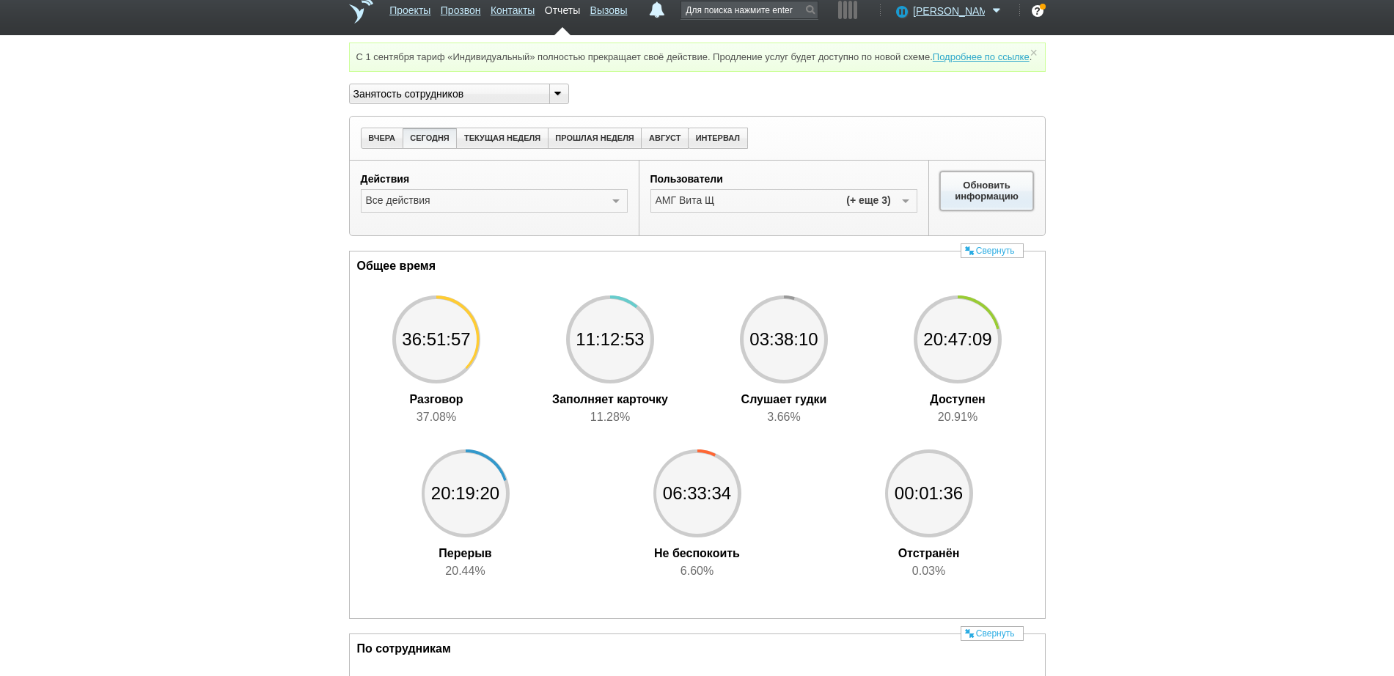
click at [981, 210] on button "Обновить информацию" at bounding box center [987, 191] width 94 height 38
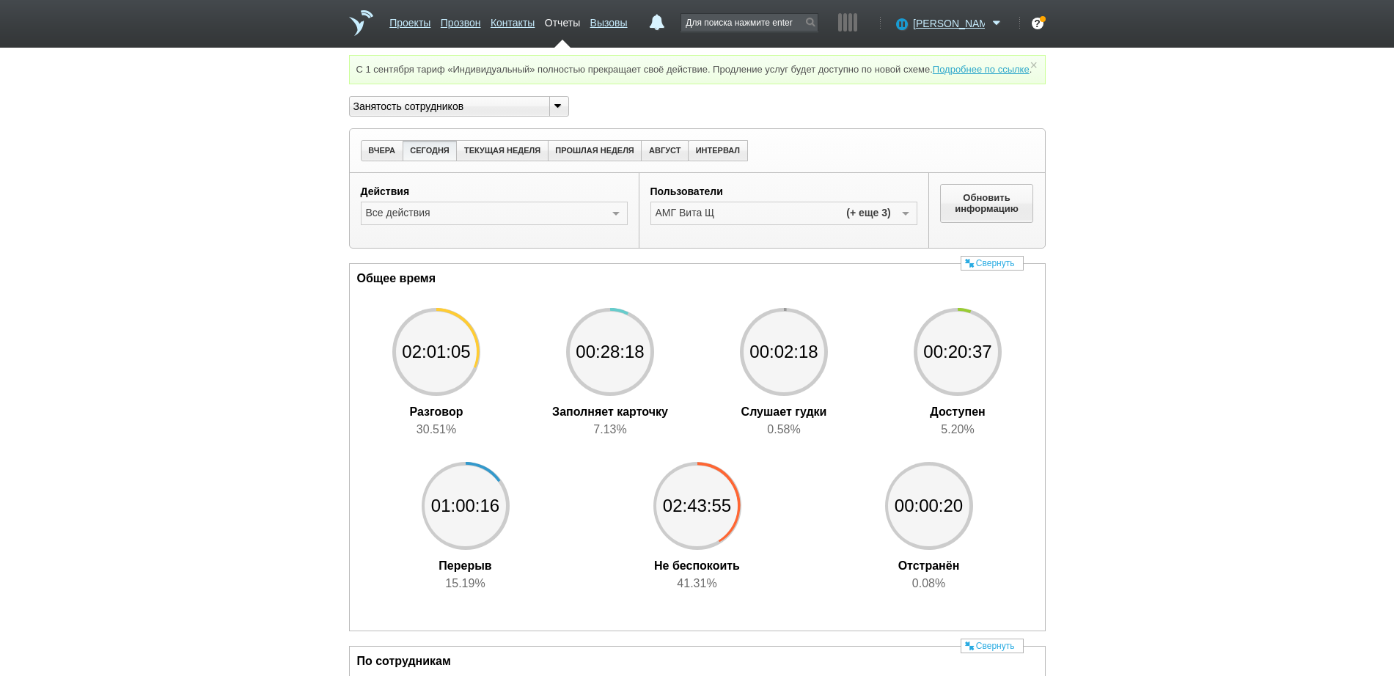
scroll to position [0, 0]
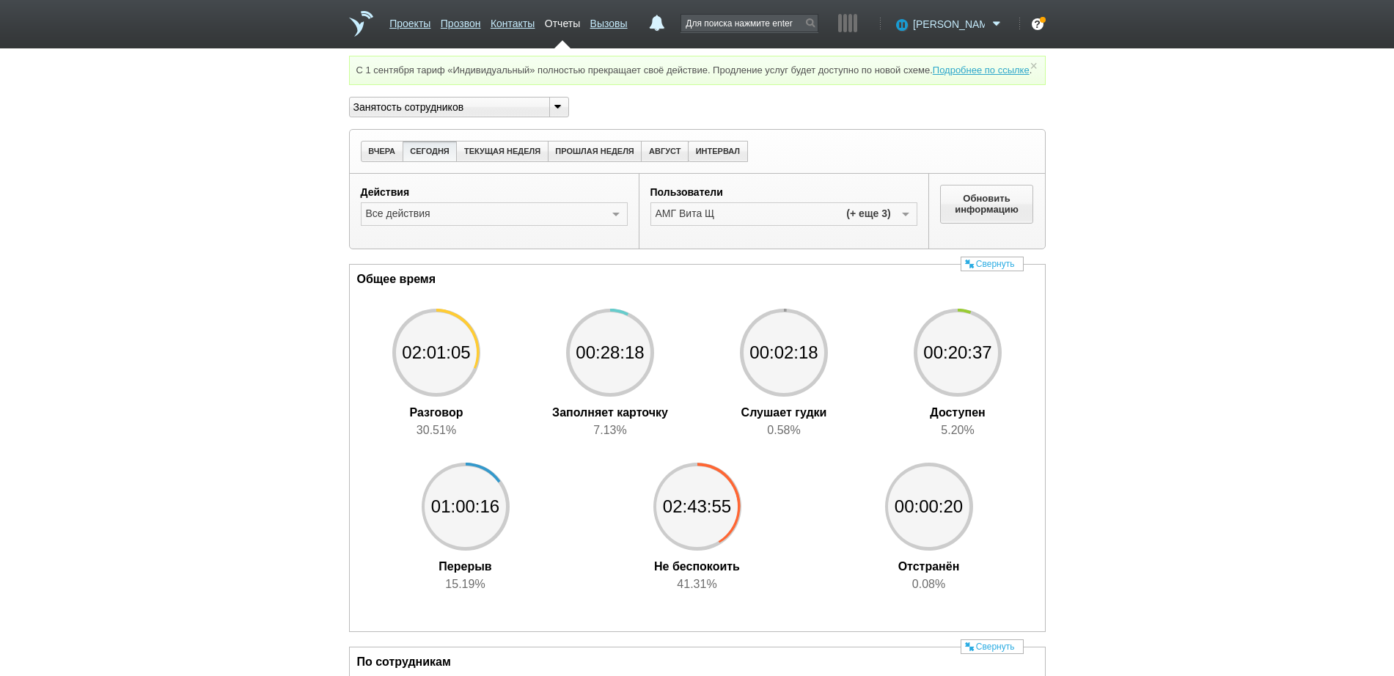
click at [971, 17] on span "[PERSON_NAME]" at bounding box center [949, 24] width 72 height 15
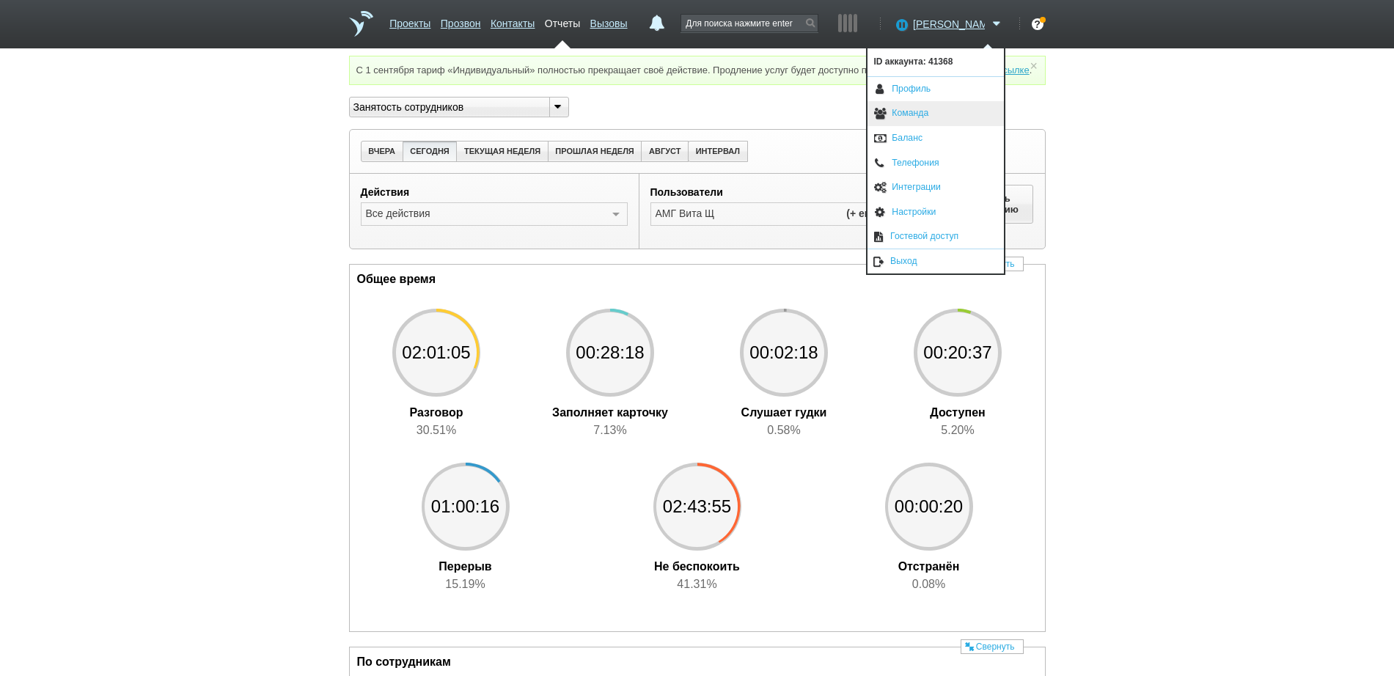
click at [932, 113] on link "Команда" at bounding box center [936, 113] width 136 height 25
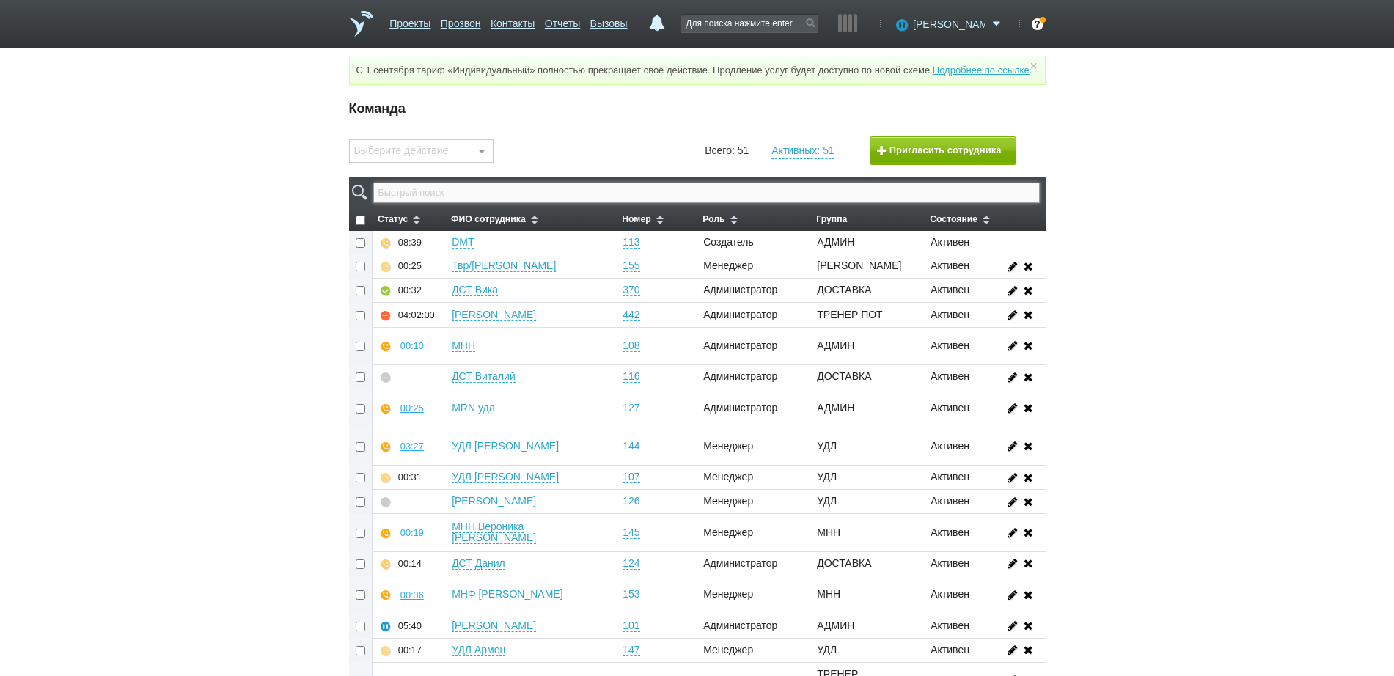
click at [748, 202] on input "text" at bounding box center [706, 193] width 666 height 21
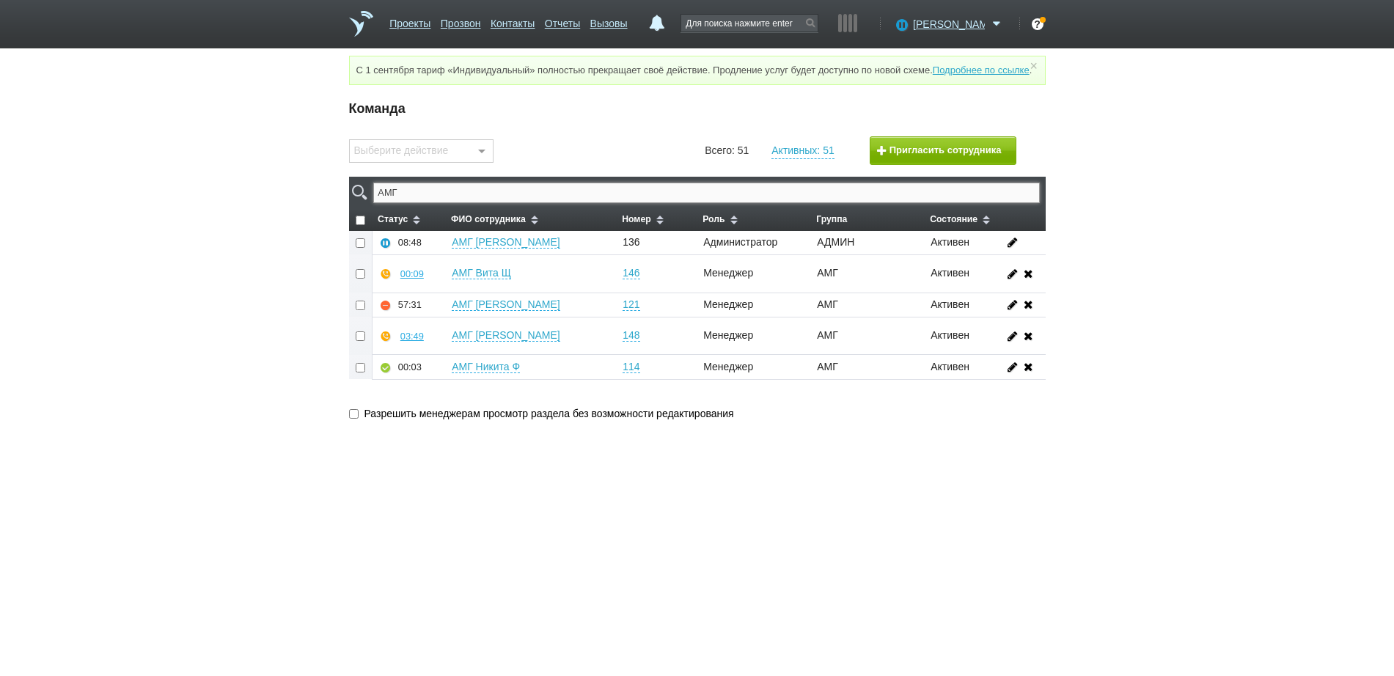
type input "АМГ"
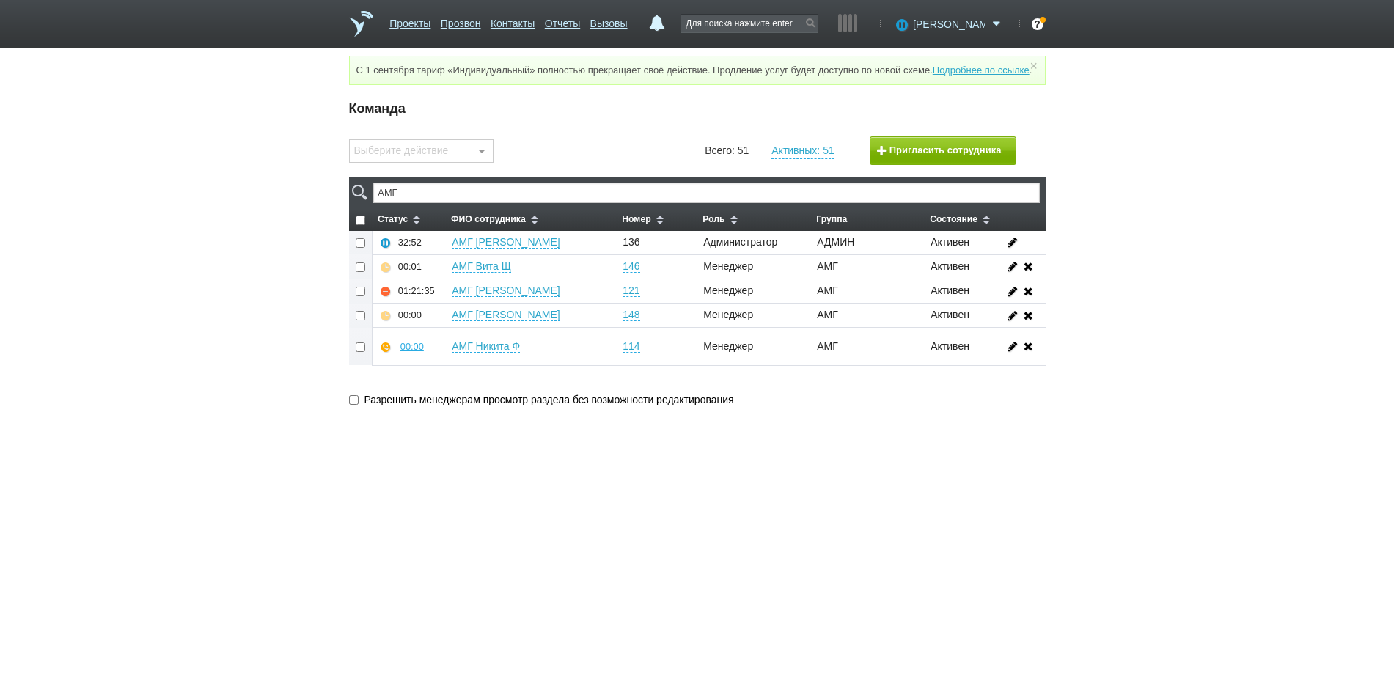
checkbox input "false"
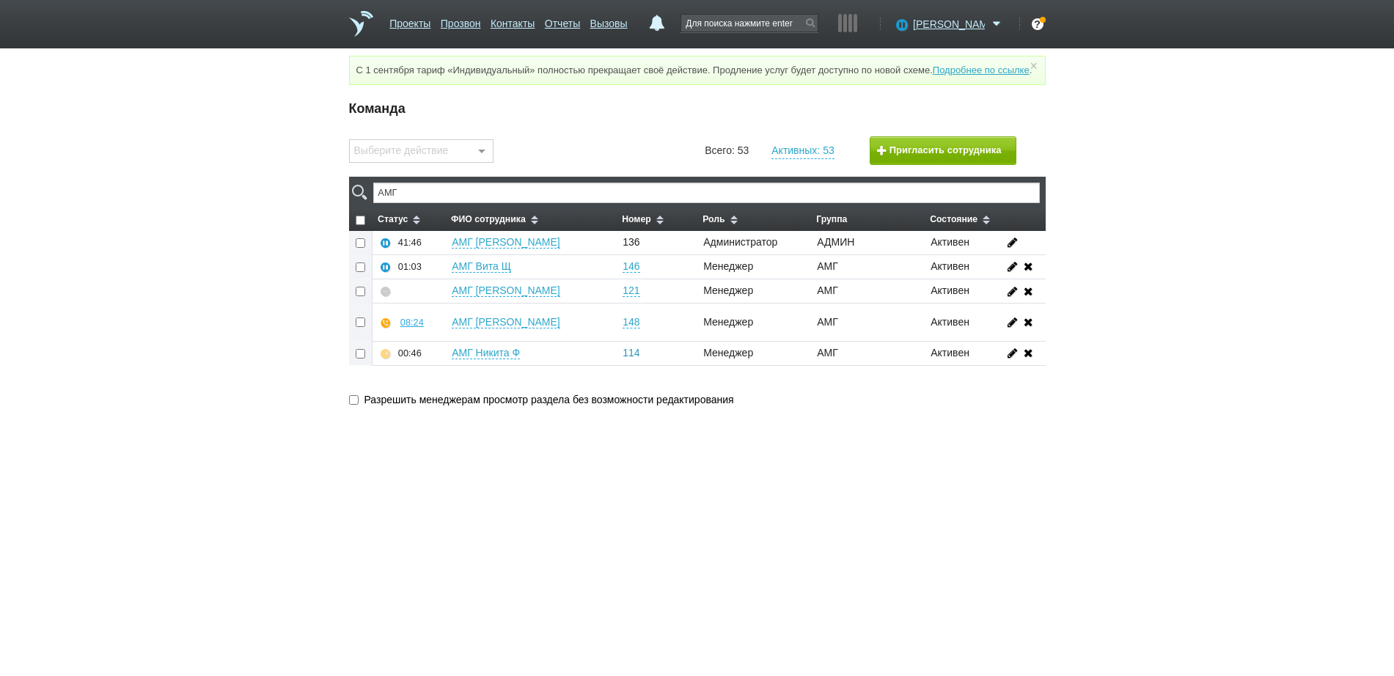
click at [637, 359] on link "114" at bounding box center [631, 353] width 17 height 12
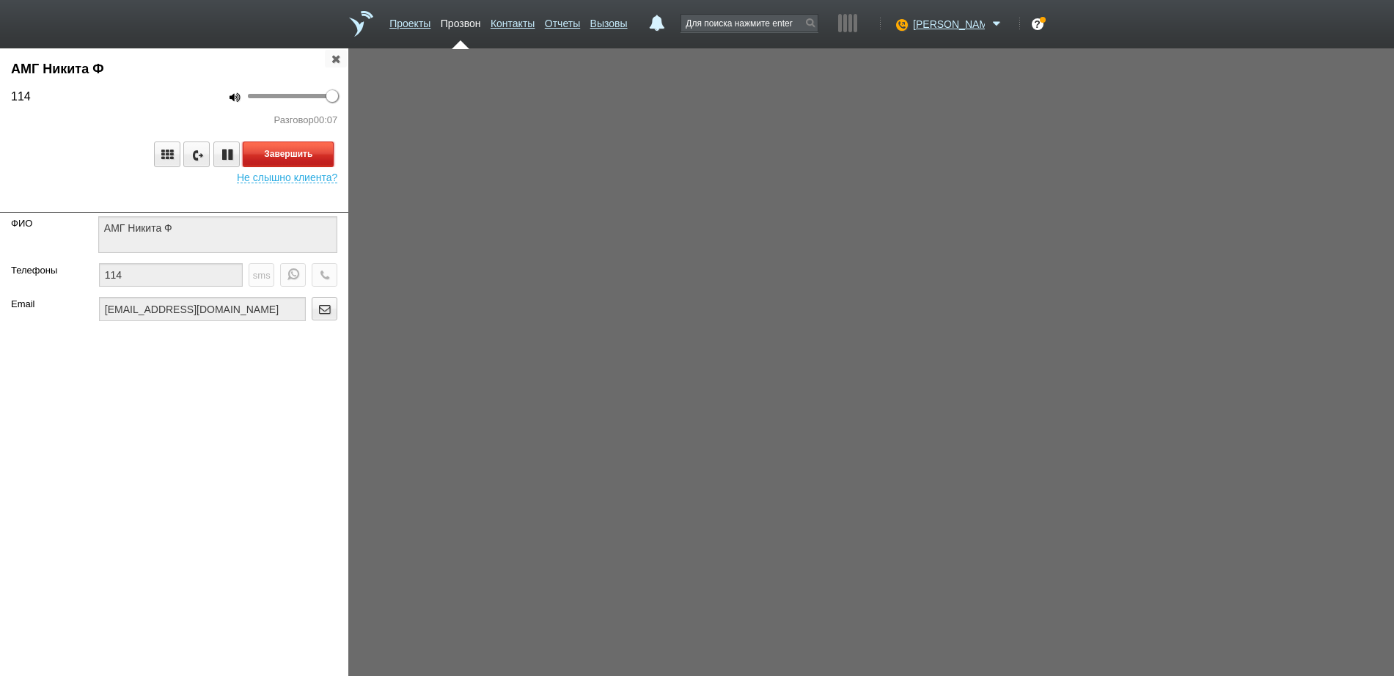
click at [303, 152] on button "Завершить" at bounding box center [288, 155] width 91 height 26
click at [340, 57] on icon "button" at bounding box center [336, 58] width 16 height 11
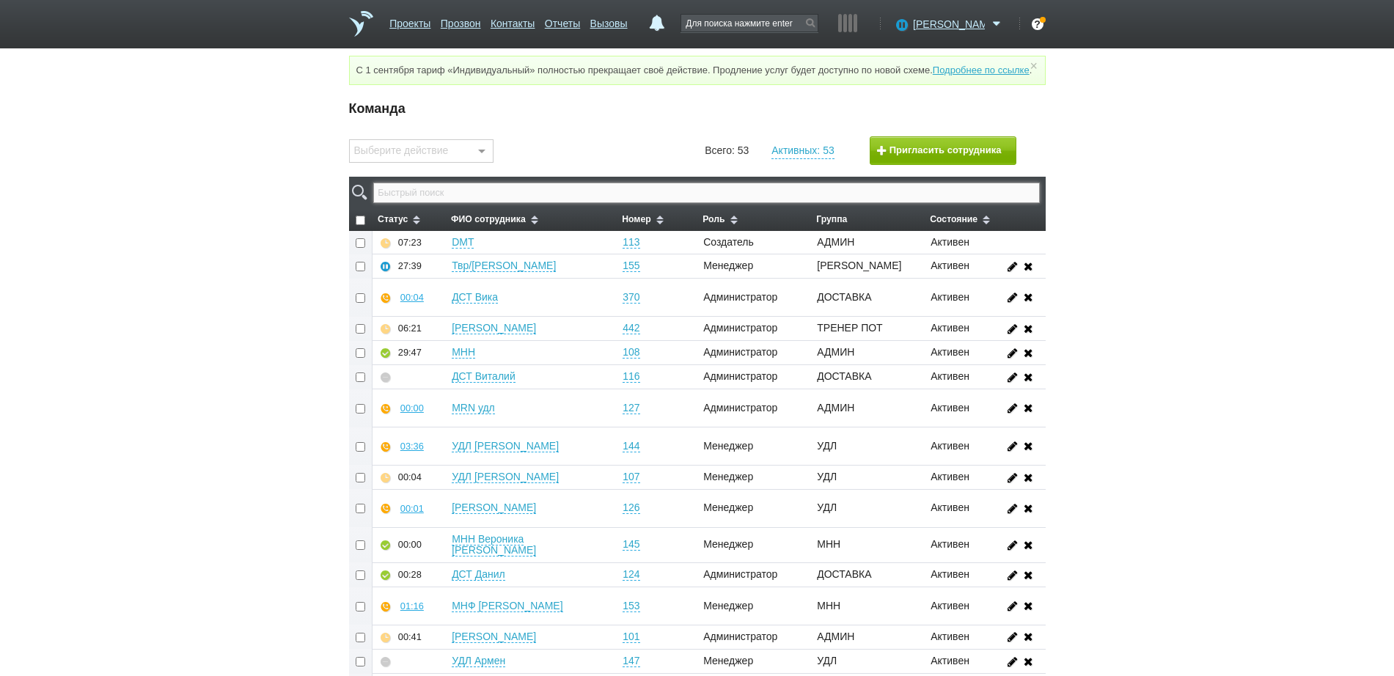
click at [519, 203] on input "text" at bounding box center [706, 193] width 666 height 21
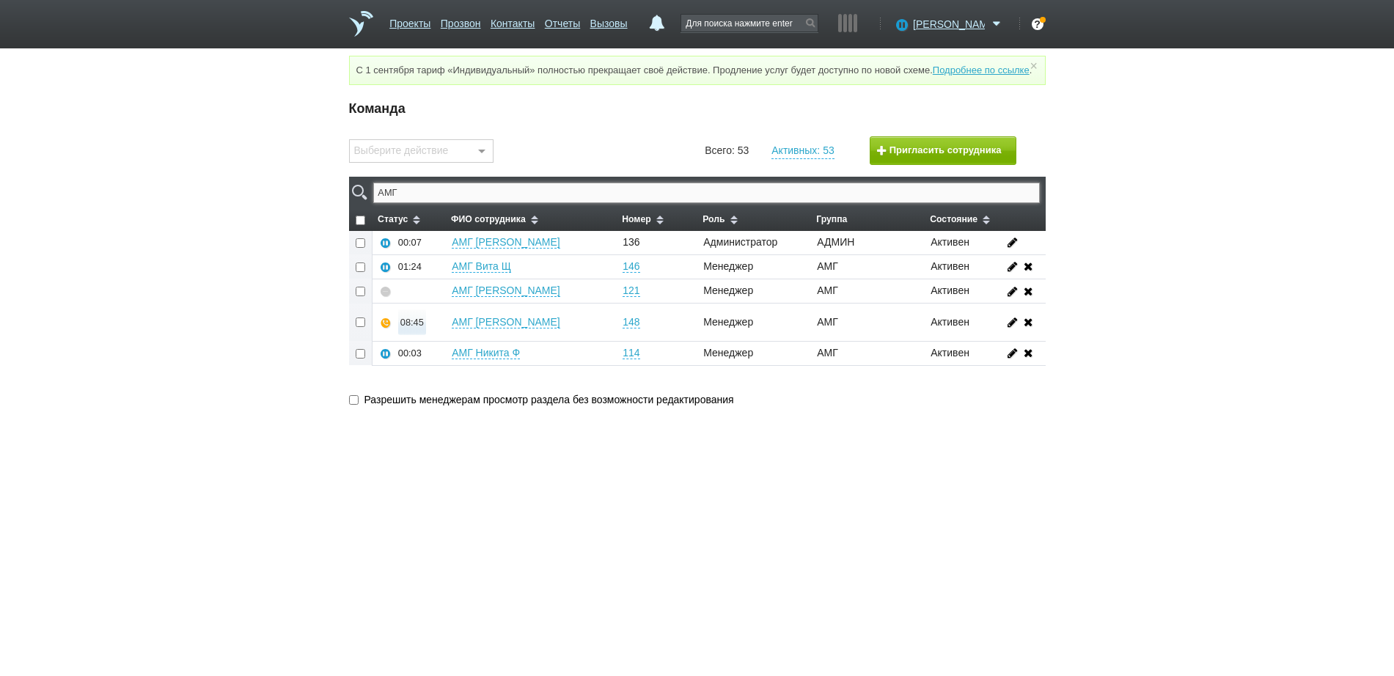
type input "АМГ"
click at [411, 328] on div "08:45" at bounding box center [412, 322] width 23 height 11
click at [440, 309] on button "Суфлировать" at bounding box center [456, 296] width 114 height 26
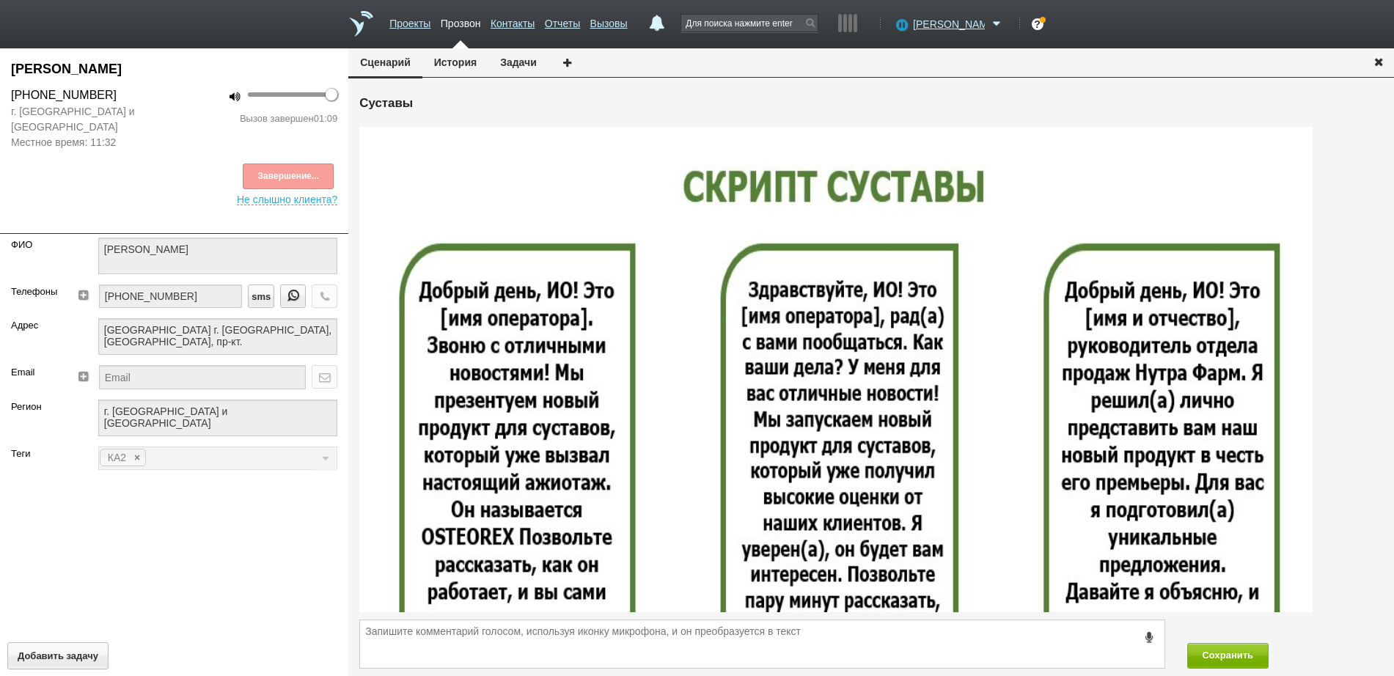
click at [306, 176] on div "Завершение..." at bounding box center [174, 177] width 326 height 26
click at [1378, 64] on icon "button" at bounding box center [1379, 61] width 16 height 11
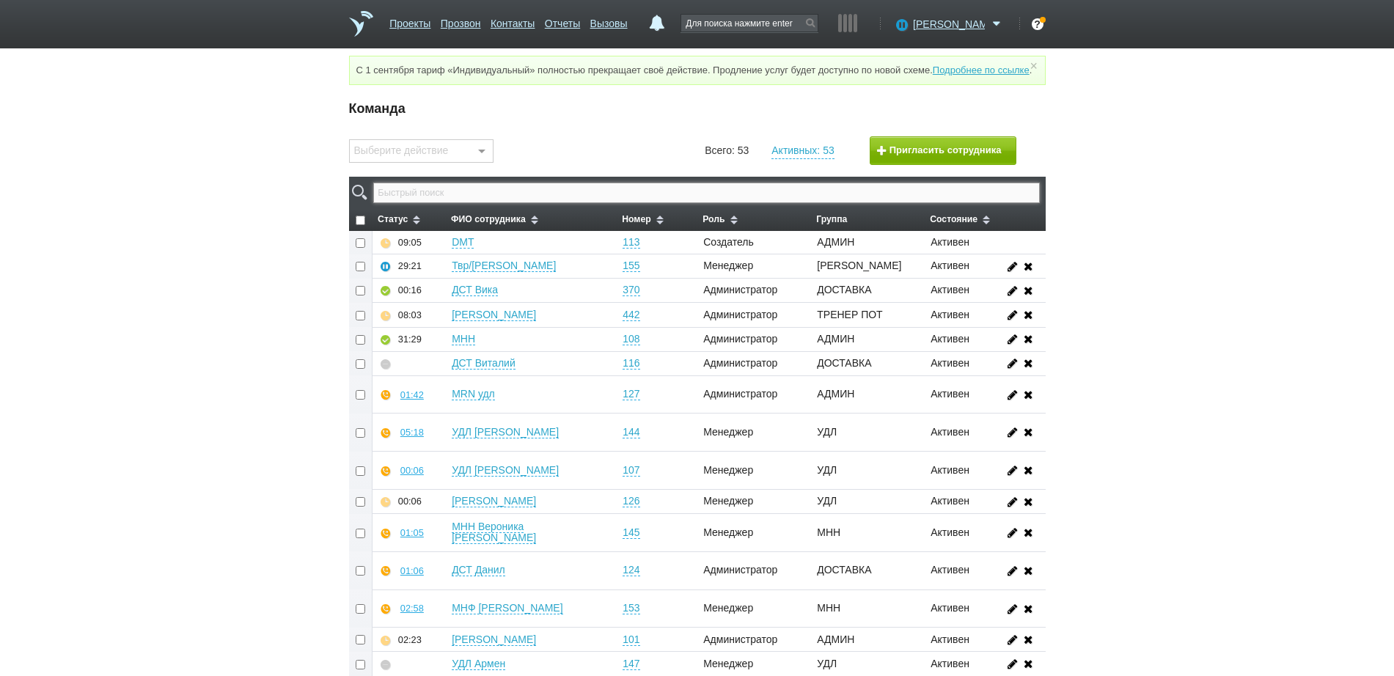
click at [544, 203] on input "text" at bounding box center [706, 193] width 666 height 21
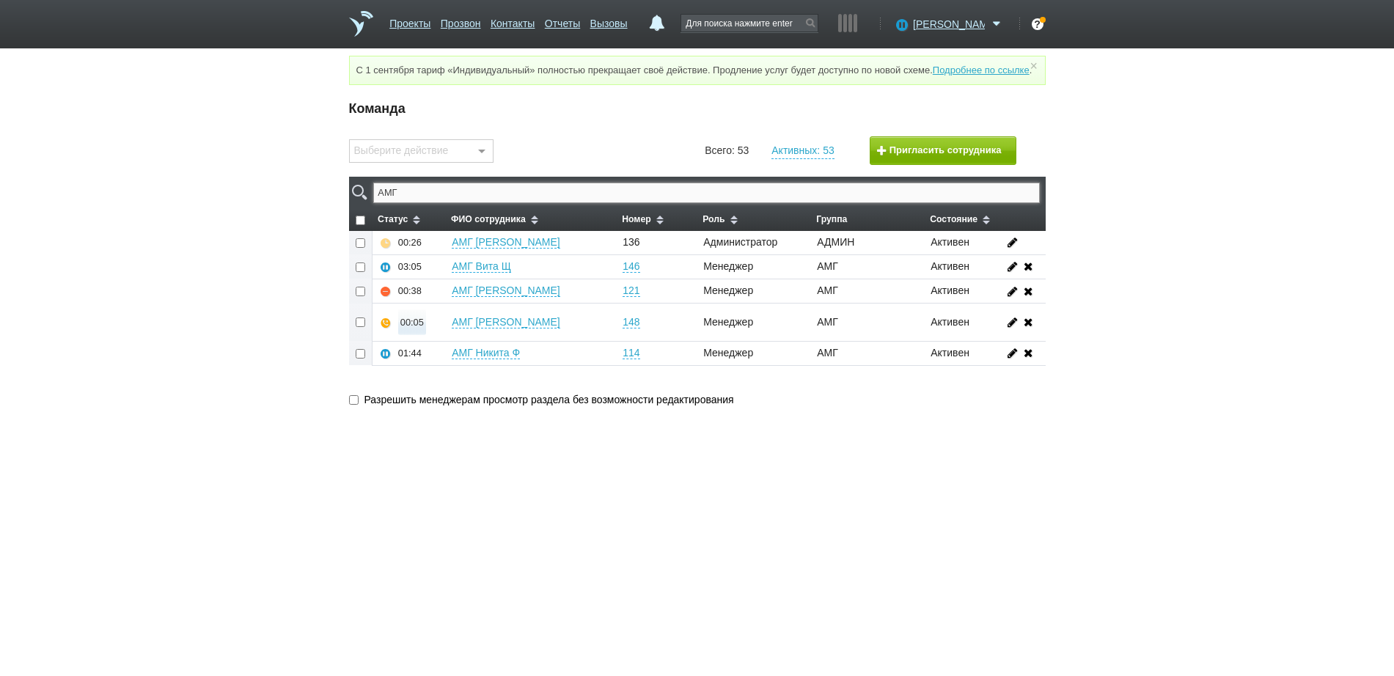
type input "АМГ"
click at [416, 328] on div "00:05" at bounding box center [412, 322] width 23 height 11
click at [437, 309] on button "Суфлировать" at bounding box center [456, 296] width 114 height 26
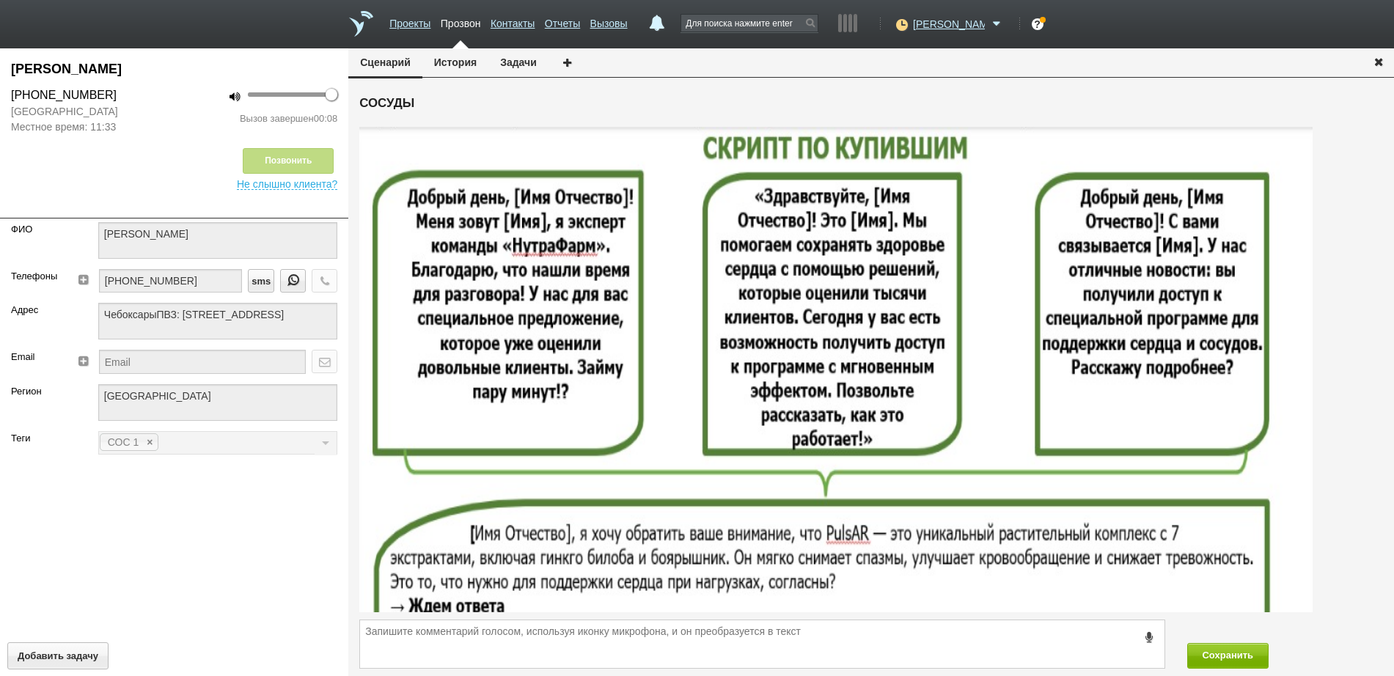
click at [1378, 57] on icon "button" at bounding box center [1379, 61] width 16 height 11
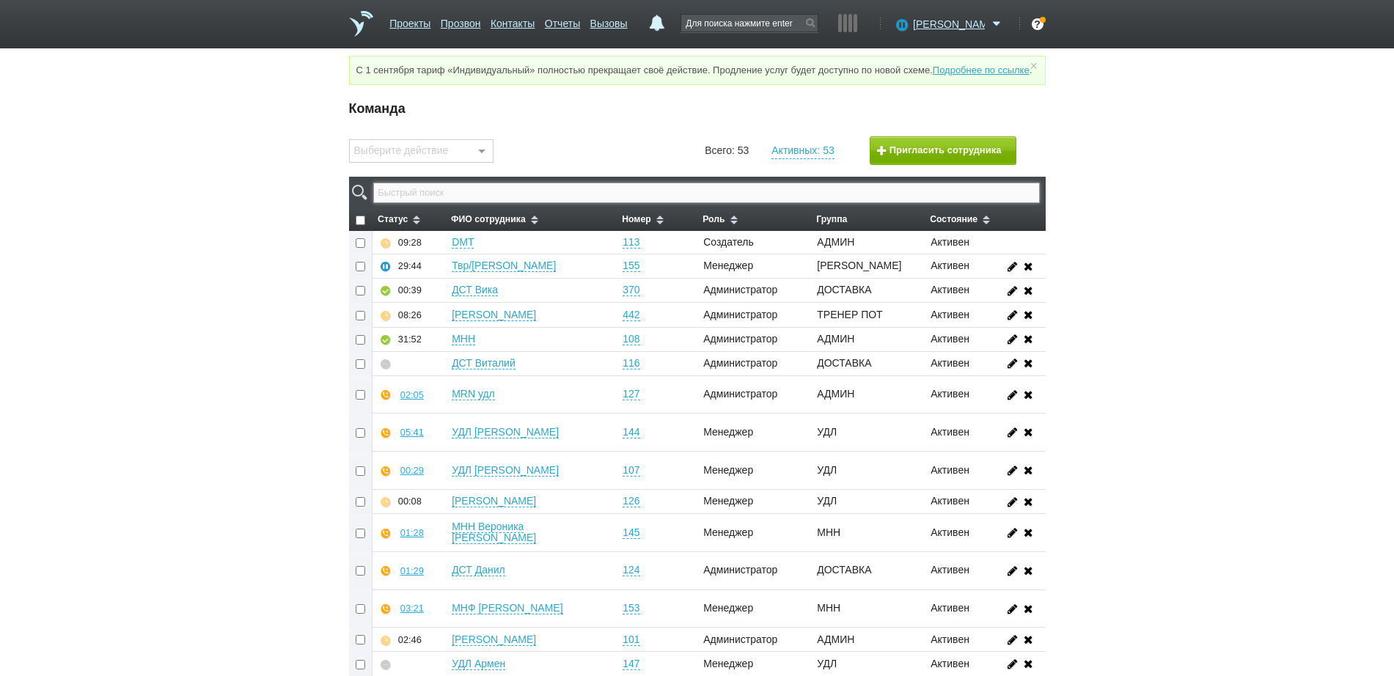
click at [564, 203] on input "text" at bounding box center [706, 193] width 666 height 21
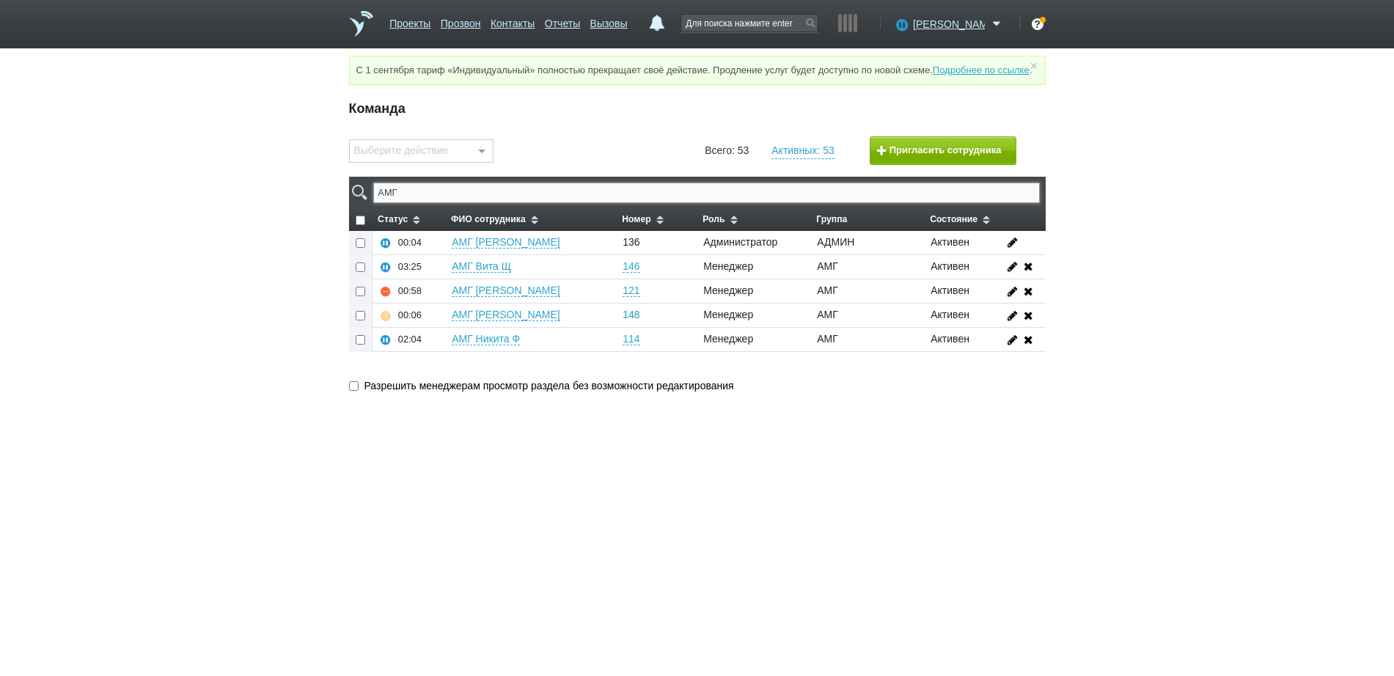
type input "АМГ"
click at [632, 321] on link "148" at bounding box center [631, 315] width 17 height 12
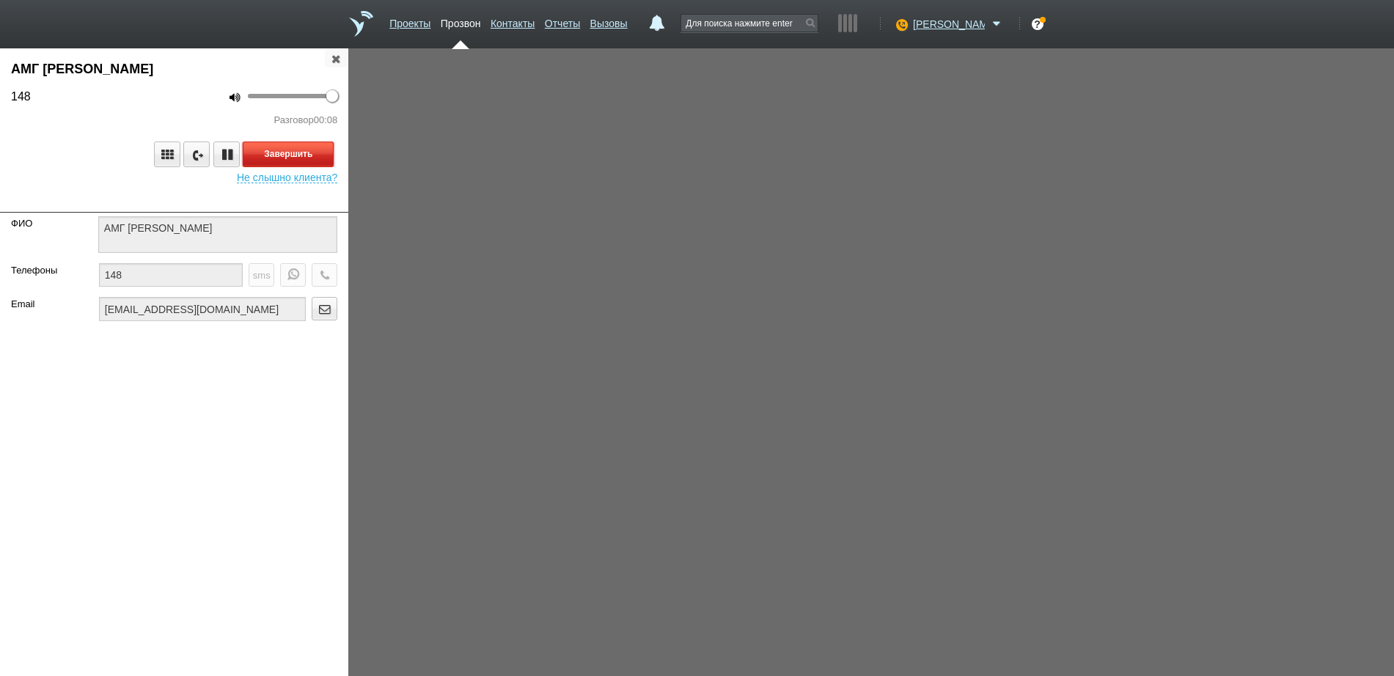
click at [304, 147] on button "Завершить" at bounding box center [288, 155] width 91 height 26
click at [340, 54] on icon "button" at bounding box center [336, 58] width 16 height 11
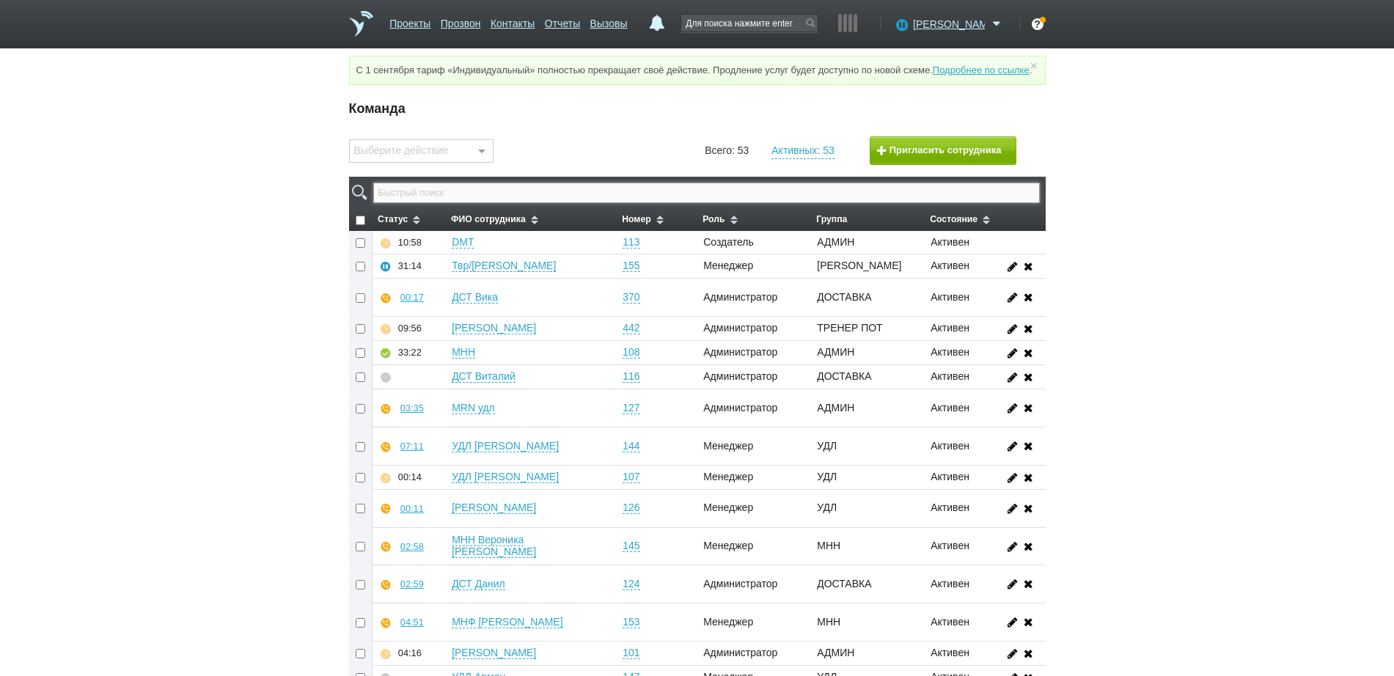
click at [694, 203] on input "text" at bounding box center [706, 193] width 666 height 21
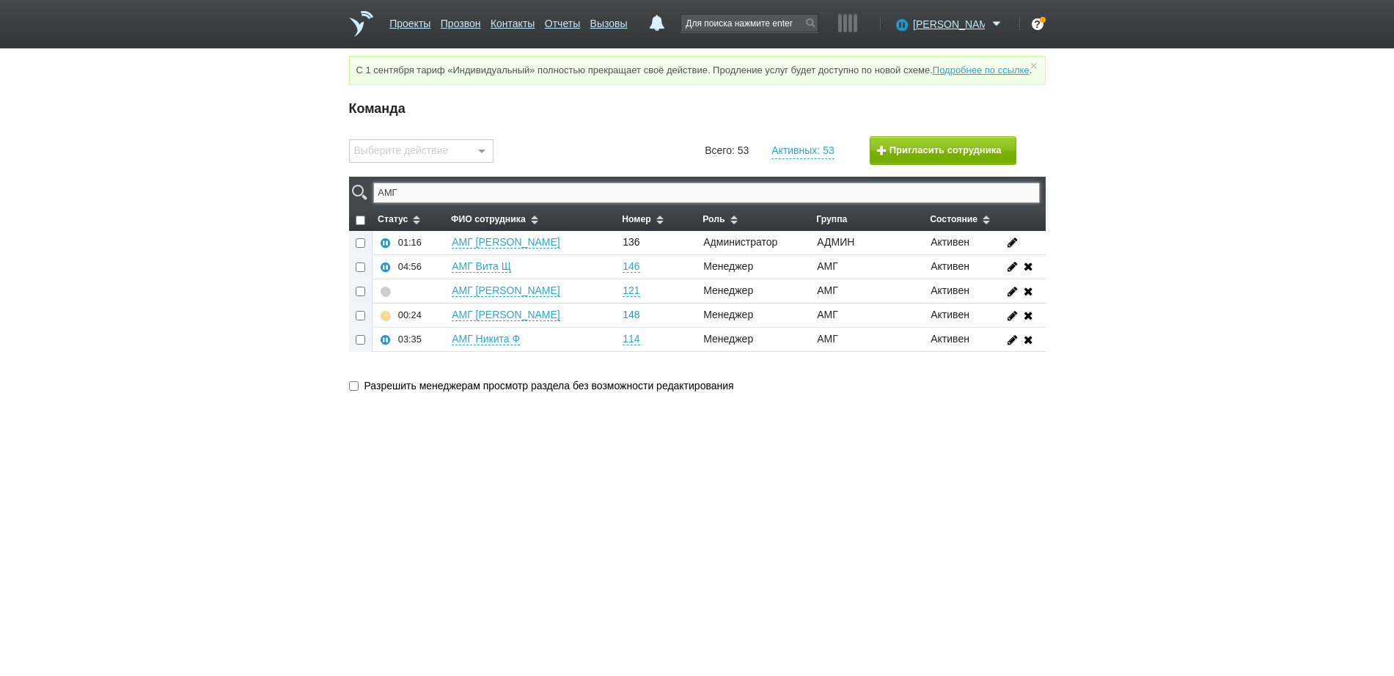
type input "АМГ"
click at [635, 321] on link "148" at bounding box center [631, 315] width 17 height 12
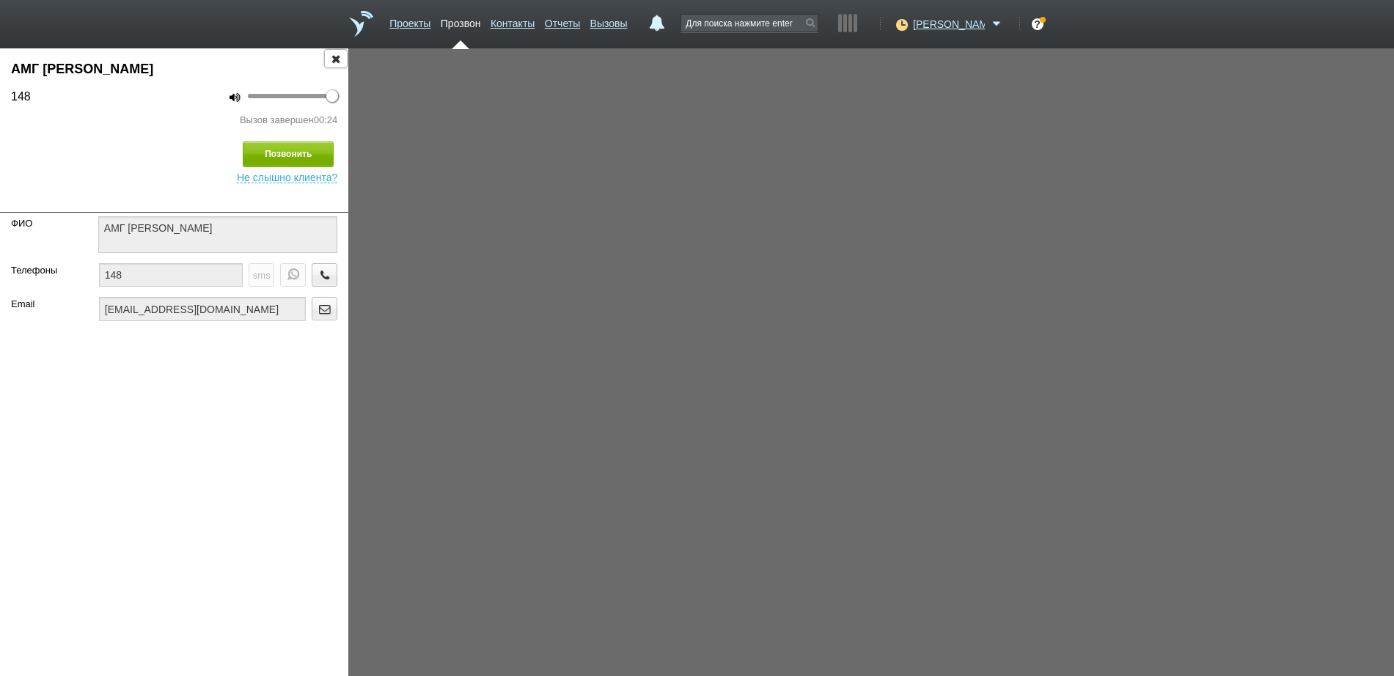
click at [338, 58] on icon "button" at bounding box center [336, 58] width 16 height 11
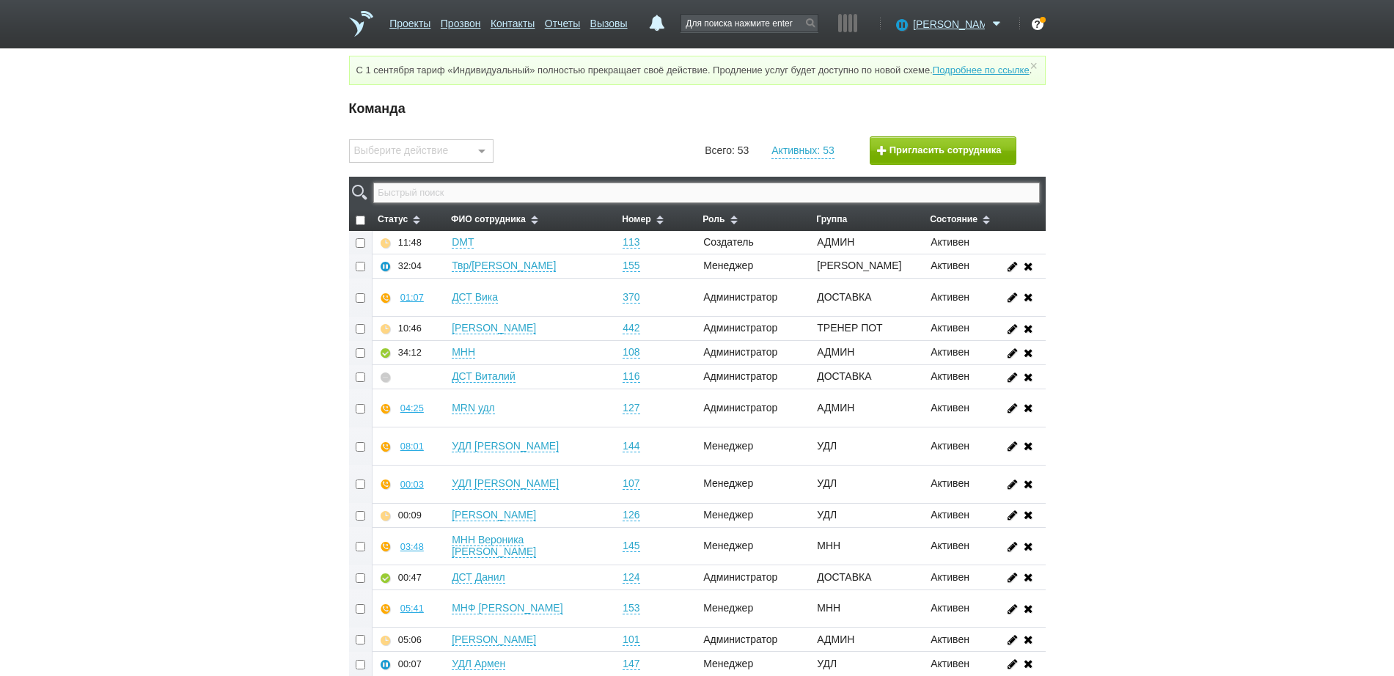
click at [545, 203] on input "text" at bounding box center [706, 193] width 666 height 21
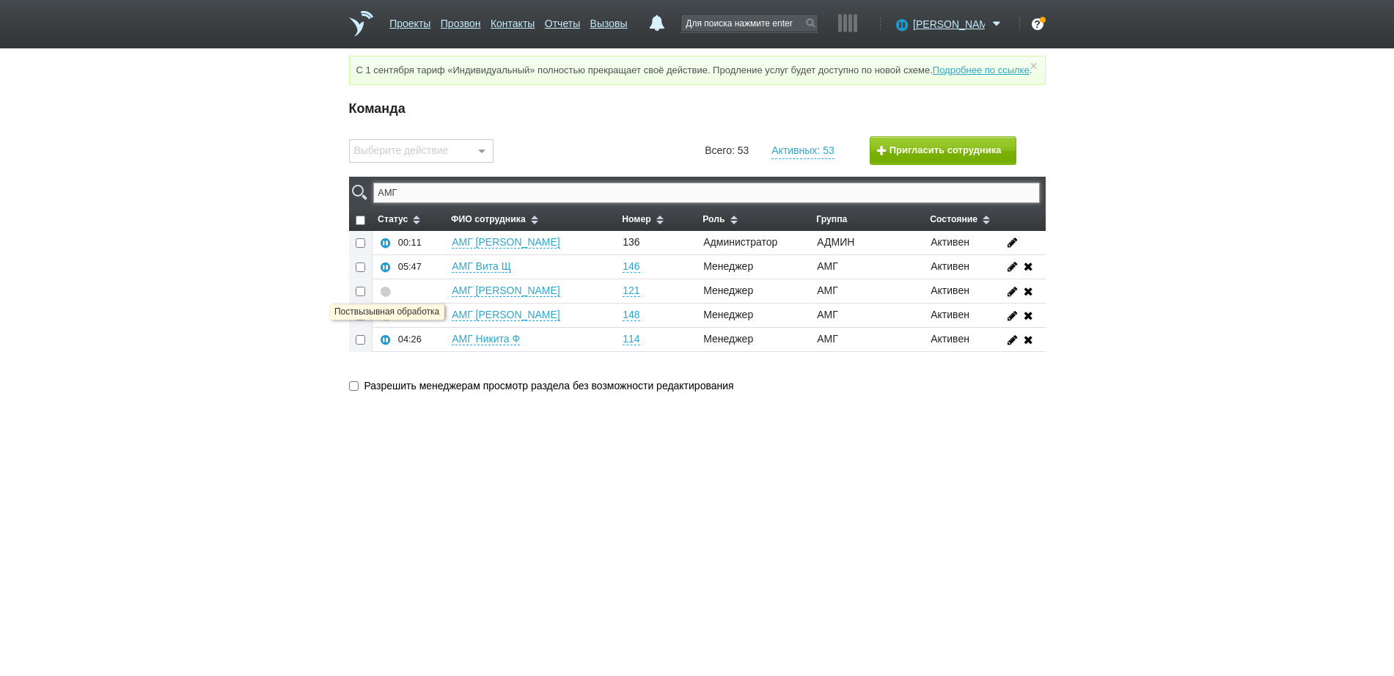
type input "АМГ"
click at [390, 321] on icon at bounding box center [385, 315] width 13 height 11
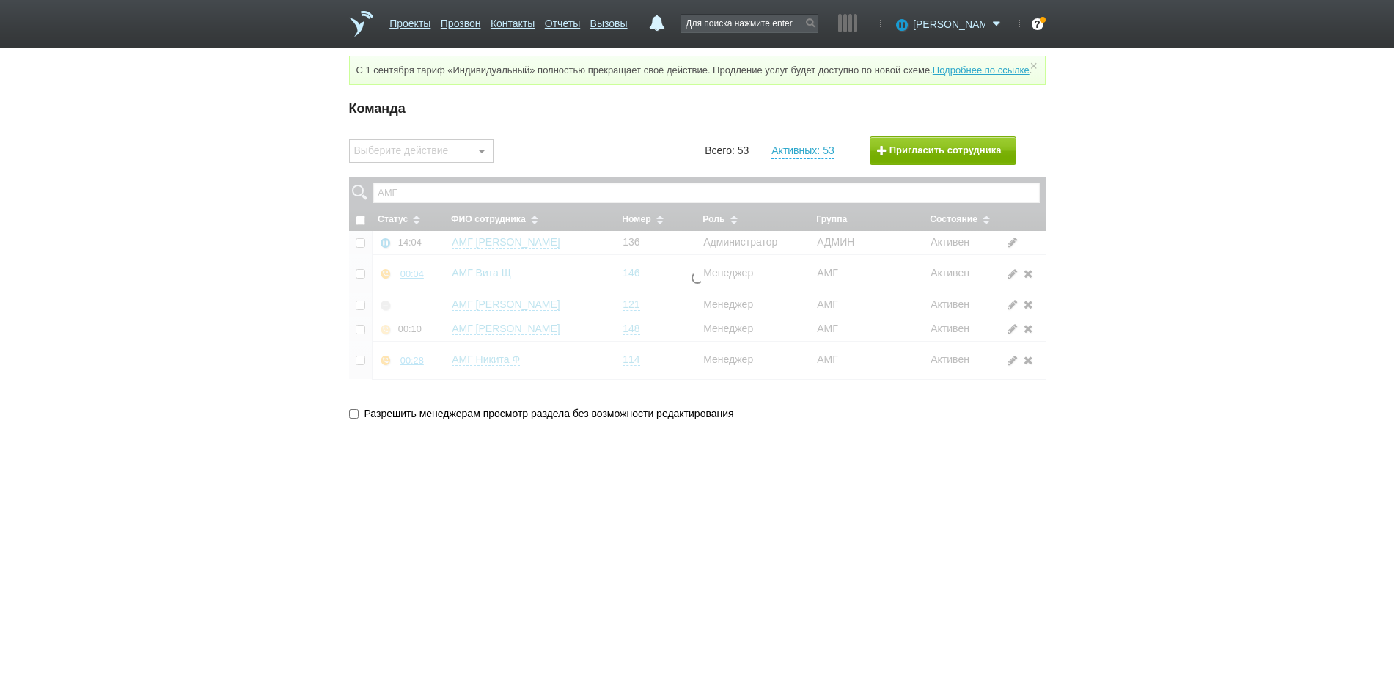
checkbox input "false"
